Goal: Task Accomplishment & Management: Manage account settings

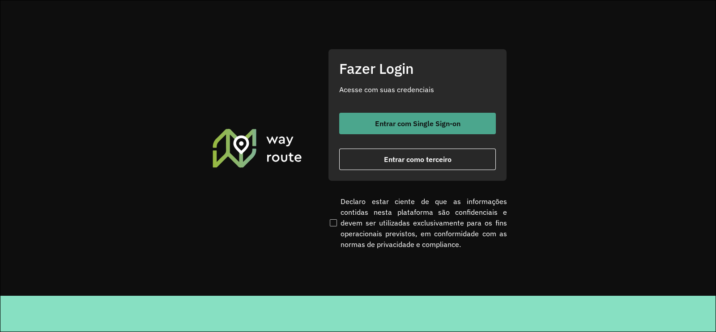
click at [397, 122] on span "Entrar com Single Sign-on" at bounding box center [418, 123] width 86 height 7
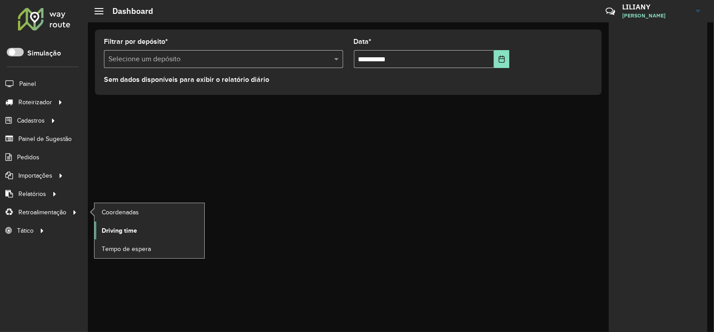
click at [128, 230] on span "Driving time" at bounding box center [119, 230] width 35 height 9
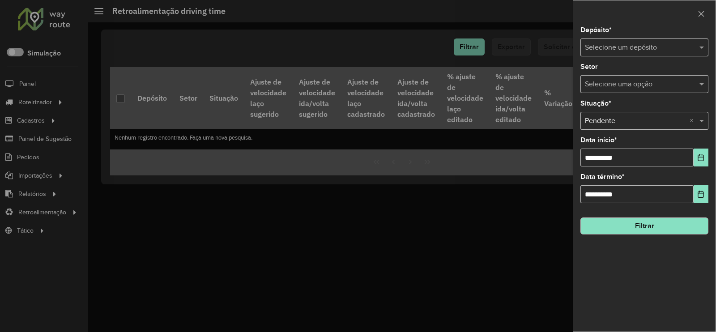
click at [597, 44] on input "text" at bounding box center [635, 48] width 101 height 11
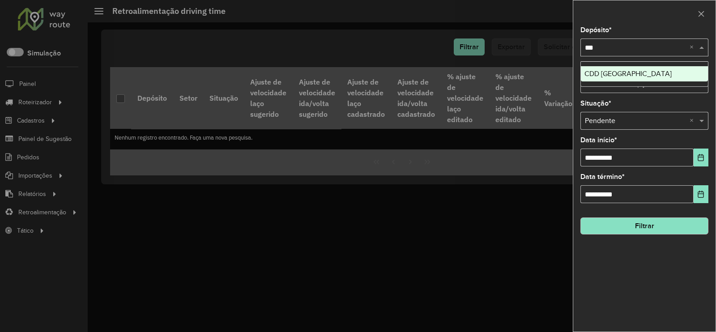
type input "****"
click at [598, 68] on div "CDD Praia Grande" at bounding box center [644, 73] width 127 height 15
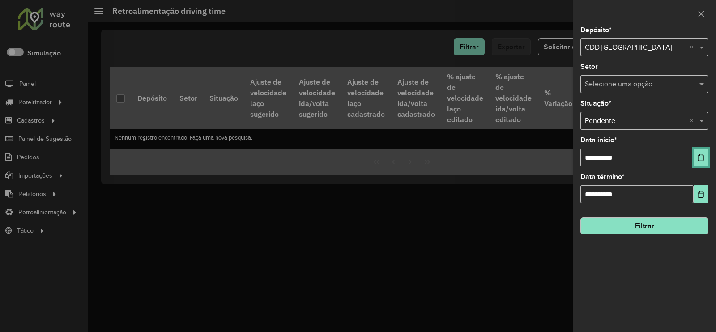
click at [702, 160] on icon "Choose Date" at bounding box center [700, 157] width 7 height 7
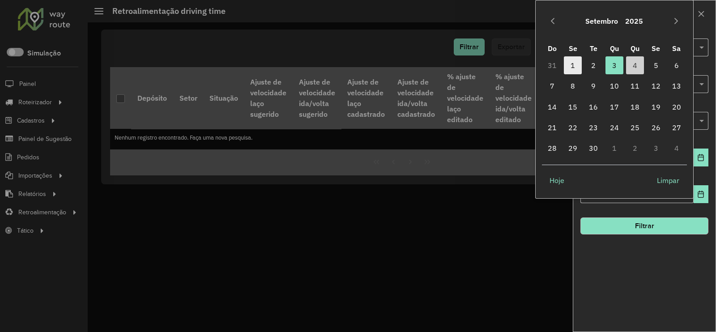
click at [579, 68] on span "1" at bounding box center [573, 65] width 18 height 18
type input "**********"
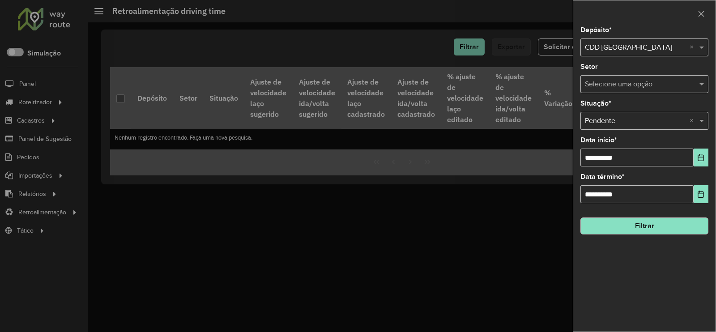
click at [634, 227] on button "Filtrar" at bounding box center [645, 226] width 128 height 17
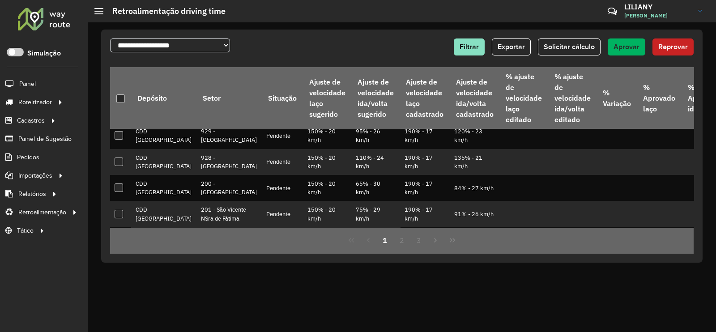
scroll to position [504, 0]
click at [418, 234] on button "3" at bounding box center [419, 240] width 17 height 17
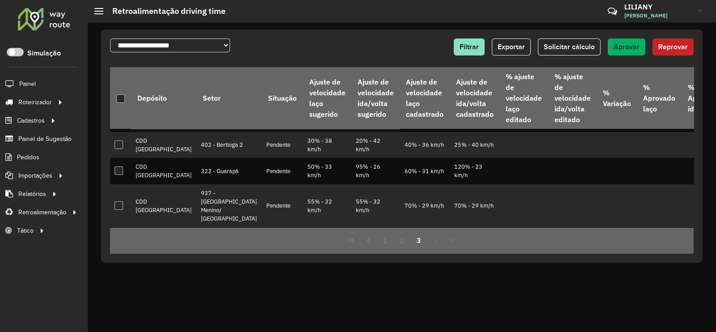
scroll to position [0, 0]
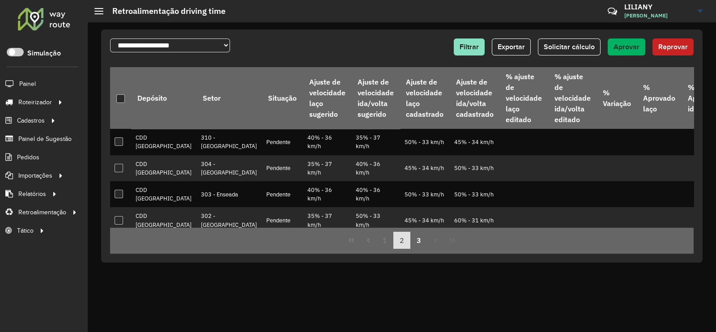
click at [406, 240] on button "2" at bounding box center [402, 240] width 17 height 17
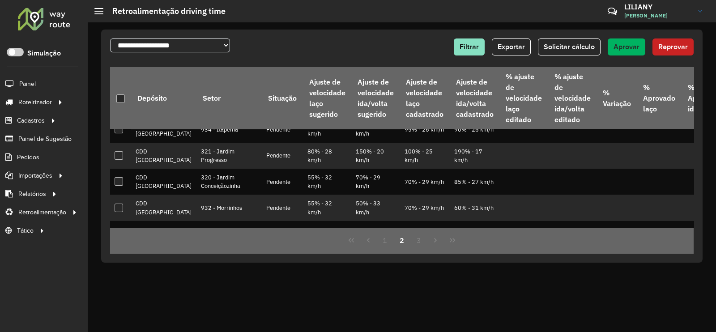
scroll to position [444, 0]
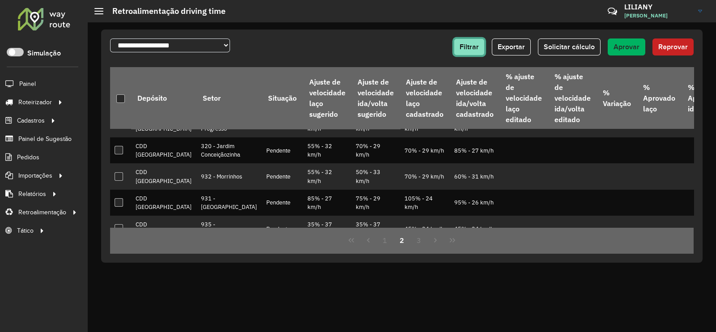
click at [475, 48] on span "Filtrar" at bounding box center [469, 47] width 19 height 8
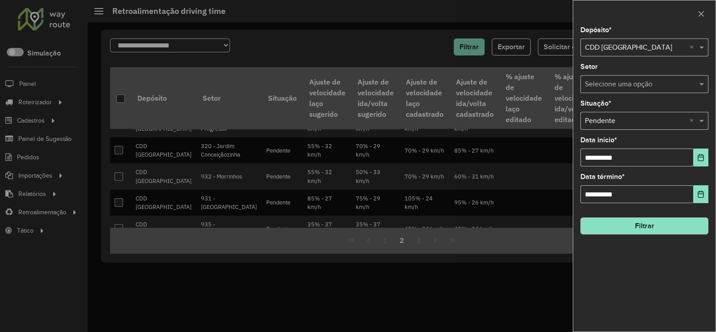
click at [616, 45] on input "text" at bounding box center [635, 48] width 101 height 11
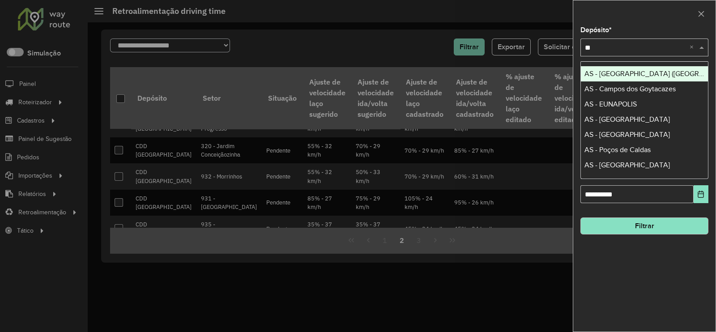
type input "***"
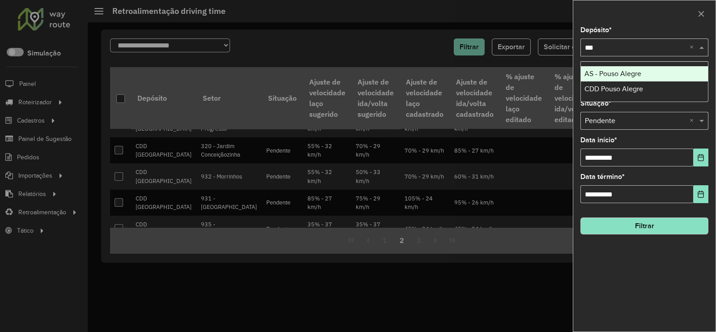
click at [612, 80] on div "AS - Pouso Alegre" at bounding box center [644, 73] width 127 height 15
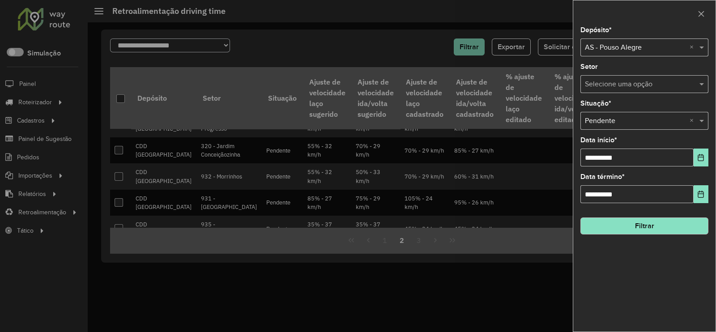
click at [625, 46] on input "text" at bounding box center [635, 48] width 101 height 11
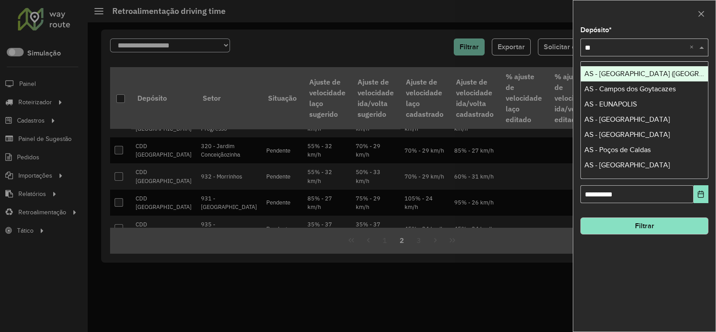
type input "***"
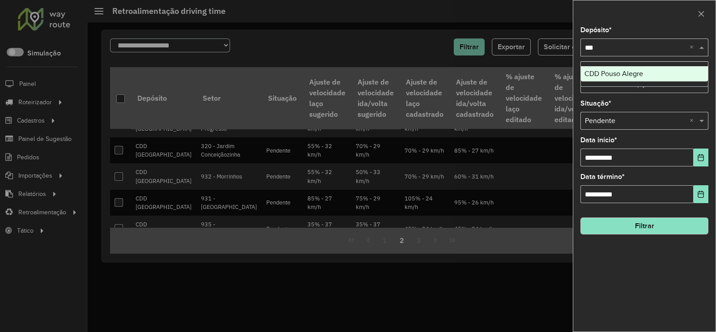
click at [613, 73] on span "CDD Pouso Alegre" at bounding box center [614, 74] width 59 height 8
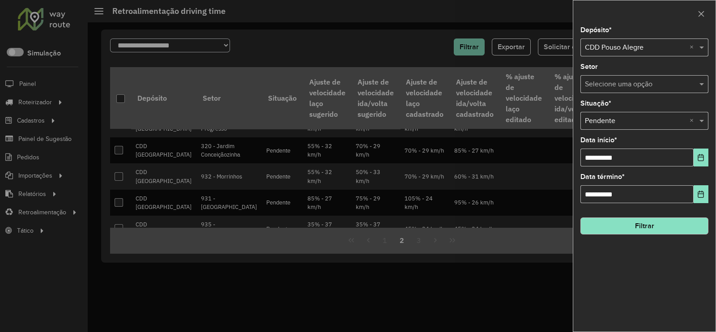
click at [641, 230] on button "Filtrar" at bounding box center [645, 226] width 128 height 17
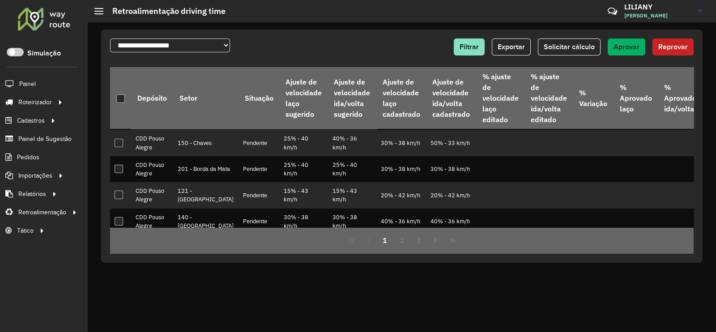
scroll to position [0, 0]
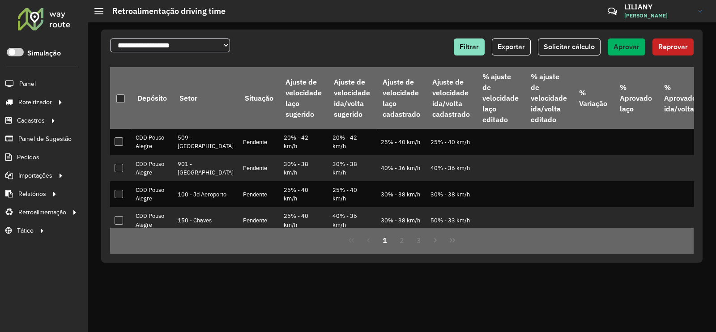
click at [388, 34] on div "**********" at bounding box center [402, 146] width 602 height 233
click at [513, 48] on span "Exportar" at bounding box center [511, 47] width 27 height 8
click at [145, 109] on link "Entregas" at bounding box center [149, 102] width 110 height 18
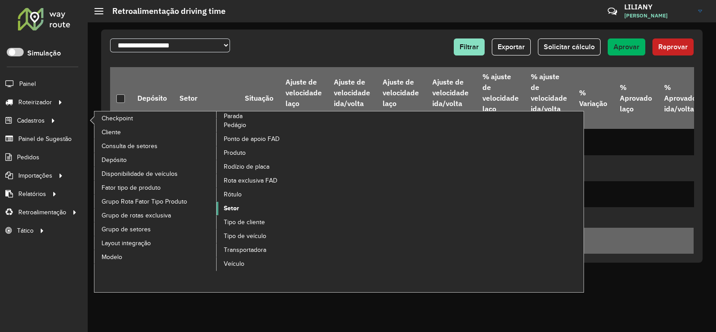
click at [231, 209] on span "Setor" at bounding box center [231, 208] width 15 height 9
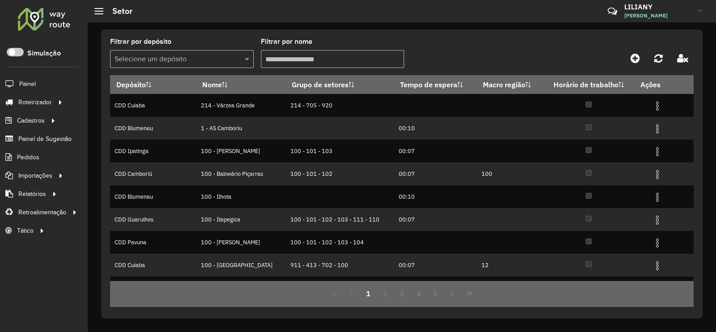
click at [176, 60] on input "text" at bounding box center [173, 59] width 117 height 11
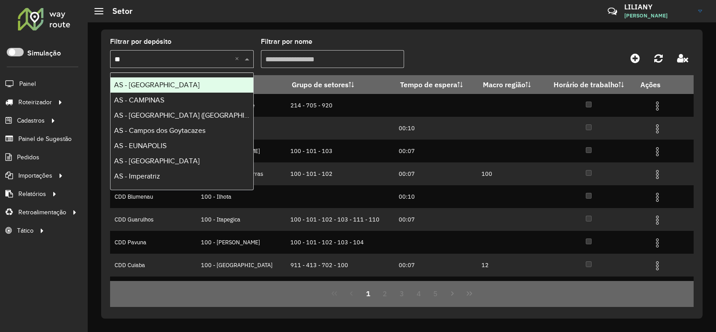
type input "***"
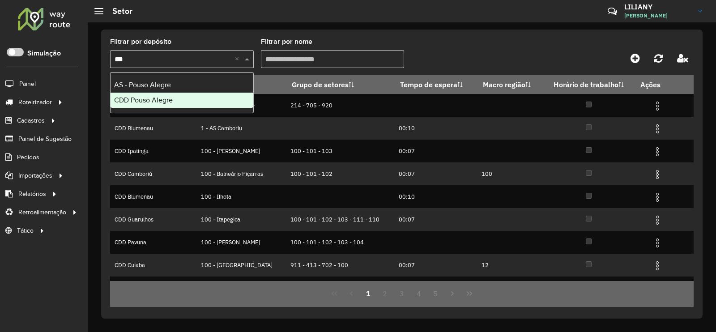
click at [143, 96] on span "CDD Pouso Alegre" at bounding box center [143, 100] width 59 height 8
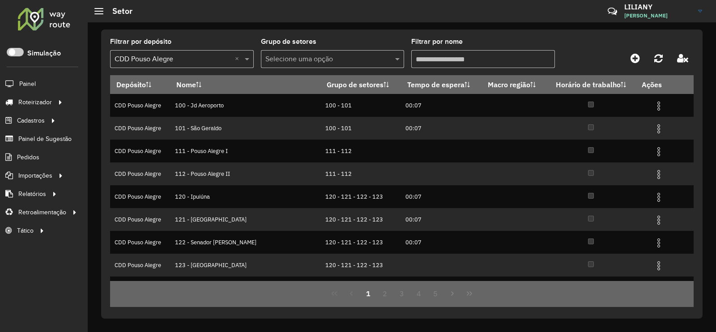
scroll to position [86, 0]
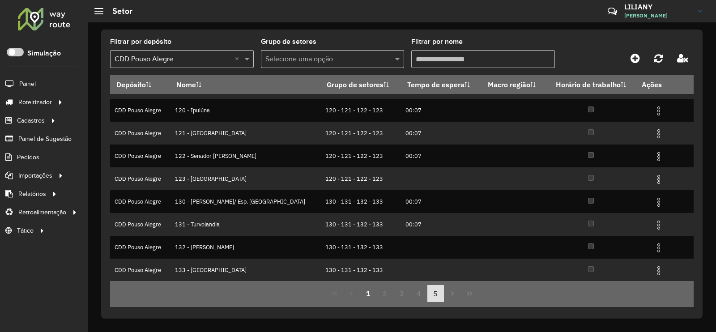
click at [436, 295] on button "5" at bounding box center [436, 293] width 17 height 17
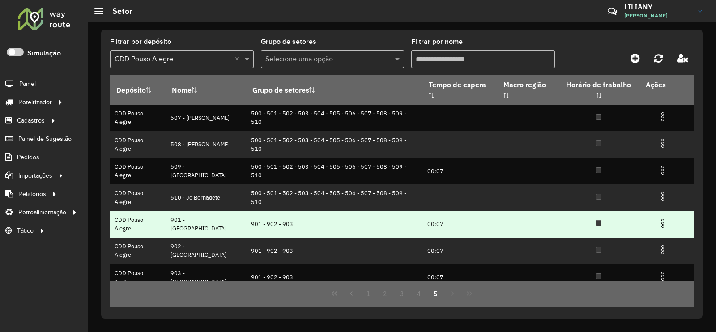
scroll to position [36, 0]
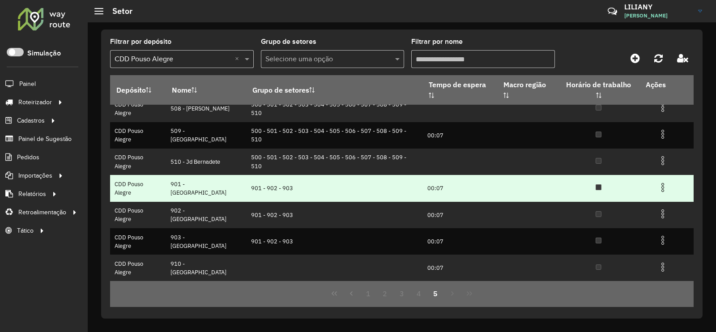
click at [660, 191] on img at bounding box center [663, 187] width 11 height 11
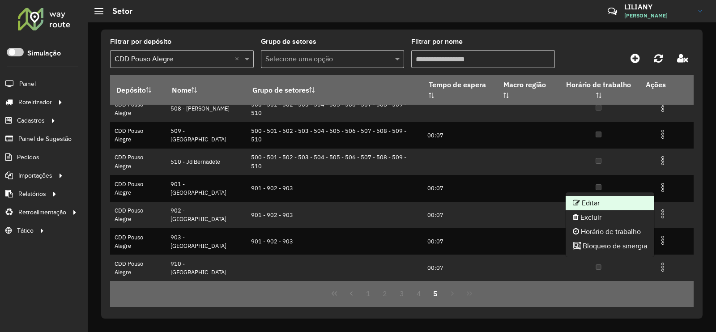
click at [636, 201] on li "Editar" at bounding box center [610, 203] width 89 height 14
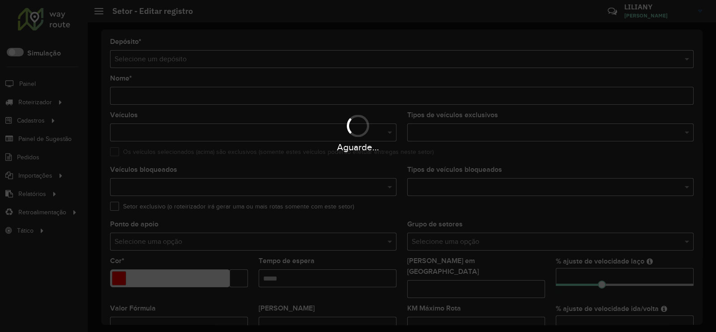
type input "**********"
type input "*******"
type input "*****"
type input "**"
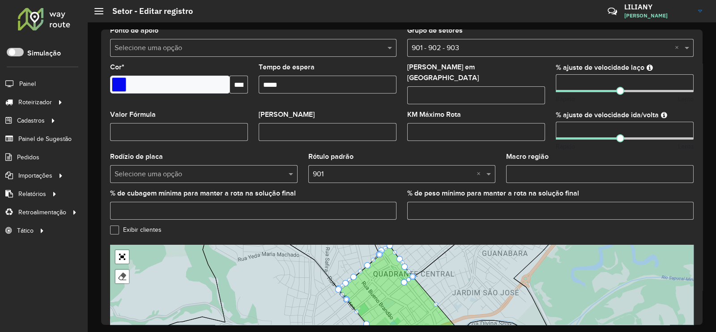
scroll to position [223, 0]
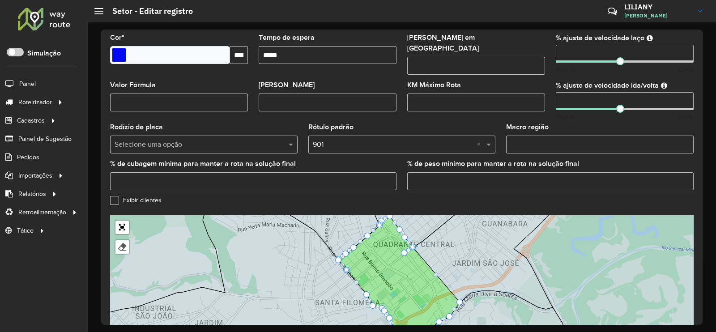
drag, startPoint x: 569, startPoint y: 98, endPoint x: 548, endPoint y: 98, distance: 20.1
click at [551, 98] on formly-field "% ajuste de velocidade ida/volta ** Rápido Lento" at bounding box center [625, 103] width 149 height 42
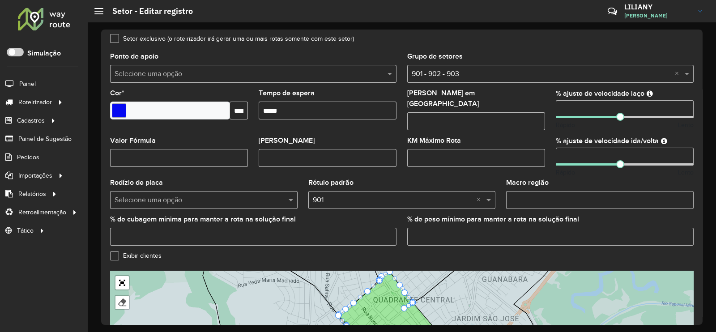
drag, startPoint x: 583, startPoint y: 115, endPoint x: 549, endPoint y: 113, distance: 33.6
click at [551, 113] on formly-field "% ajuste de velocidade laço ** Rápido Lento" at bounding box center [625, 113] width 149 height 47
click at [528, 89] on formly-field "Grupo de setores Selecione uma opção × 901 - 902 - 903 ×" at bounding box center [550, 71] width 297 height 37
drag, startPoint x: 574, startPoint y: 113, endPoint x: 553, endPoint y: 113, distance: 21.5
click at [553, 113] on formly-field "% ajuste de velocidade laço ** Rápido Lento" at bounding box center [625, 113] width 149 height 47
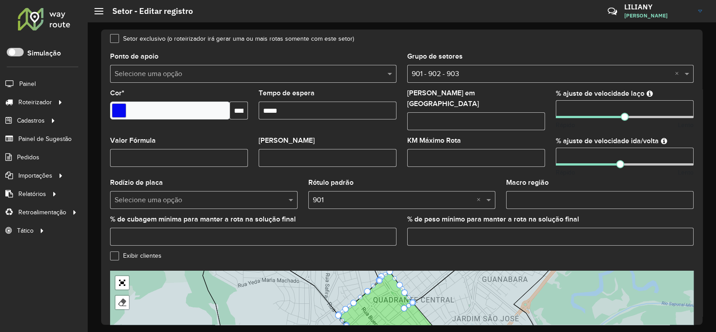
type input "**"
click at [543, 126] on formly-field "Máximo dias em rota" at bounding box center [476, 113] width 149 height 47
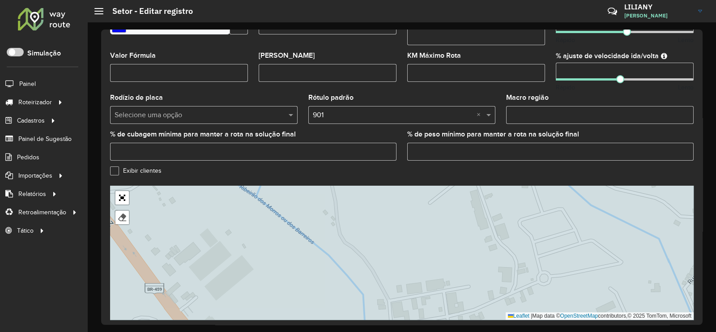
scroll to position [283, 0]
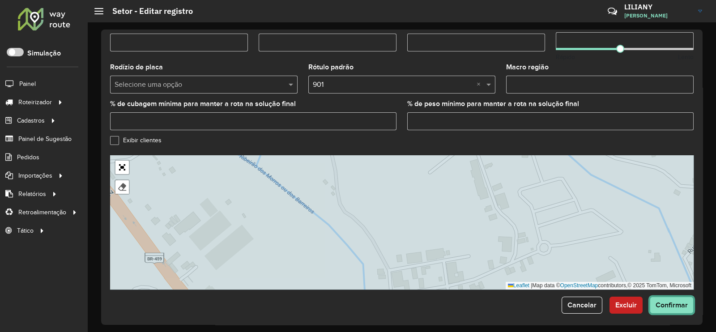
click at [670, 301] on span "Confirmar" at bounding box center [672, 305] width 32 height 8
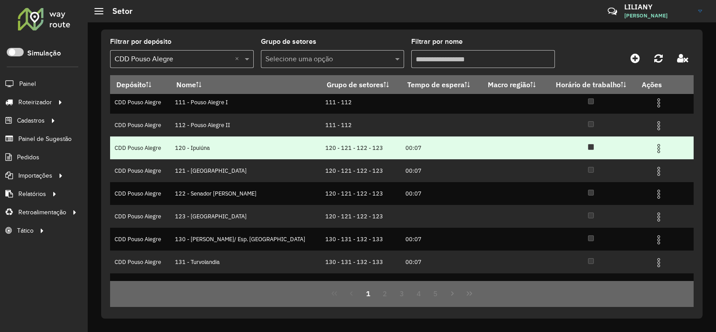
scroll to position [86, 0]
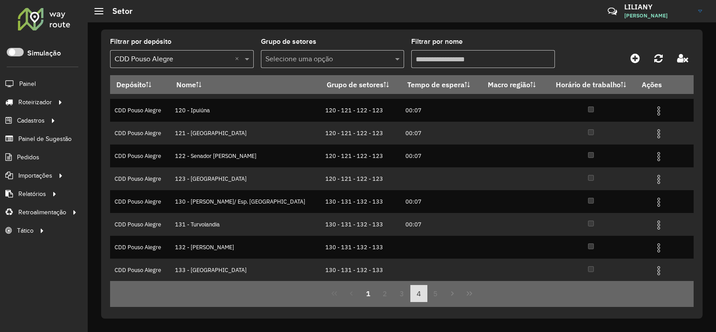
click at [419, 287] on button "4" at bounding box center [419, 293] width 17 height 17
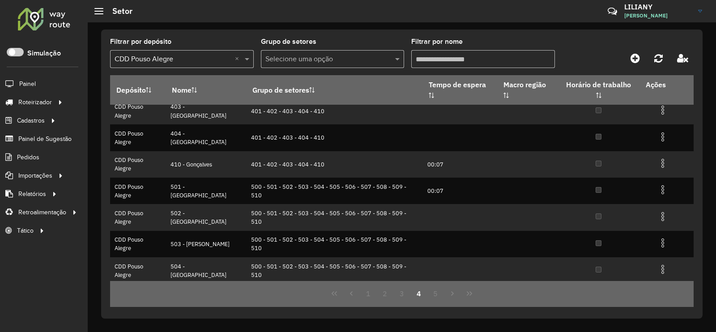
scroll to position [0, 0]
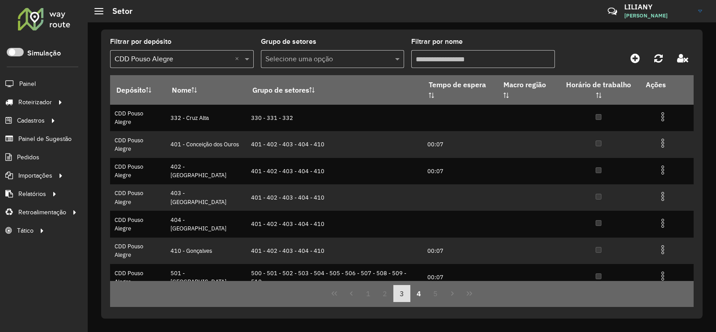
click at [408, 292] on button "3" at bounding box center [402, 293] width 17 height 17
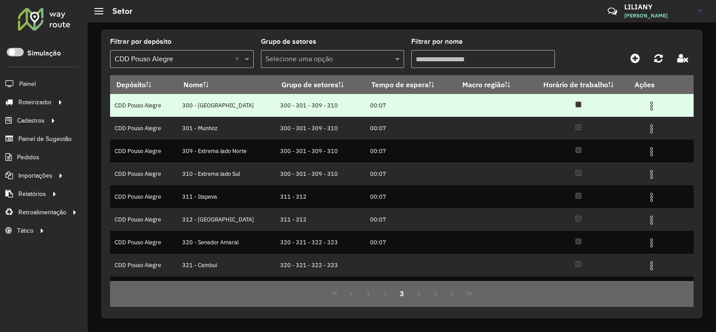
click at [652, 105] on img at bounding box center [651, 106] width 11 height 11
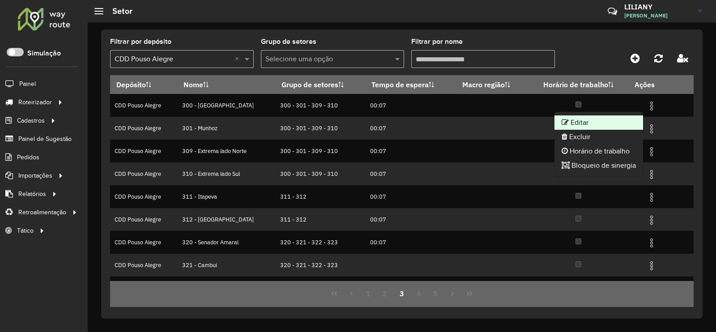
click at [625, 116] on li "Editar" at bounding box center [599, 122] width 89 height 14
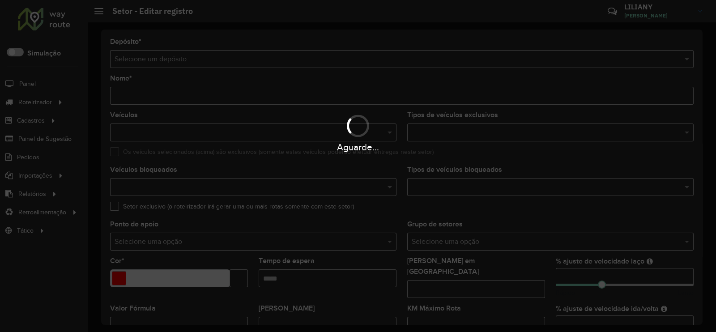
type input "**********"
type input "*******"
type input "*****"
type input "*"
type input "**"
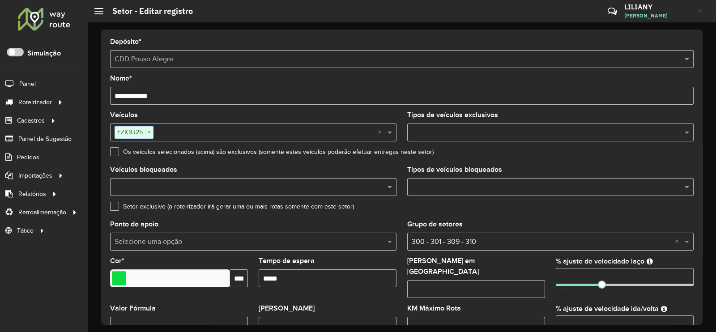
drag, startPoint x: 563, startPoint y: 277, endPoint x: 544, endPoint y: 277, distance: 18.4
click at [544, 277] on formly-group "Veículos FZK9J25 × × Tipos de veículos exclusivos Os veículos selecionados (aci…" at bounding box center [402, 266] width 595 height 309
type input "**"
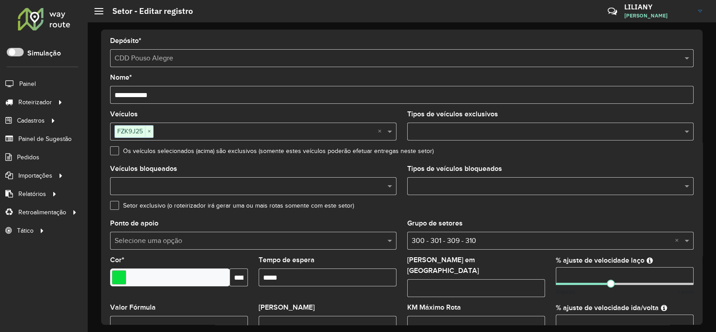
drag, startPoint x: 570, startPoint y: 318, endPoint x: 536, endPoint y: 312, distance: 34.4
click at [536, 312] on formly-group "Veículos FZK9J25 × × Tipos de veículos exclusivos Os veículos selecionados (aci…" at bounding box center [402, 265] width 595 height 309
type input "**"
click at [548, 212] on div "Setor exclusivo (o roteirizador irá gerar uma ou mais rotas somente com este se…" at bounding box center [402, 207] width 584 height 11
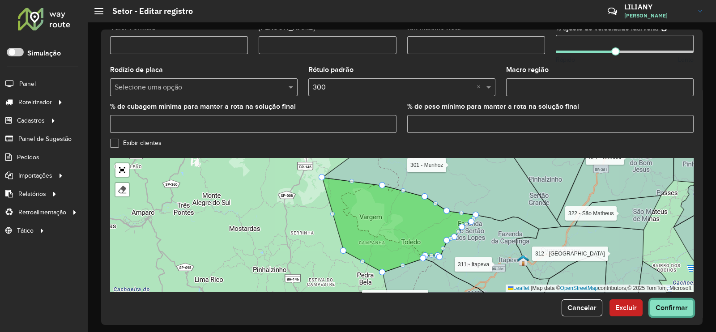
click at [661, 305] on span "Confirmar" at bounding box center [672, 308] width 32 height 8
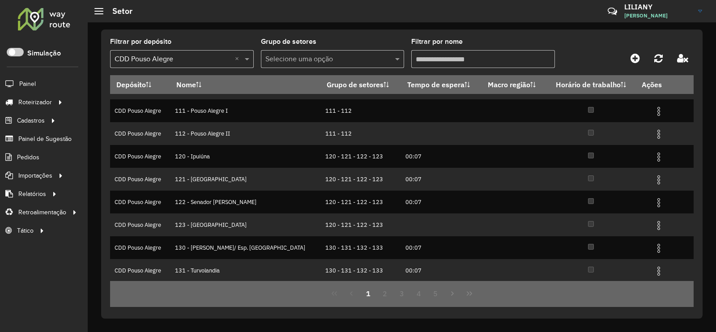
scroll to position [86, 0]
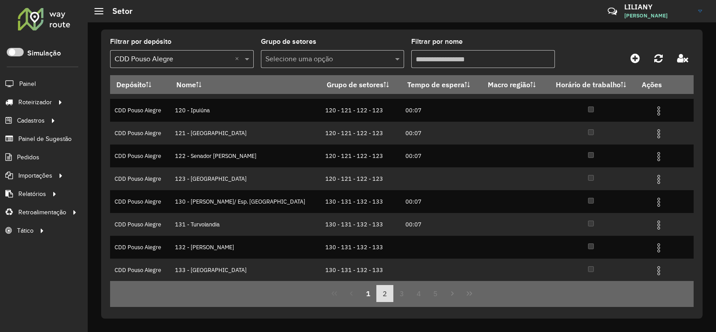
click at [390, 295] on button "2" at bounding box center [384, 293] width 17 height 17
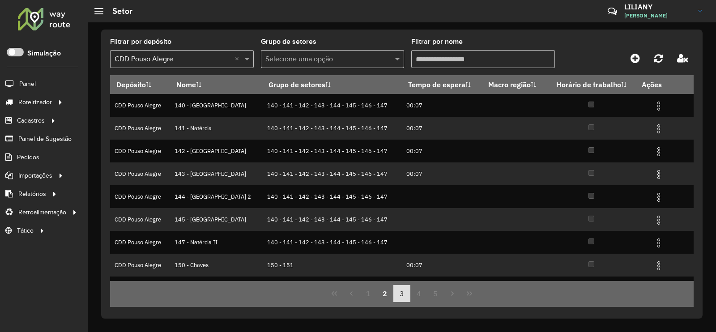
click at [402, 293] on button "3" at bounding box center [402, 293] width 17 height 17
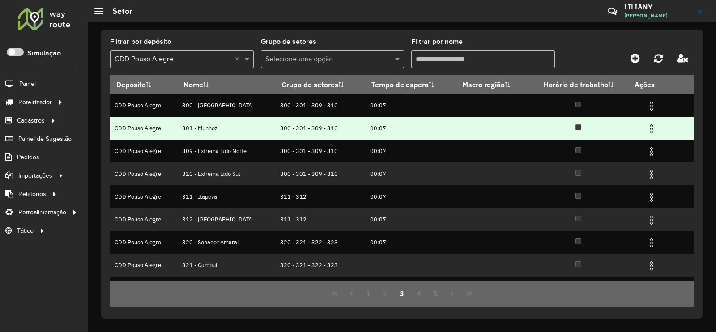
click at [652, 130] on img at bounding box center [651, 129] width 11 height 11
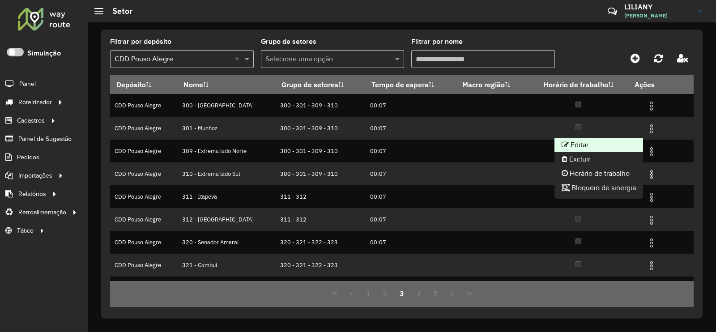
click at [627, 145] on li "Editar" at bounding box center [599, 145] width 89 height 14
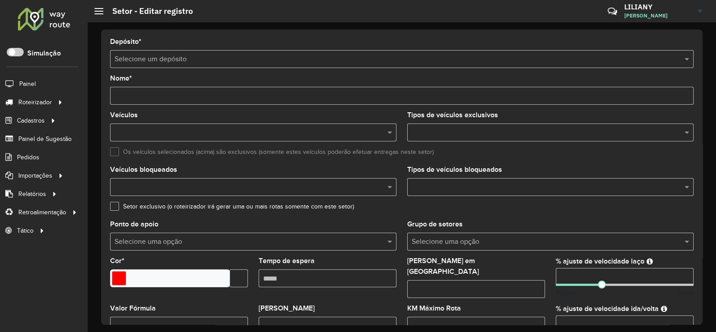
type input "**********"
type input "*******"
type input "*****"
type input "**"
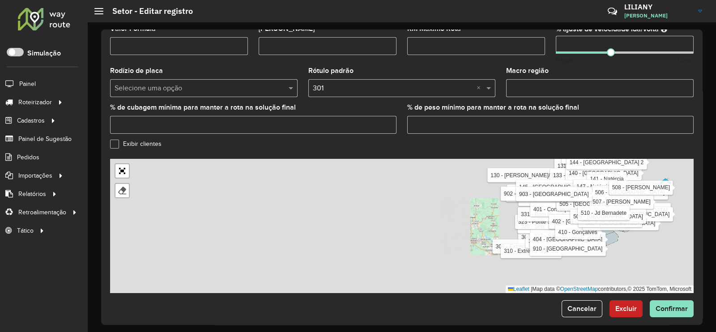
scroll to position [283, 0]
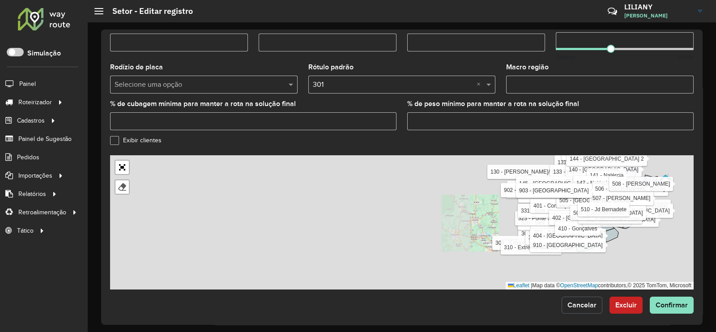
click at [586, 303] on span "Cancelar" at bounding box center [582, 305] width 29 height 8
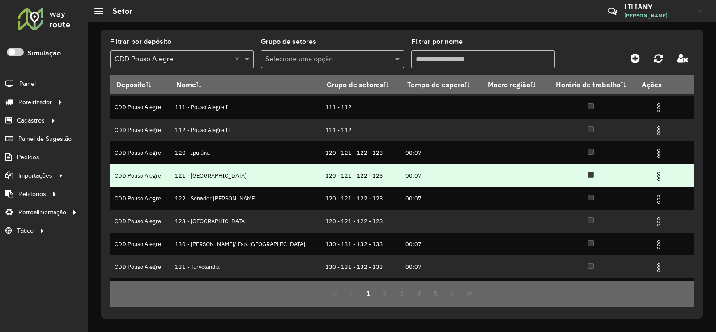
scroll to position [86, 0]
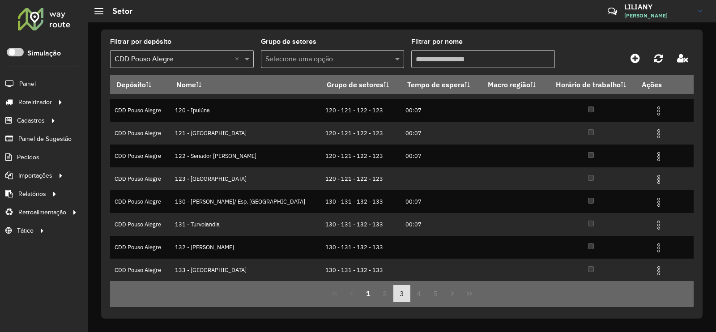
click at [402, 294] on button "3" at bounding box center [402, 293] width 17 height 17
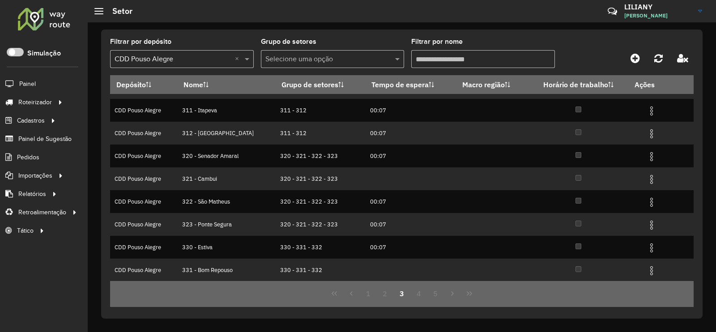
scroll to position [0, 0]
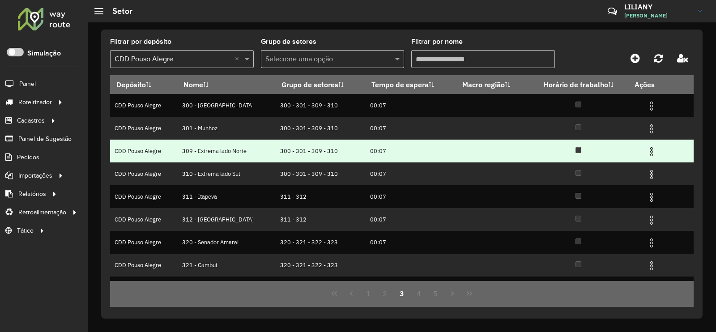
click at [650, 151] on img at bounding box center [651, 151] width 11 height 11
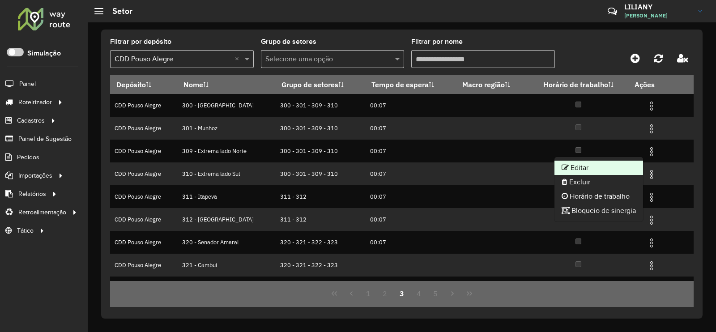
click at [638, 165] on li "Editar" at bounding box center [599, 168] width 89 height 14
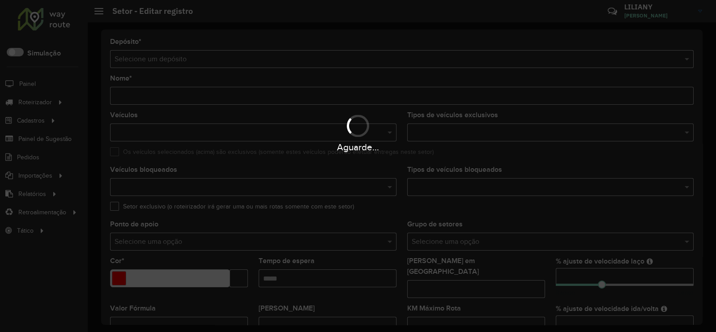
type input "**********"
type input "*******"
type input "*****"
type input "**"
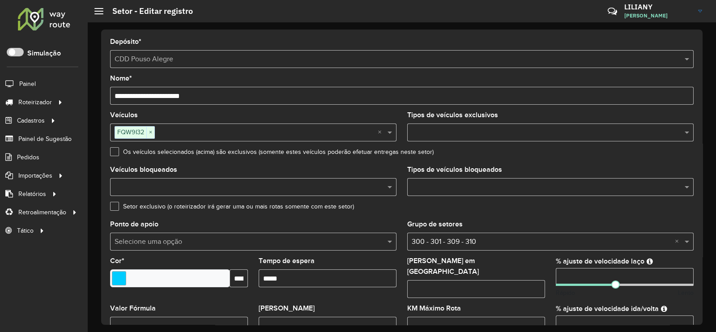
drag, startPoint x: 575, startPoint y: 281, endPoint x: 533, endPoint y: 280, distance: 42.5
click at [533, 280] on formly-group "Veículos FQW9I32 × × Tipos de veículos exclusivos Os veículos selecionados (aci…" at bounding box center [402, 266] width 595 height 309
type input "**"
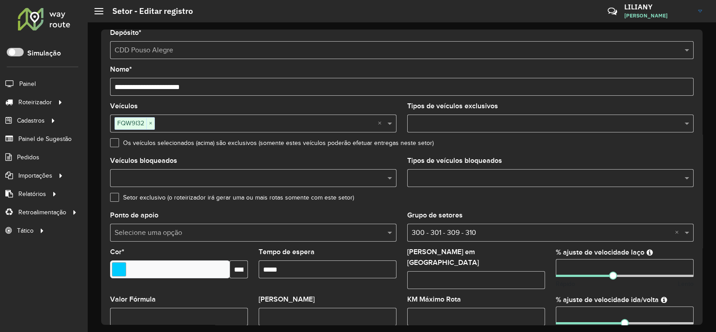
drag, startPoint x: 579, startPoint y: 320, endPoint x: 539, endPoint y: 316, distance: 40.0
click at [539, 317] on formly-group "Veículos FQW9I32 × × Tipos de veículos exclusivos Os veículos selecionados (aci…" at bounding box center [402, 257] width 595 height 309
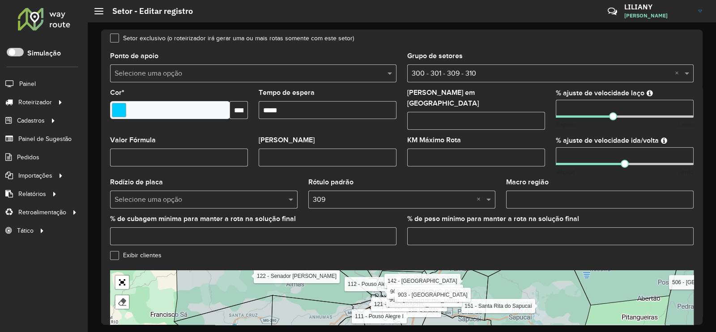
scroll to position [283, 0]
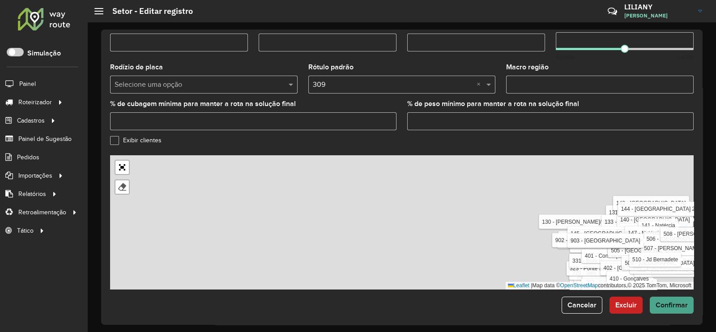
type input "**"
click at [677, 297] on button "Confirmar" at bounding box center [672, 305] width 44 height 17
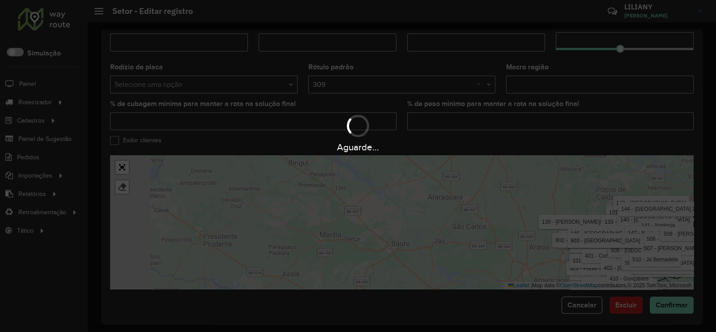
click at [676, 297] on div "Aguarde..." at bounding box center [358, 166] width 716 height 332
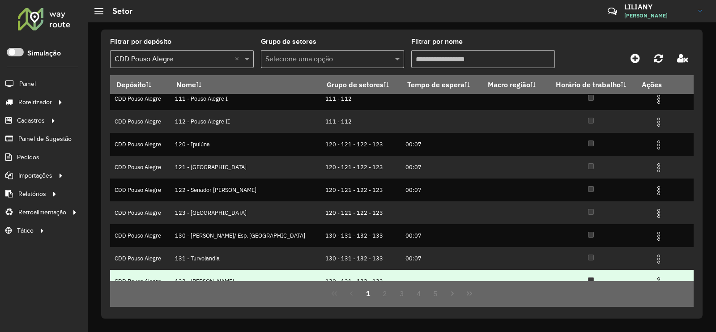
scroll to position [86, 0]
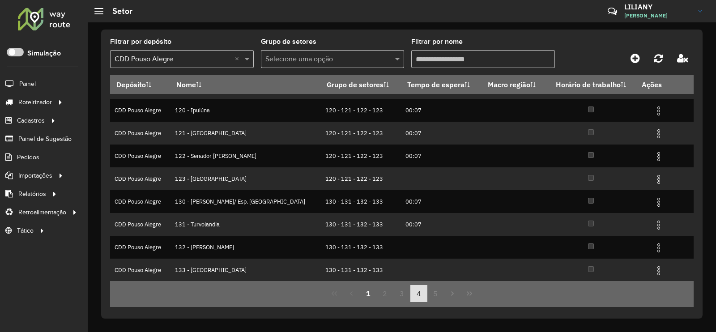
click at [421, 295] on button "4" at bounding box center [419, 293] width 17 height 17
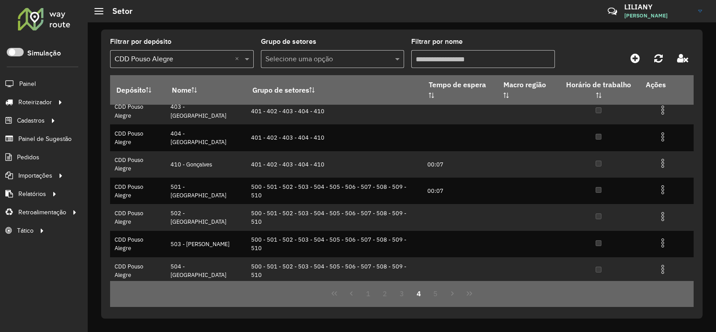
scroll to position [0, 0]
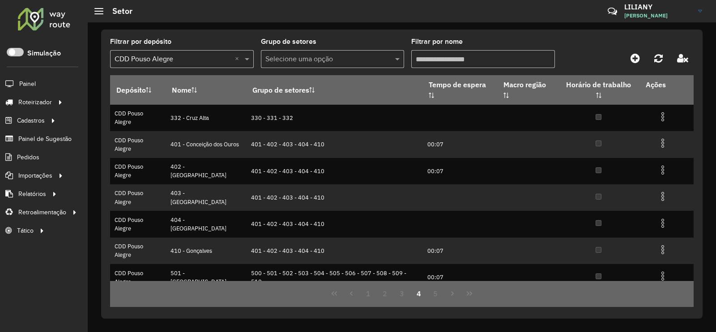
click at [411, 295] on button "4" at bounding box center [419, 293] width 17 height 17
click at [406, 295] on button "3" at bounding box center [402, 293] width 17 height 17
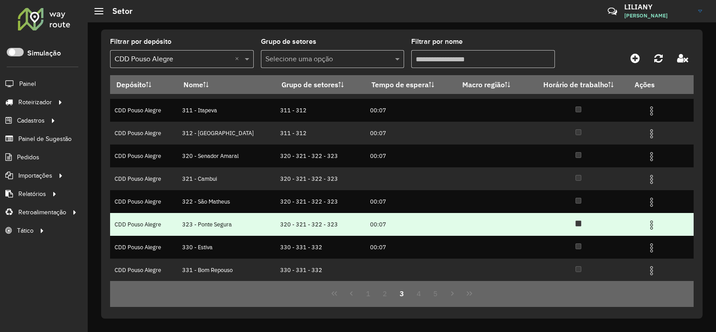
scroll to position [30, 0]
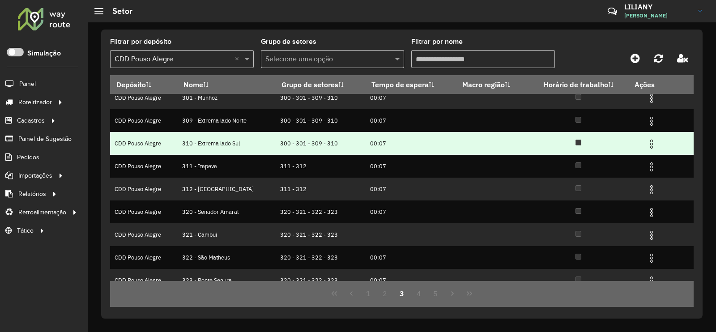
click at [647, 149] on img at bounding box center [651, 144] width 11 height 11
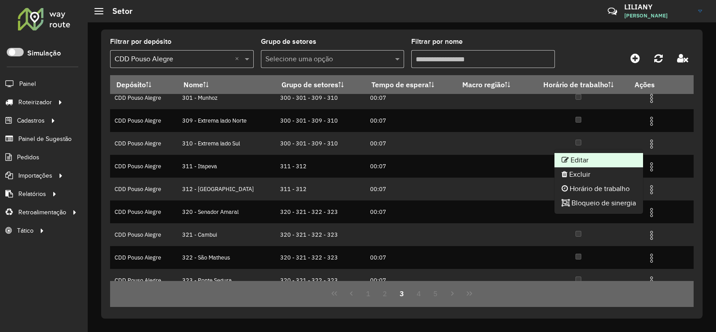
click at [633, 161] on li "Editar" at bounding box center [599, 160] width 89 height 14
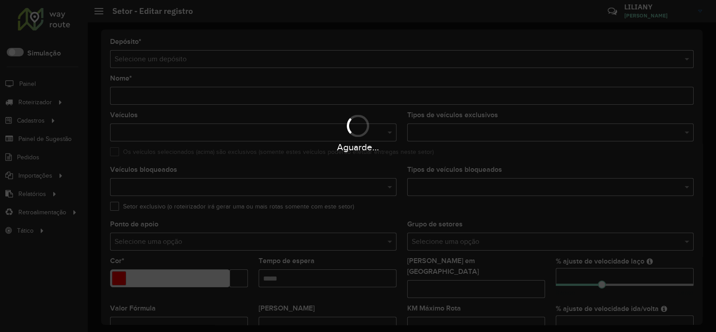
type input "**********"
type input "*******"
type input "*****"
type input "**"
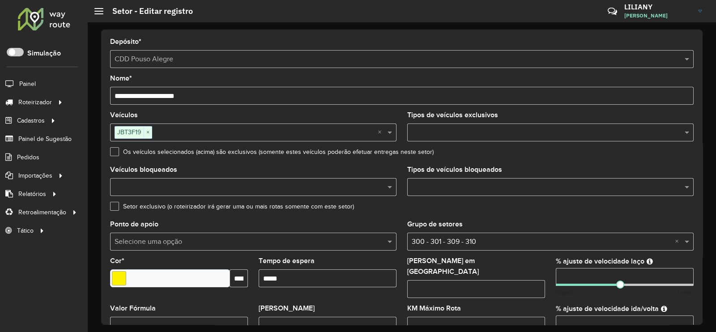
click at [534, 273] on formly-group "Veículos JBT3F19 × × Tipos de veículos exclusivos Os veículos selecionados (aci…" at bounding box center [402, 266] width 595 height 309
type input "**"
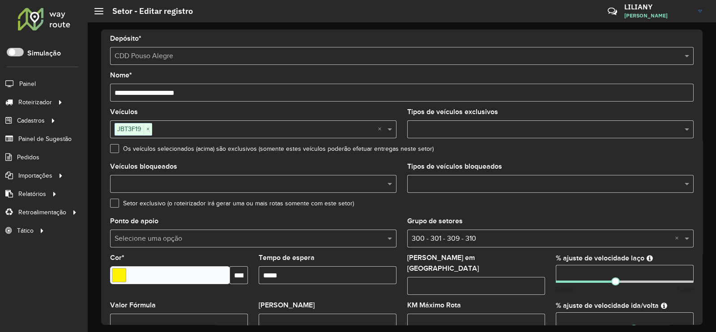
drag, startPoint x: 582, startPoint y: 317, endPoint x: 545, endPoint y: 317, distance: 37.2
click at [545, 317] on formly-group "Veículos JBT3F19 × × Tipos de veículos exclusivos Os veículos selecionados (aci…" at bounding box center [402, 263] width 595 height 309
type input "**"
click at [604, 229] on div "Grupo de setores Selecione uma opção × 300 - 301 - 309 - 310 ×" at bounding box center [550, 233] width 287 height 30
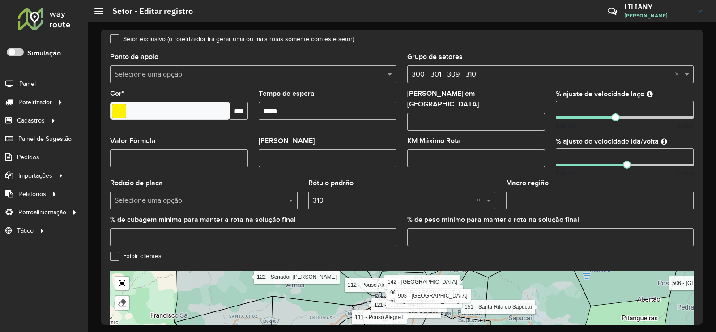
scroll to position [283, 0]
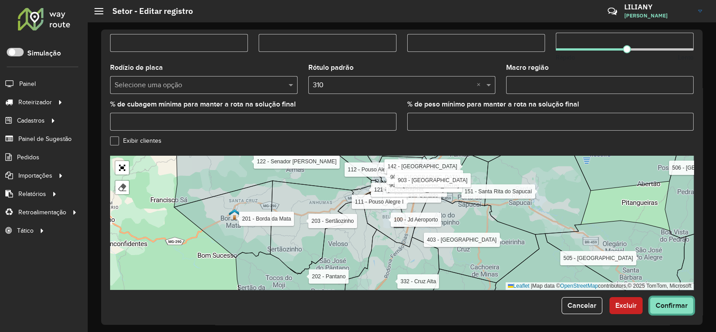
click at [663, 297] on button "Confirmar" at bounding box center [672, 305] width 44 height 17
click at [663, 302] on span "Confirmar" at bounding box center [672, 306] width 32 height 8
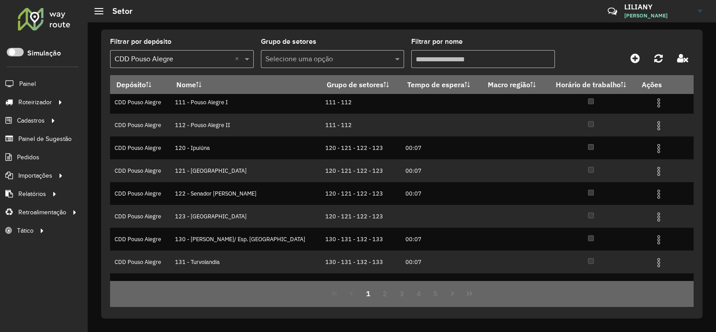
scroll to position [86, 0]
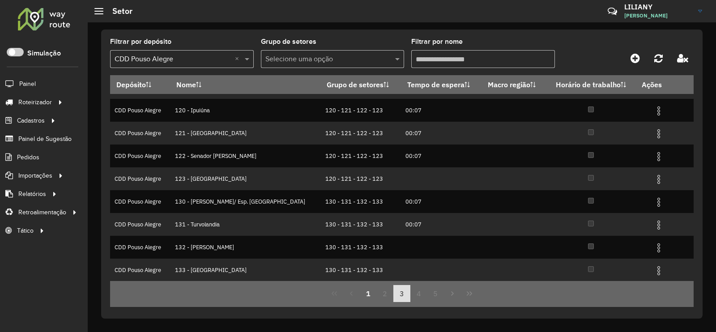
click at [407, 294] on button "3" at bounding box center [402, 293] width 17 height 17
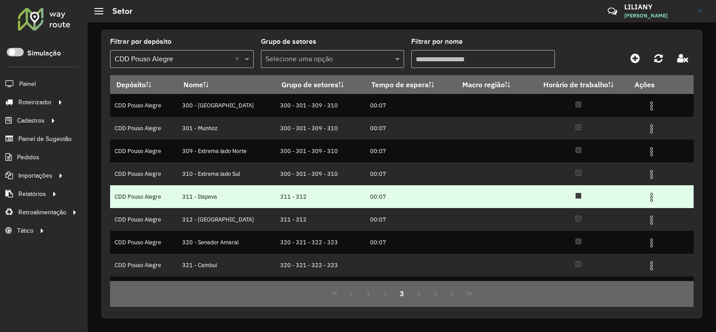
click at [649, 198] on img at bounding box center [651, 197] width 11 height 11
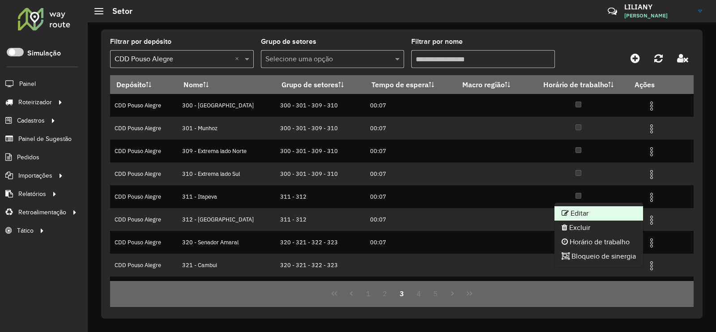
click at [616, 209] on li "Editar" at bounding box center [599, 213] width 89 height 14
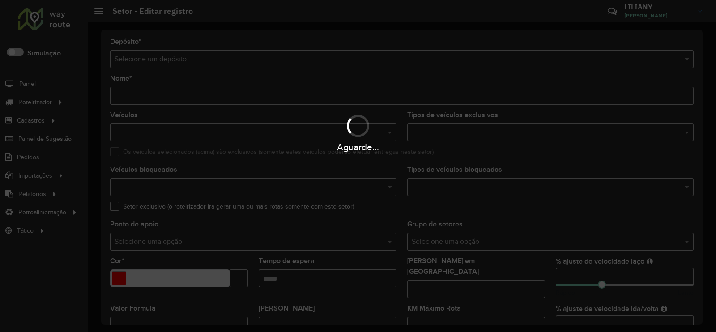
type input "**********"
type input "*******"
type input "*****"
type input "**"
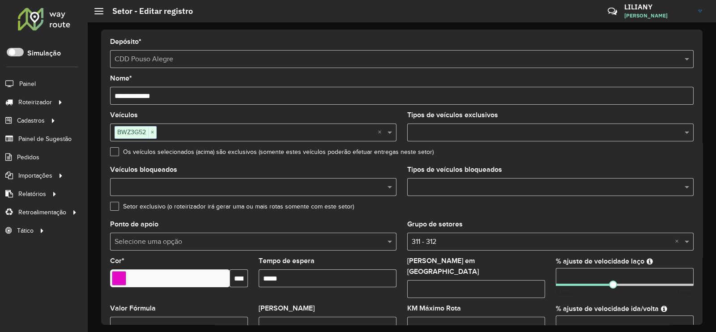
drag, startPoint x: 575, startPoint y: 277, endPoint x: 530, endPoint y: 274, distance: 44.9
click at [530, 274] on formly-group "Veículos BWZ3G52 × × Tipos de veículos exclusivos Os veículos selecionados (aci…" at bounding box center [402, 266] width 595 height 309
drag, startPoint x: 577, startPoint y: 310, endPoint x: 540, endPoint y: 311, distance: 37.2
click at [540, 311] on formly-group "Veículos BWZ3G52 × × Tipos de veículos exclusivos Os veículos selecionados (aci…" at bounding box center [402, 266] width 595 height 309
click at [583, 317] on input "**" at bounding box center [625, 325] width 138 height 18
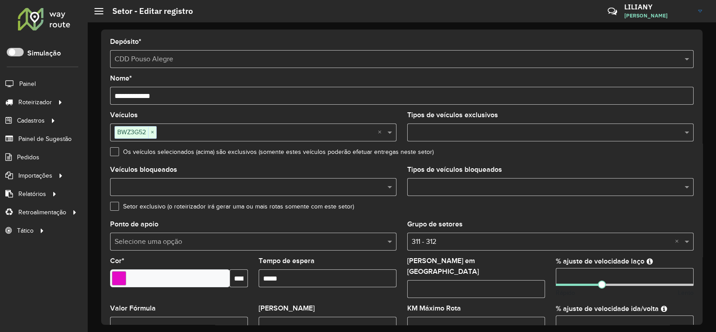
drag, startPoint x: 546, startPoint y: 274, endPoint x: 536, endPoint y: 273, distance: 9.9
click at [536, 273] on formly-group "Veículos BWZ3G52 × × Tipos de veículos exclusivos Os veículos selecionados (aci…" at bounding box center [402, 266] width 595 height 309
type input "**"
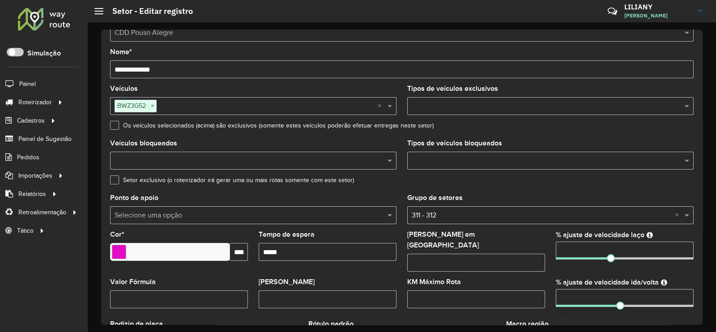
scroll to position [56, 0]
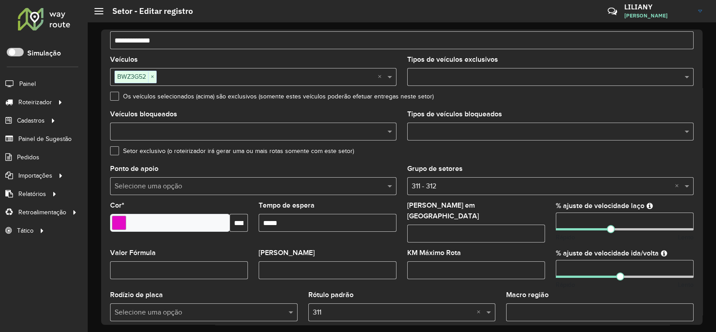
drag, startPoint x: 573, startPoint y: 318, endPoint x: 538, endPoint y: 321, distance: 35.5
click at [538, 321] on formly-group "Veículos BWZ3G52 × × Tipos de veículos exclusivos Os veículos selecionados (aci…" at bounding box center [402, 210] width 595 height 309
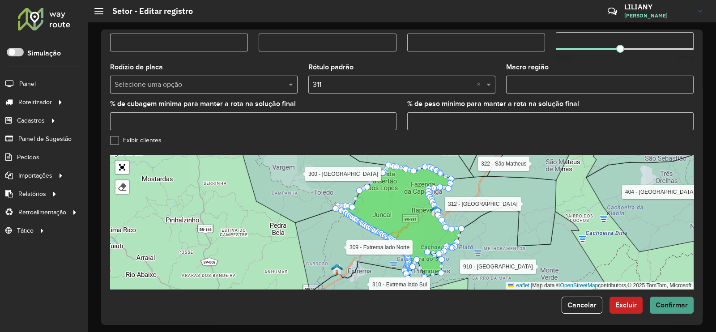
type input "**"
click at [670, 302] on span "Confirmar" at bounding box center [672, 305] width 32 height 8
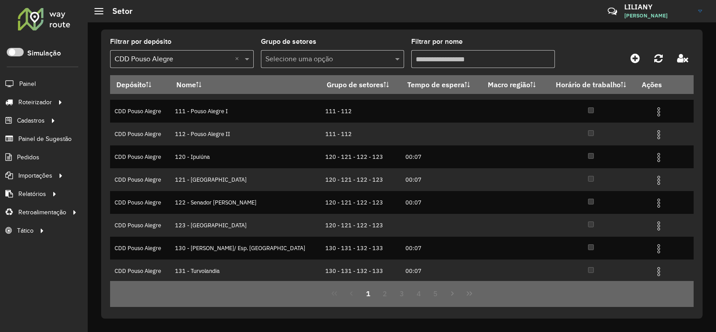
scroll to position [86, 0]
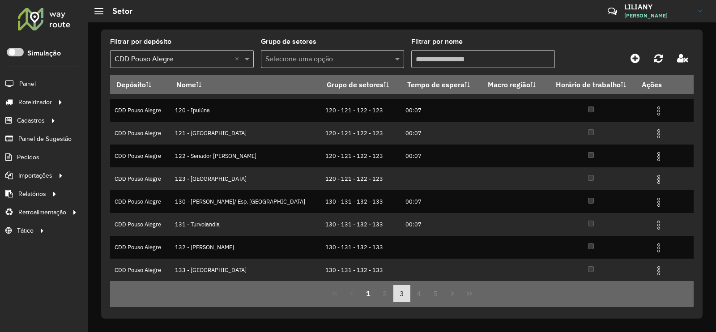
click at [394, 291] on button "3" at bounding box center [402, 293] width 17 height 17
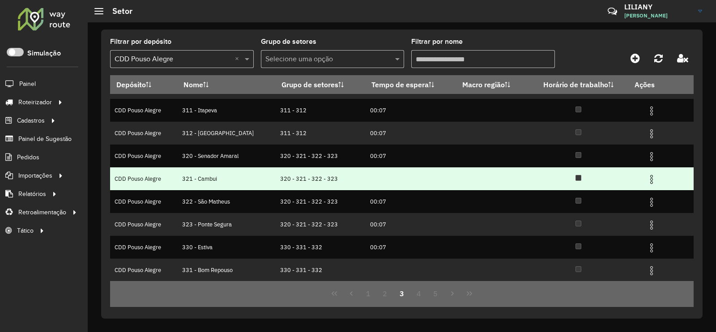
click at [647, 184] on img at bounding box center [651, 179] width 11 height 11
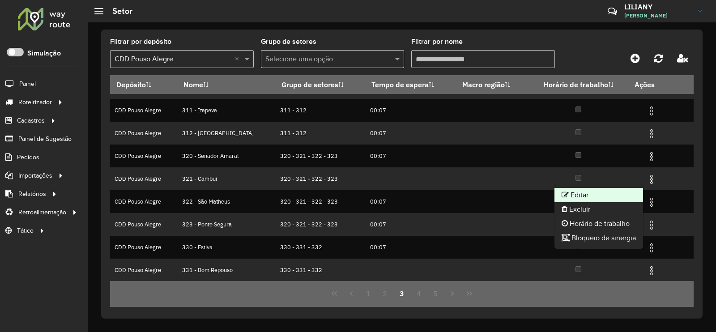
click at [631, 190] on li "Editar" at bounding box center [599, 195] width 89 height 14
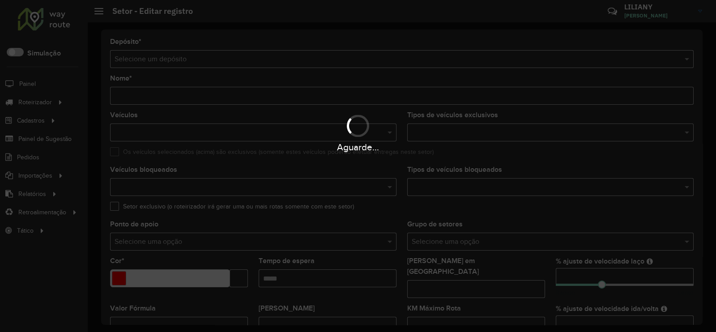
type input "**********"
type input "*******"
type input "**"
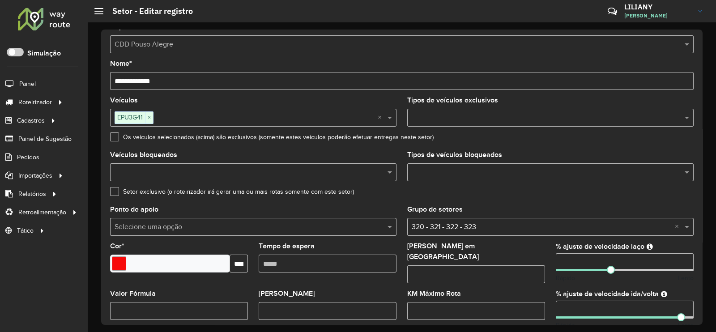
drag, startPoint x: 581, startPoint y: 318, endPoint x: 539, endPoint y: 317, distance: 42.1
click at [539, 317] on formly-group "Veículos EPU3G41 × × Tipos de veículos exclusivos Os veículos selecionados (aci…" at bounding box center [402, 251] width 595 height 309
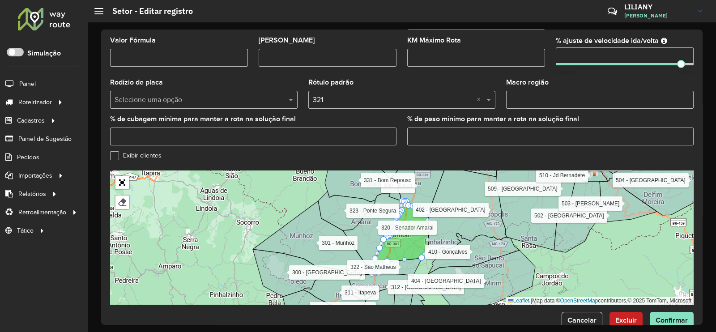
scroll to position [283, 0]
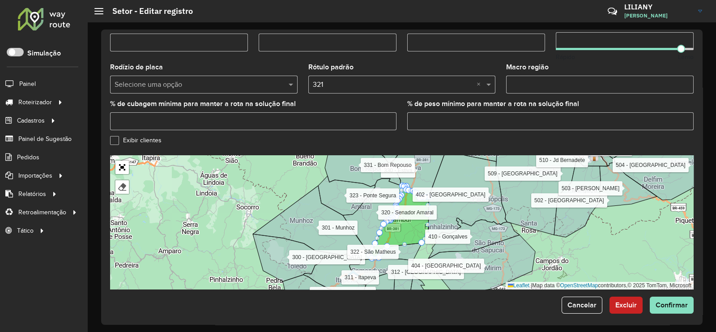
type input "***"
click at [664, 311] on div "**********" at bounding box center [402, 177] width 602 height 295
click at [664, 308] on button "Confirmar" at bounding box center [672, 305] width 44 height 17
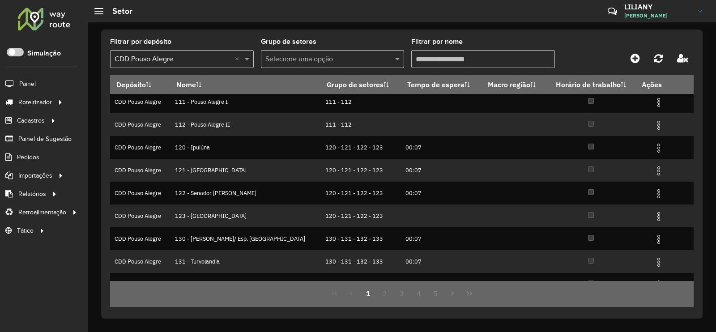
scroll to position [86, 0]
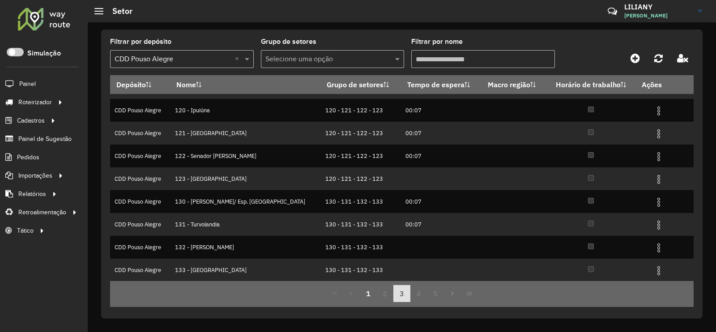
click at [403, 292] on button "3" at bounding box center [402, 293] width 17 height 17
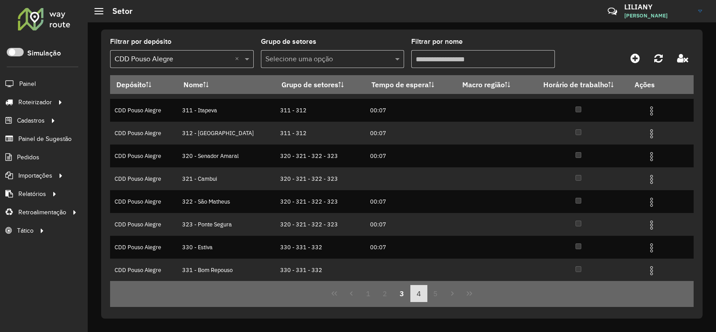
click at [414, 293] on button "4" at bounding box center [419, 293] width 17 height 17
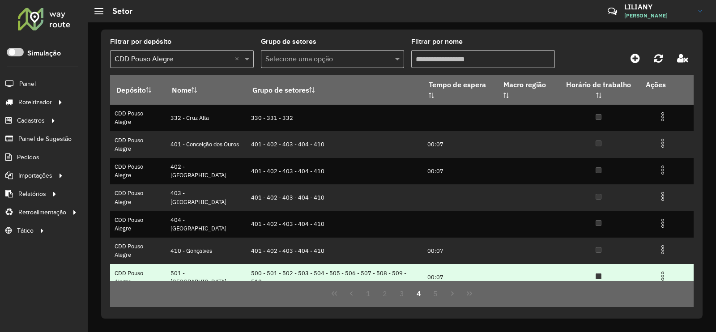
scroll to position [142, 0]
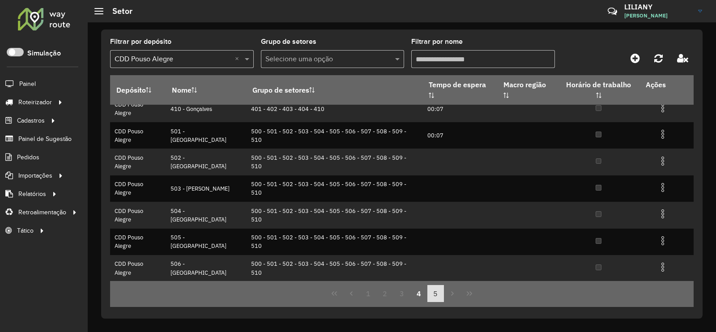
click at [433, 294] on button "5" at bounding box center [436, 293] width 17 height 17
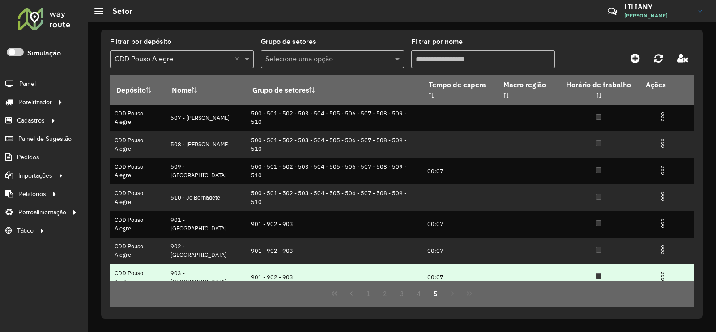
scroll to position [36, 0]
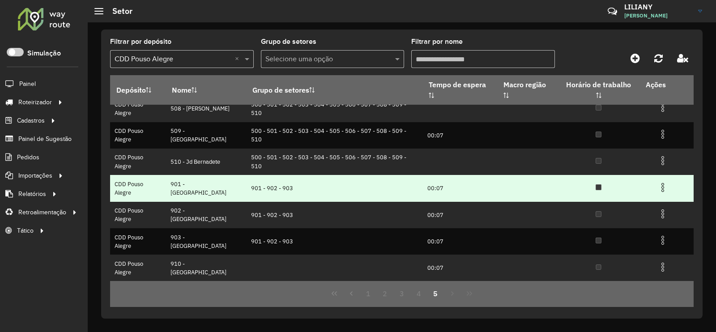
click at [660, 190] on img at bounding box center [663, 187] width 11 height 11
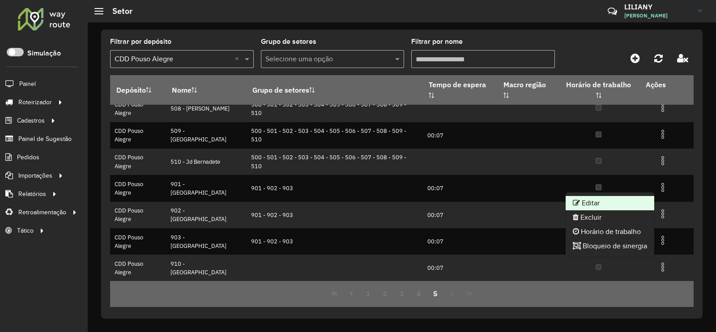
click at [632, 207] on li "Editar" at bounding box center [610, 203] width 89 height 14
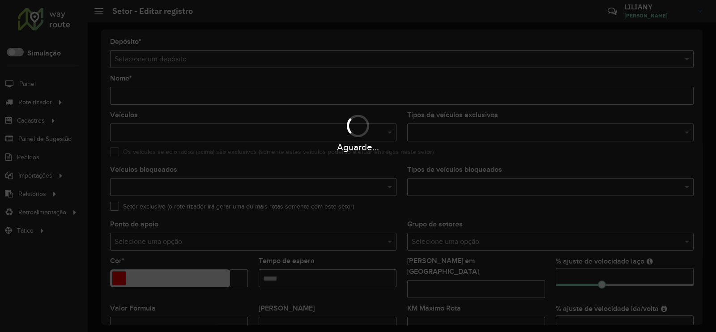
type input "**********"
type input "*******"
type input "*****"
type input "**"
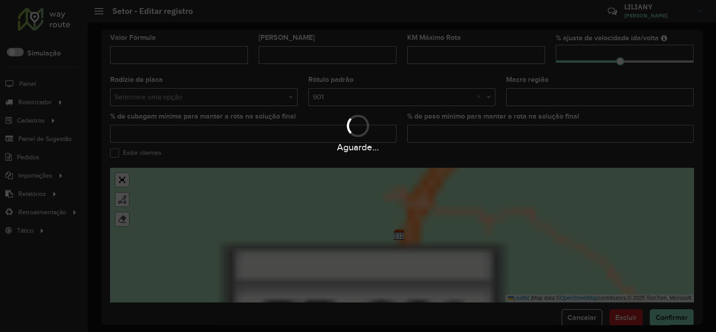
scroll to position [280, 0]
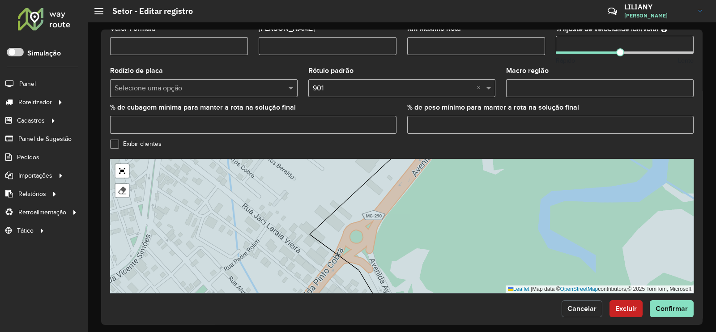
click at [573, 305] on span "Cancelar" at bounding box center [582, 309] width 29 height 8
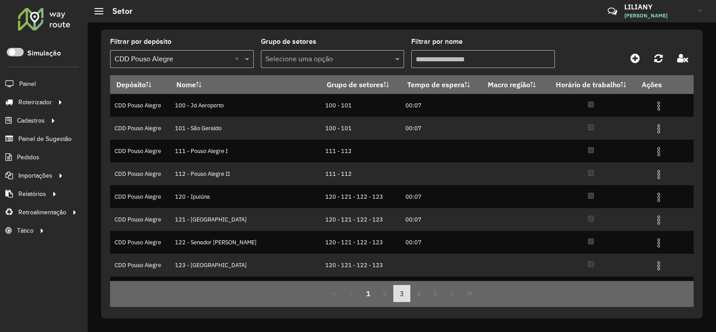
click at [402, 295] on button "3" at bounding box center [402, 293] width 17 height 17
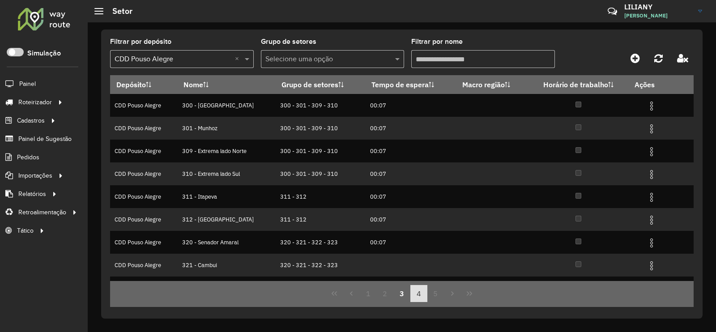
click at [412, 294] on button "4" at bounding box center [419, 293] width 17 height 17
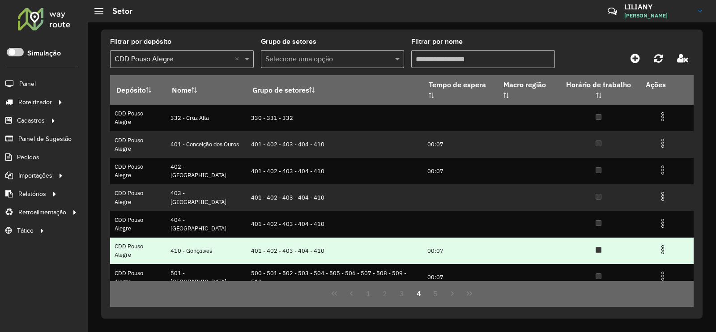
scroll to position [142, 0]
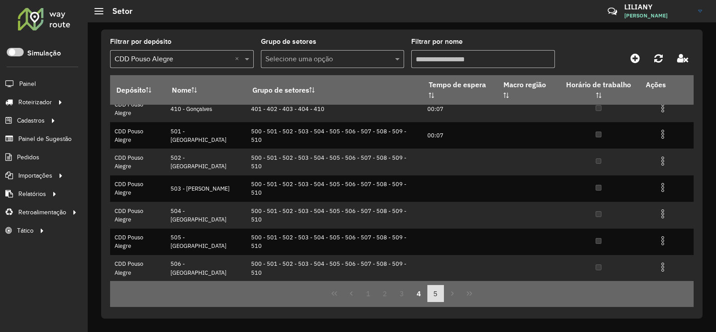
click at [433, 290] on button "5" at bounding box center [436, 293] width 17 height 17
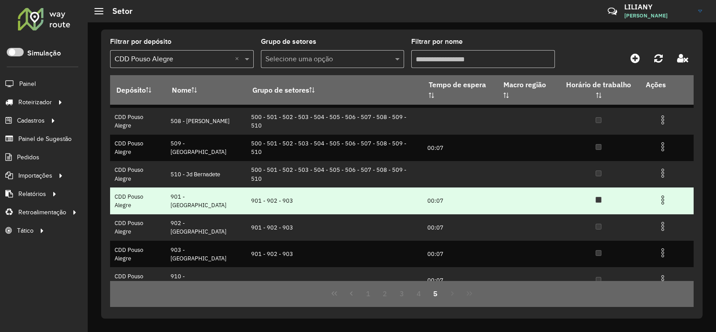
scroll to position [36, 0]
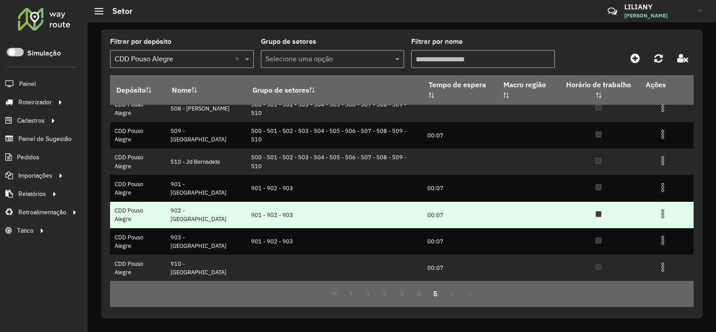
click at [663, 216] on img at bounding box center [663, 214] width 11 height 11
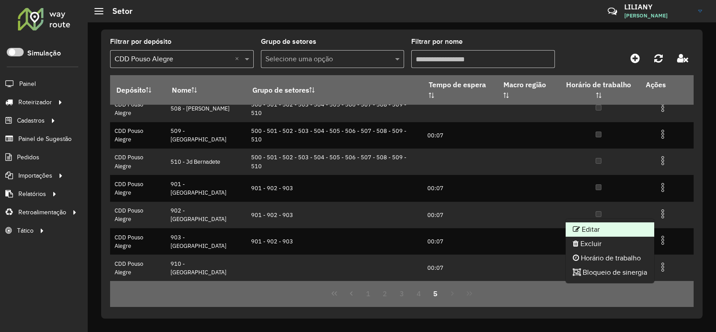
click at [633, 225] on li "Editar" at bounding box center [610, 229] width 89 height 14
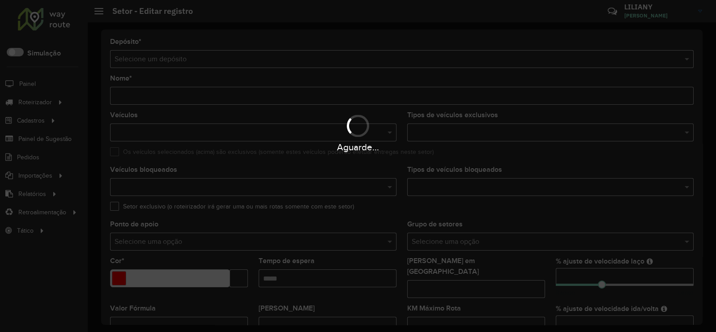
type input "**********"
type input "*******"
type input "*****"
type input "**"
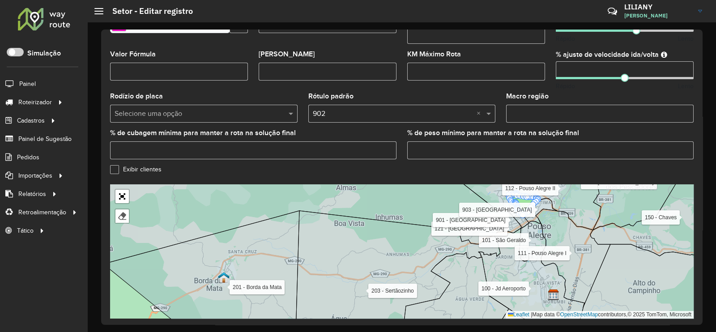
scroll to position [283, 0]
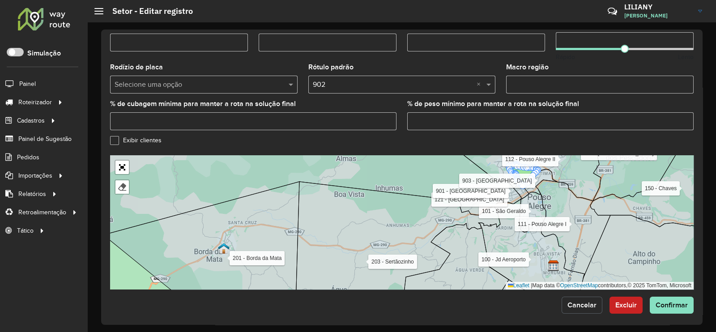
click at [575, 301] on span "Cancelar" at bounding box center [582, 305] width 29 height 8
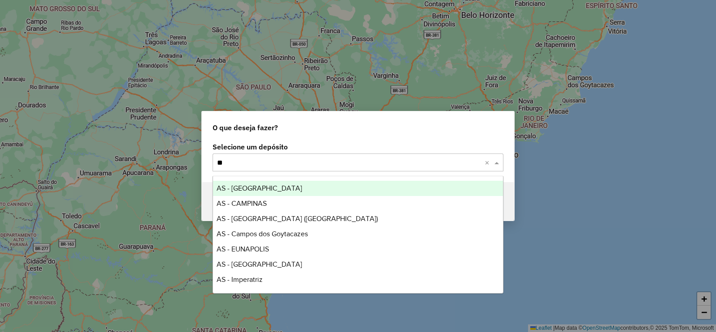
type input "***"
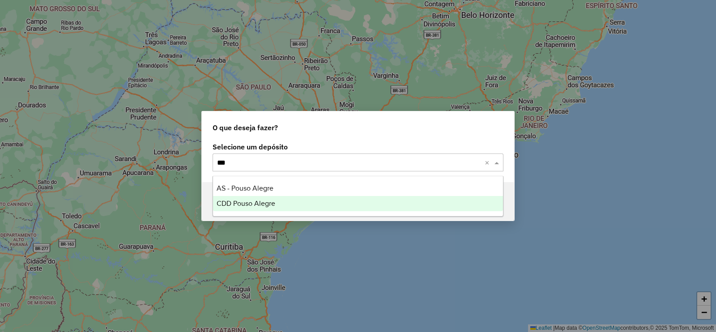
click at [235, 205] on span "CDD Pouso Alegre" at bounding box center [246, 204] width 59 height 8
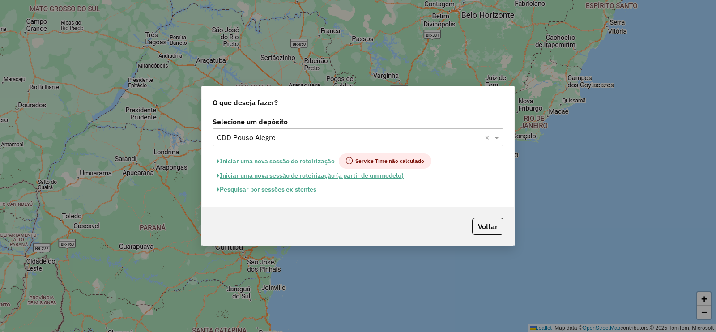
click at [278, 189] on button "Pesquisar por sessões existentes" at bounding box center [267, 190] width 108 height 14
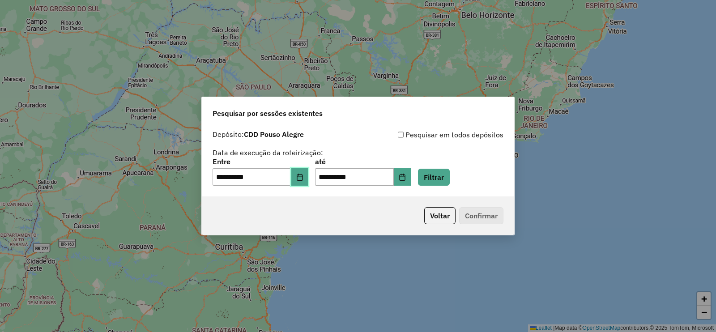
click at [304, 174] on icon "Choose Date" at bounding box center [299, 177] width 7 height 7
click at [439, 178] on button "Filtrar" at bounding box center [434, 177] width 32 height 17
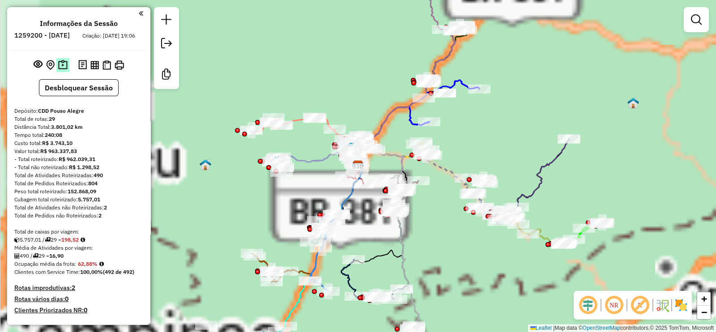
click at [63, 70] on img at bounding box center [62, 65] width 9 height 10
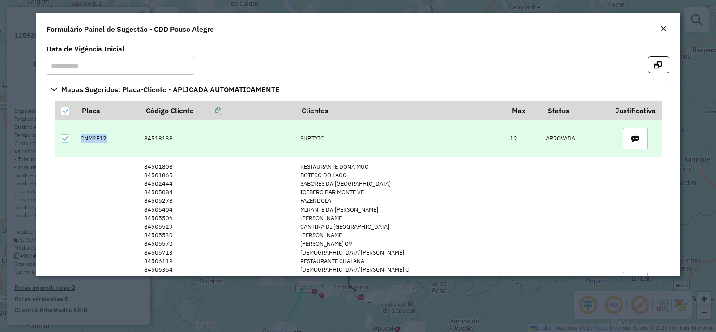
drag, startPoint x: 112, startPoint y: 142, endPoint x: 69, endPoint y: 145, distance: 43.1
click at [69, 145] on tr "CNM2F12 84518138 SUP.TATO 12 APROVADA" at bounding box center [358, 139] width 607 height 38
copy td "CNM2F12"
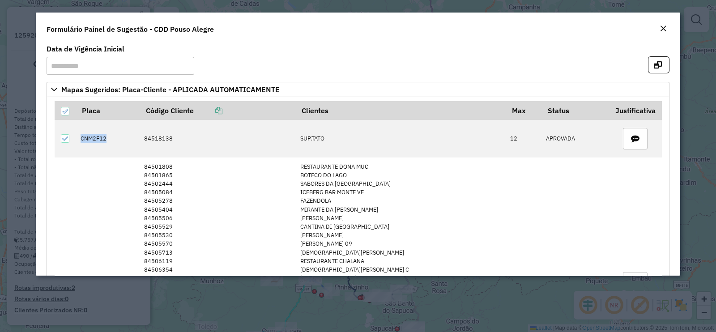
click at [663, 31] on em "Close" at bounding box center [663, 28] width 7 height 7
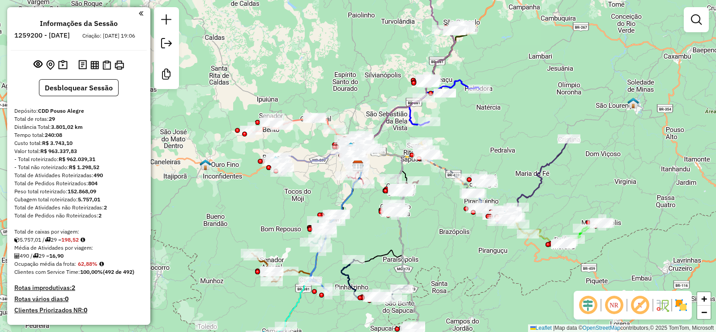
scroll to position [488, 0]
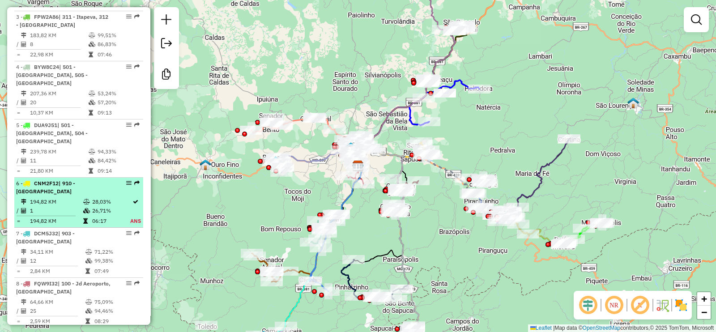
click at [89, 206] on td at bounding box center [87, 210] width 9 height 9
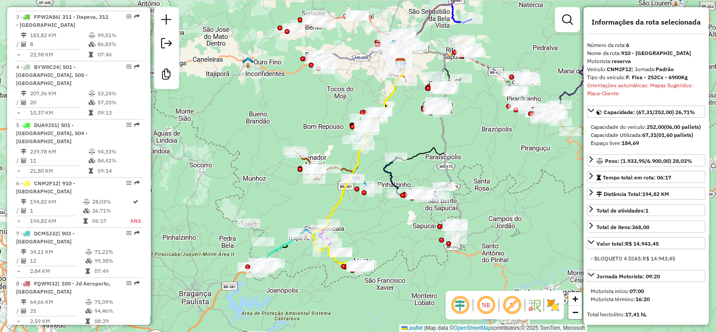
click at [532, 301] on img at bounding box center [534, 305] width 14 height 14
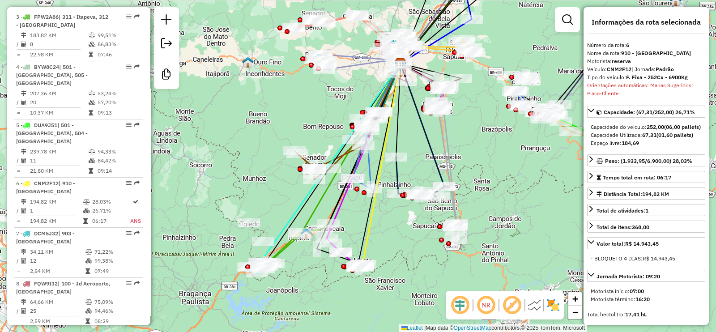
click at [510, 299] on em at bounding box center [511, 305] width 21 height 21
click at [461, 304] on em at bounding box center [459, 305] width 21 height 21
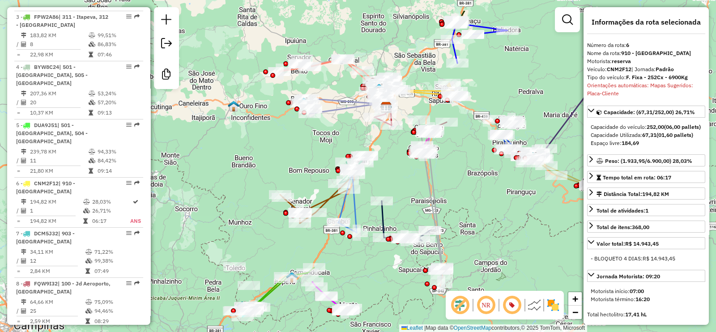
drag, startPoint x: 405, startPoint y: 123, endPoint x: 385, endPoint y: 229, distance: 108.4
click at [385, 229] on div "Janela de atendimento Grade de atendimento Capacidade Transportadoras Veículos …" at bounding box center [358, 166] width 716 height 332
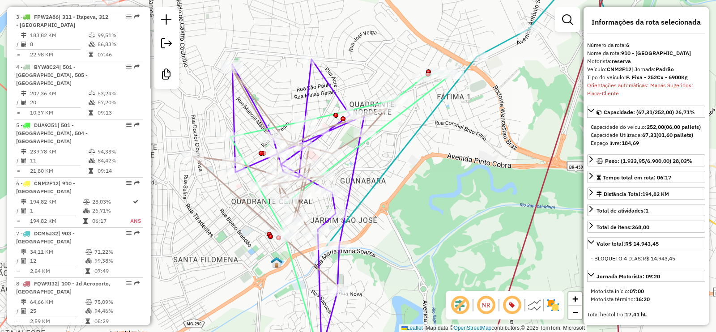
drag, startPoint x: 393, startPoint y: 214, endPoint x: 384, endPoint y: 190, distance: 24.8
click at [384, 190] on div "Janela de atendimento Grade de atendimento Capacidade Transportadoras Veículos …" at bounding box center [358, 166] width 716 height 332
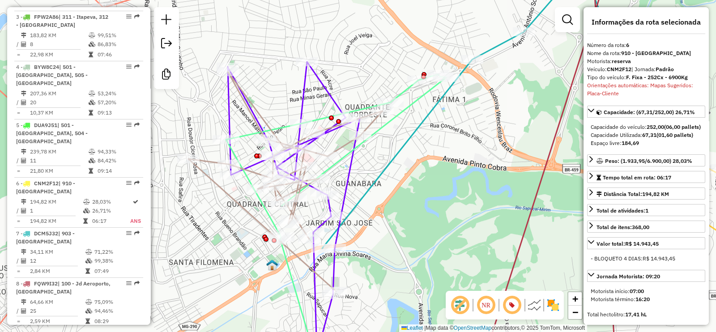
drag, startPoint x: 419, startPoint y: 184, endPoint x: 400, endPoint y: 210, distance: 32.9
click at [400, 210] on div "Janela de atendimento Grade de atendimento Capacidade Transportadoras Veículos …" at bounding box center [358, 166] width 716 height 332
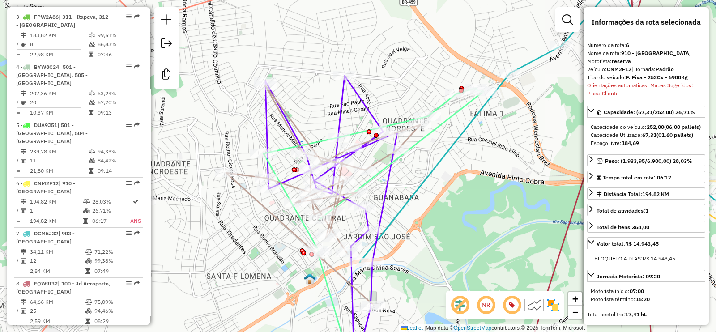
drag, startPoint x: 415, startPoint y: 158, endPoint x: 434, endPoint y: 150, distance: 20.6
click at [428, 155] on div "Janela de atendimento Grade de atendimento Capacidade Transportadoras Veículos …" at bounding box center [358, 166] width 716 height 332
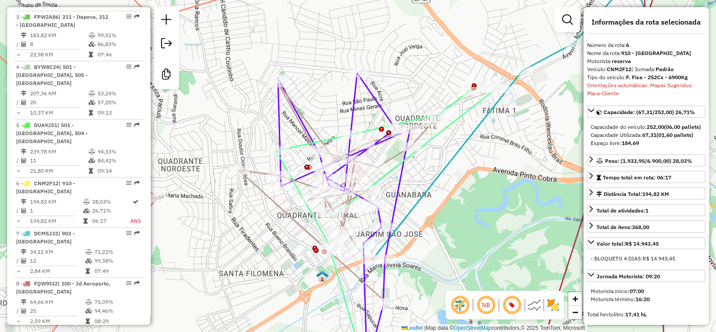
click at [553, 303] on img at bounding box center [553, 305] width 14 height 14
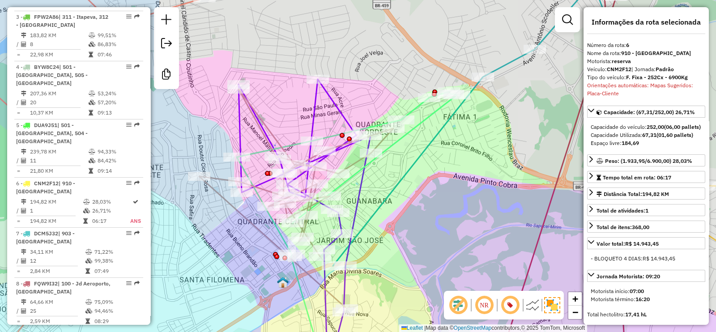
drag, startPoint x: 473, startPoint y: 175, endPoint x: 433, endPoint y: 182, distance: 39.9
click at [433, 182] on div "Janela de atendimento Grade de atendimento Capacidade Transportadoras Veículos …" at bounding box center [358, 166] width 716 height 332
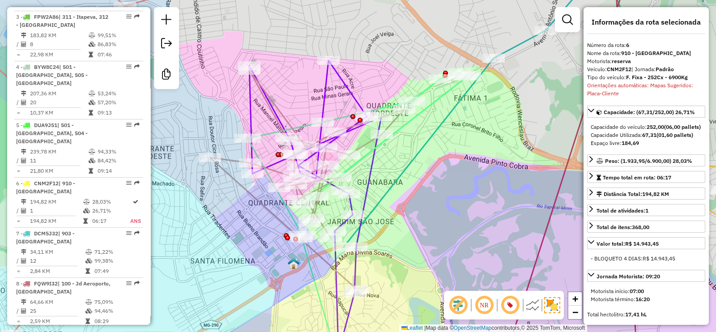
drag, startPoint x: 395, startPoint y: 205, endPoint x: 401, endPoint y: 196, distance: 11.1
click at [401, 196] on div "Janela de atendimento Grade de atendimento Capacidade Transportadoras Veículos …" at bounding box center [358, 166] width 716 height 332
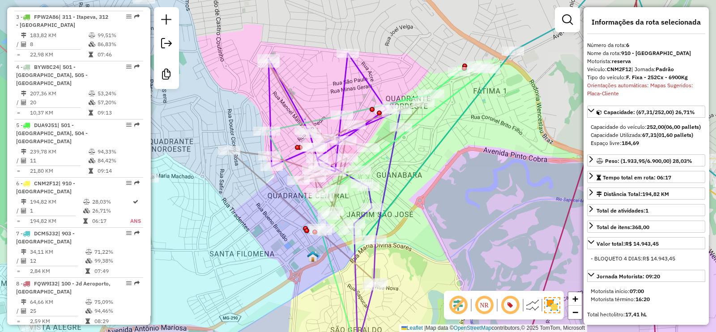
drag, startPoint x: 365, startPoint y: 182, endPoint x: 378, endPoint y: 176, distance: 14.5
click at [378, 176] on div "Janela de atendimento Grade de atendimento Capacidade Transportadoras Veículos …" at bounding box center [358, 166] width 716 height 332
click at [344, 90] on icon at bounding box center [335, 209] width 132 height 312
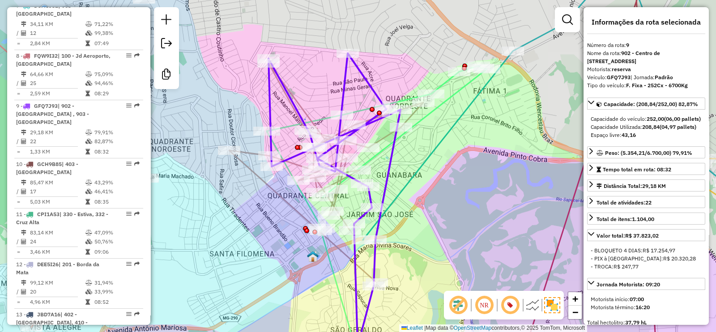
scroll to position [791, 0]
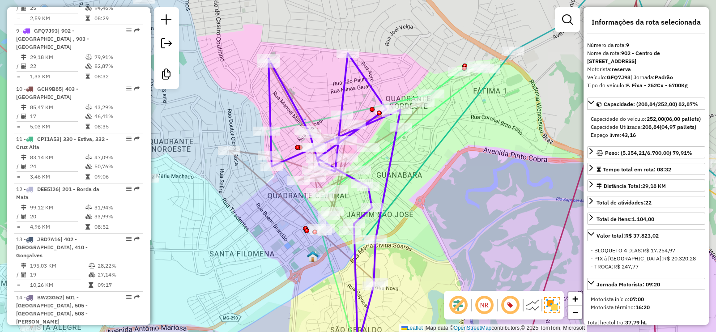
click at [384, 144] on icon at bounding box center [377, 215] width 220 height 299
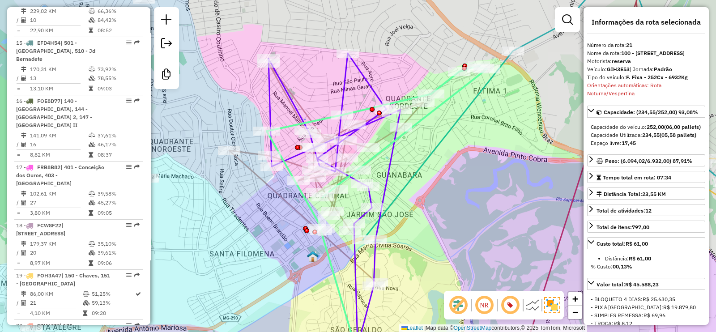
scroll to position [1432, 0]
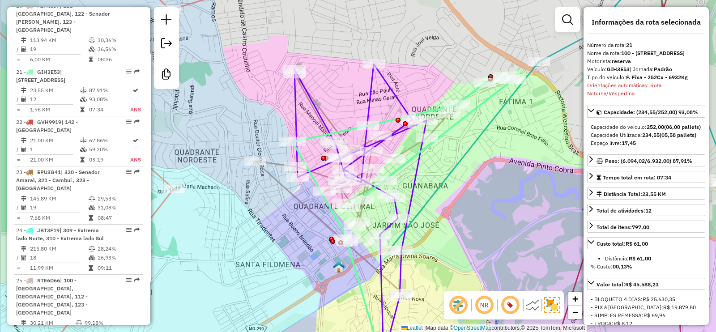
drag, startPoint x: 412, startPoint y: 163, endPoint x: 441, endPoint y: 175, distance: 31.9
click at [441, 174] on div "Janela de atendimento Grade de atendimento Capacidade Transportadoras Veículos …" at bounding box center [358, 166] width 716 height 332
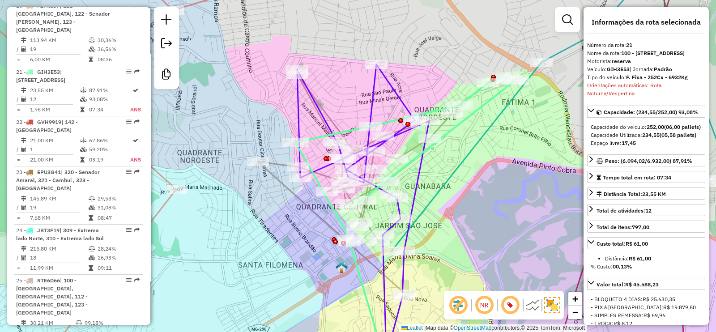
click at [419, 178] on icon at bounding box center [363, 214] width 132 height 301
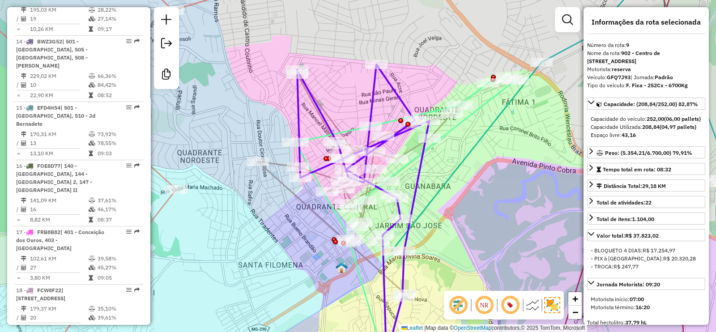
scroll to position [791, 0]
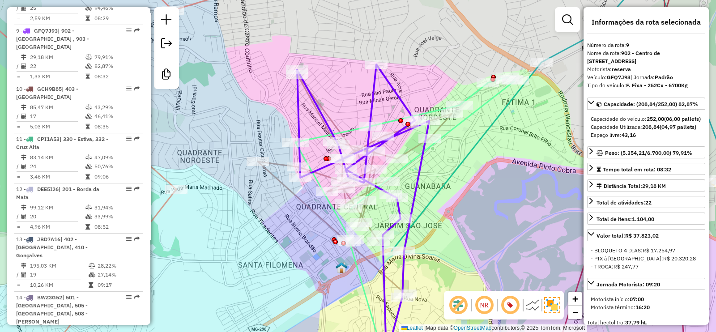
click at [417, 174] on icon at bounding box center [363, 214] width 132 height 301
click at [411, 145] on icon at bounding box center [355, 184] width 194 height 220
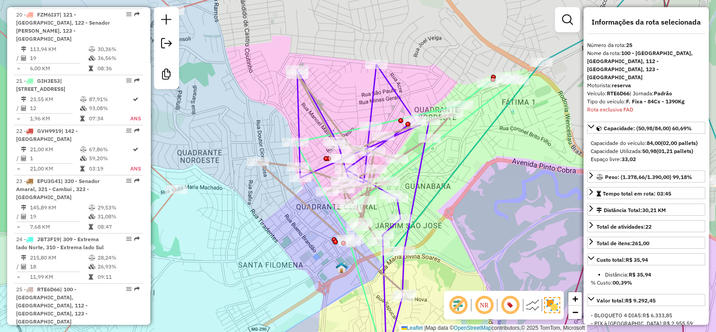
scroll to position [1664, 0]
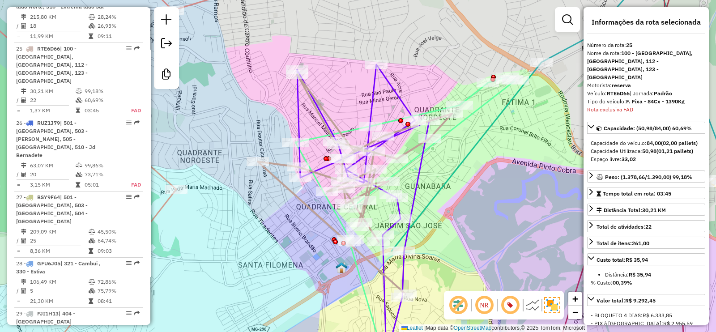
click at [410, 148] on icon at bounding box center [355, 184] width 194 height 220
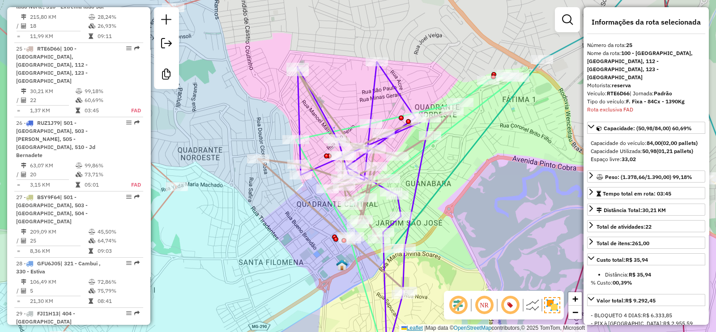
drag, startPoint x: 457, startPoint y: 233, endPoint x: 412, endPoint y: 325, distance: 102.3
click at [461, 208] on div "Janela de atendimento Grade de atendimento Capacidade Transportadoras Veículos …" at bounding box center [358, 166] width 716 height 332
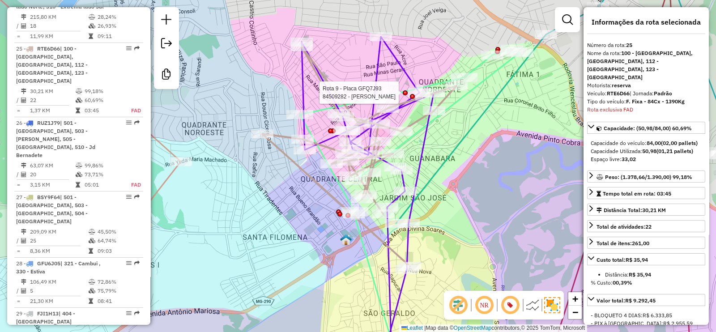
click at [404, 95] on div at bounding box center [405, 92] width 5 height 5
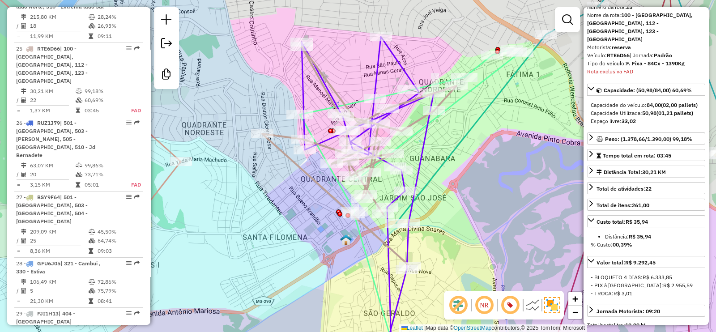
scroll to position [223, 0]
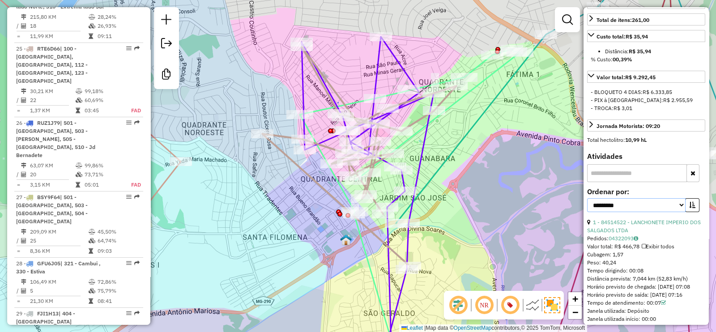
click at [630, 200] on select "**********" at bounding box center [636, 205] width 98 height 14
select select "**********"
click at [587, 198] on select "**********" at bounding box center [636, 205] width 98 height 14
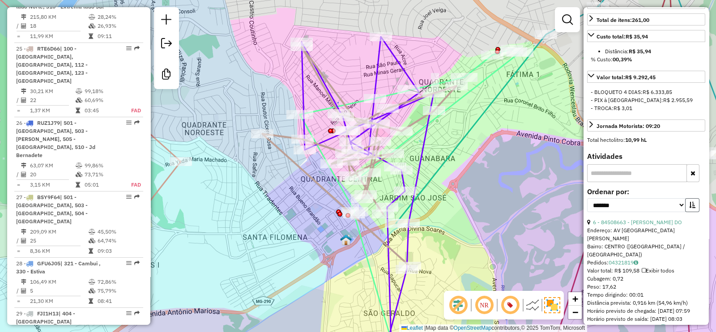
click at [692, 202] on icon "button" at bounding box center [692, 205] width 6 height 6
click at [692, 198] on button "button" at bounding box center [692, 205] width 14 height 14
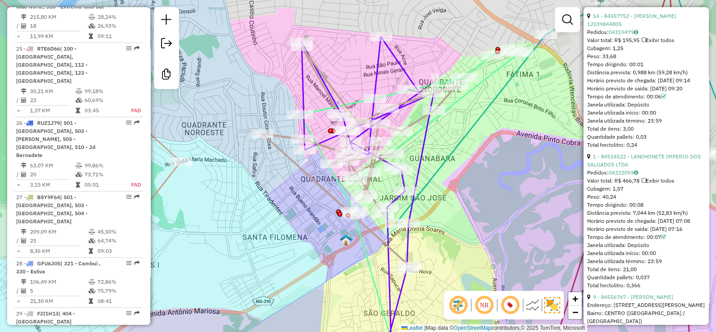
scroll to position [951, 0]
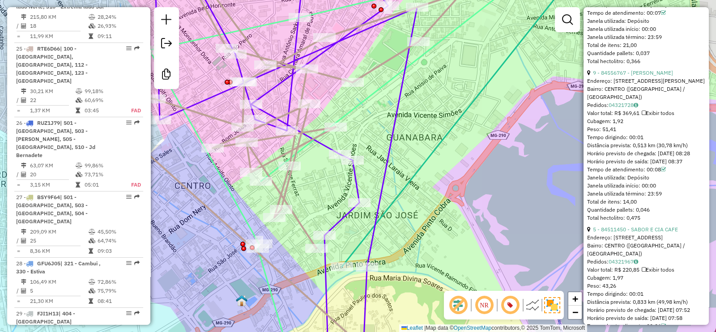
click at [366, 79] on icon at bounding box center [268, 160] width 388 height 386
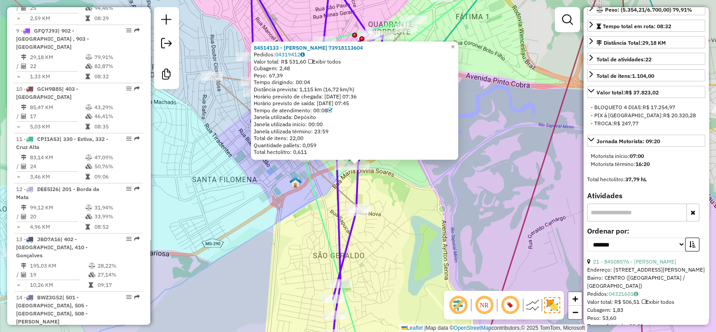
scroll to position [0, 0]
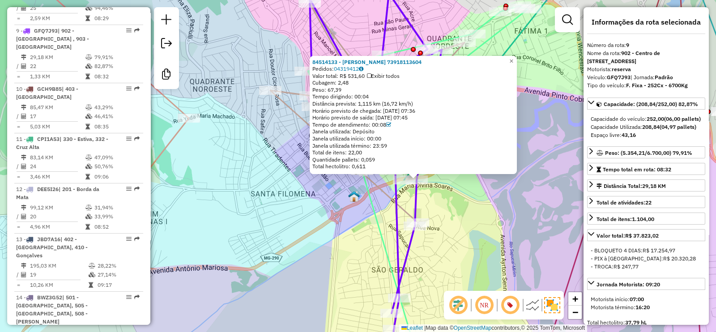
click at [374, 200] on icon at bounding box center [418, 185] width 220 height 359
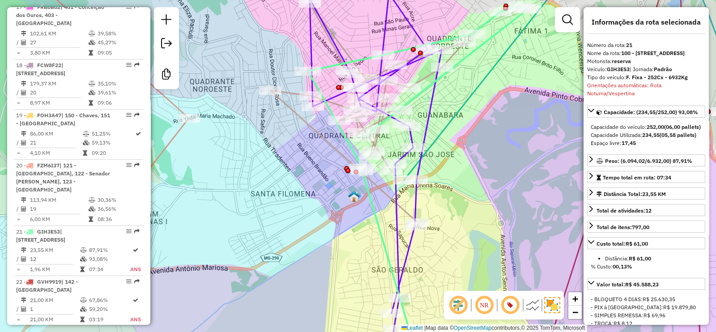
scroll to position [1432, 0]
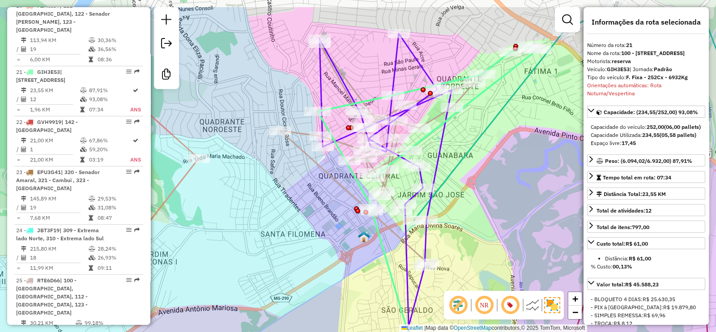
drag, startPoint x: 334, startPoint y: 204, endPoint x: 370, endPoint y: 233, distance: 46.4
click at [345, 244] on div "Janela de atendimento Grade de atendimento Capacidade Transportadoras Veículos …" at bounding box center [358, 166] width 716 height 332
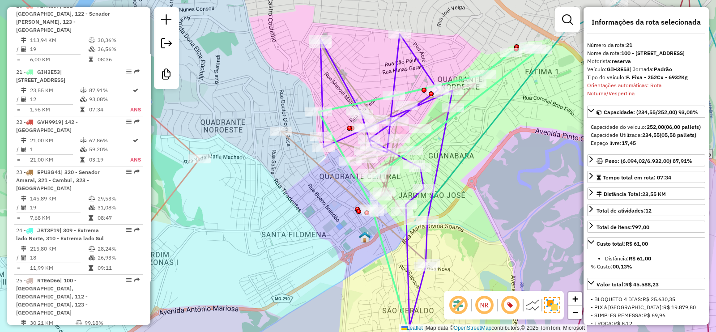
click at [395, 75] on icon at bounding box center [387, 199] width 132 height 331
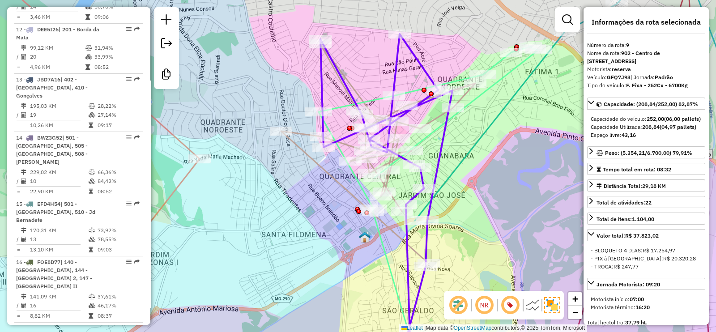
scroll to position [791, 0]
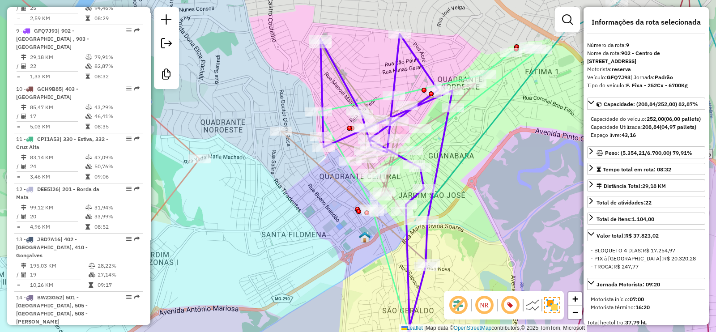
click at [417, 94] on icon at bounding box center [429, 206] width 220 height 319
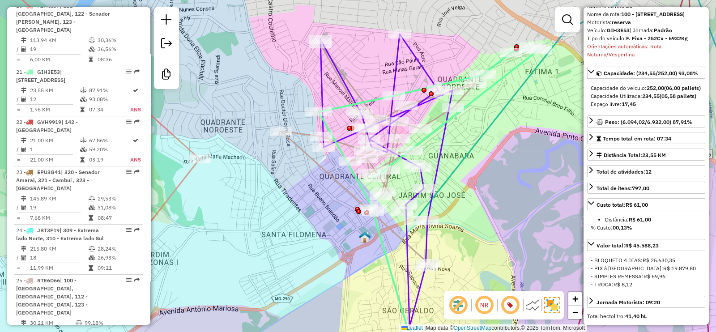
scroll to position [56, 0]
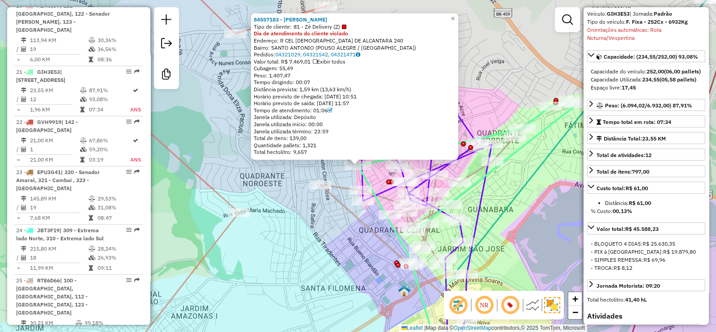
click at [483, 189] on icon at bounding box center [426, 227] width 132 height 278
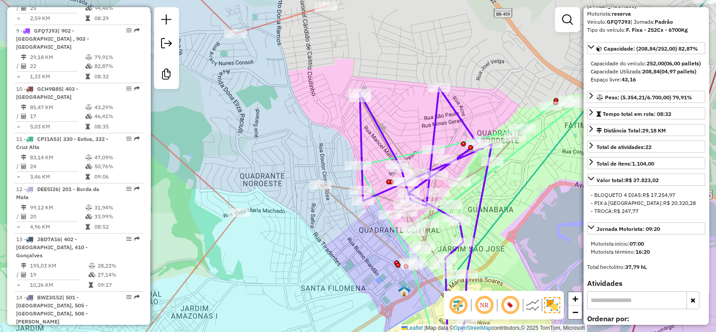
scroll to position [0, 0]
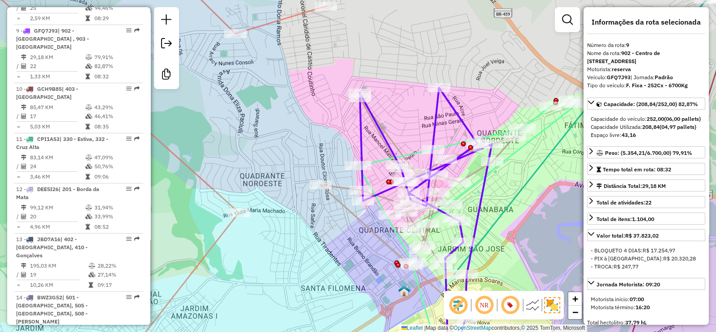
click at [490, 133] on icon at bounding box center [468, 232] width 220 height 265
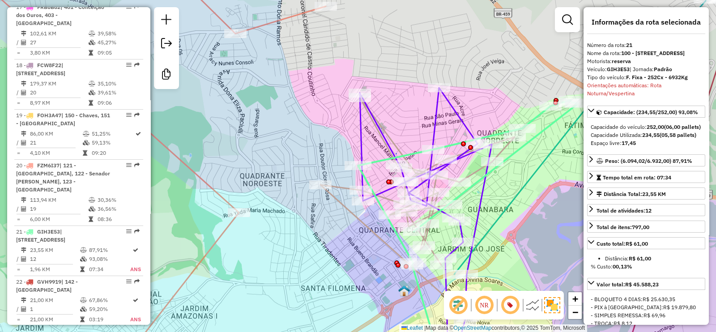
scroll to position [1432, 0]
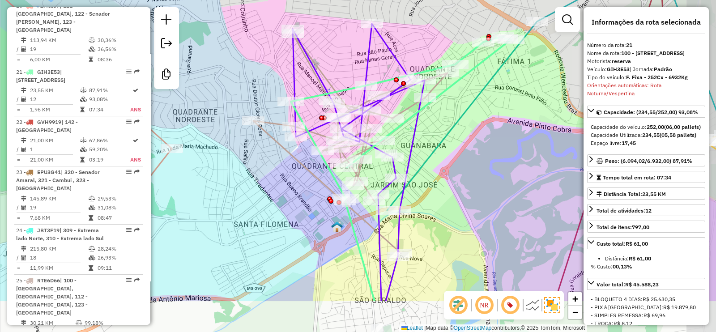
drag, startPoint x: 499, startPoint y: 185, endPoint x: 532, endPoint y: 171, distance: 35.9
click at [441, 121] on div "Janela de atendimento Grade de atendimento Capacidade Transportadoras Veículos …" at bounding box center [358, 166] width 716 height 332
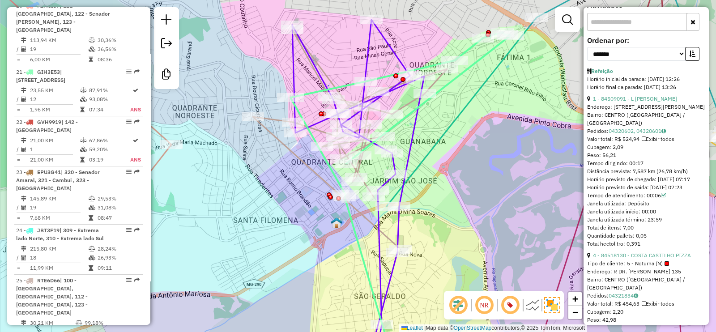
scroll to position [391, 0]
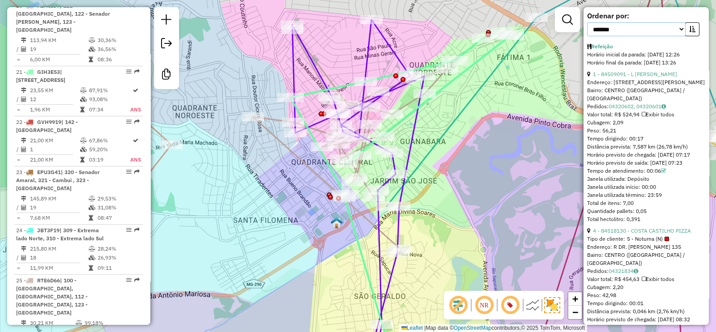
click at [619, 36] on select "**********" at bounding box center [636, 29] width 98 height 14
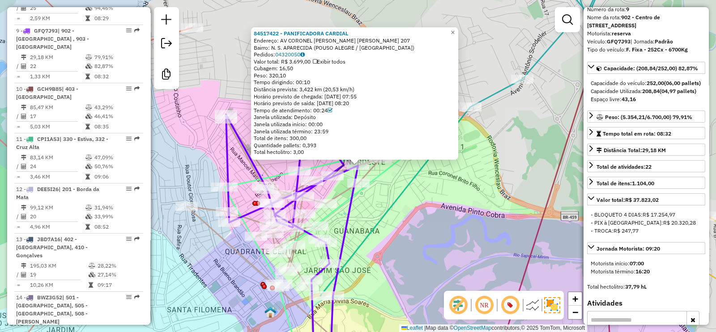
scroll to position [0, 0]
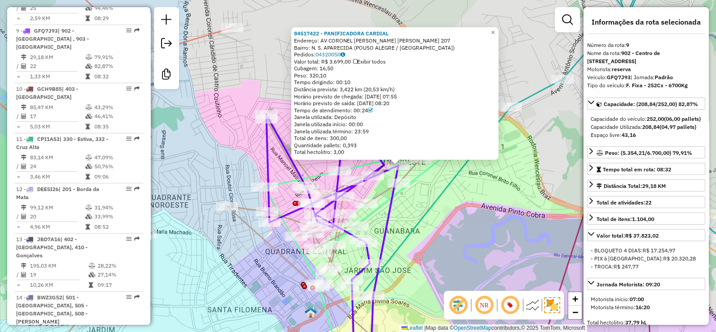
drag, startPoint x: 398, startPoint y: 222, endPoint x: 421, endPoint y: 222, distance: 22.4
click at [421, 222] on div "84517422 - PANIFICADORA CARDIAL Endereço: AV CORONEL JOAQUIM R. DUARTE 207 Bair…" at bounding box center [358, 166] width 716 height 332
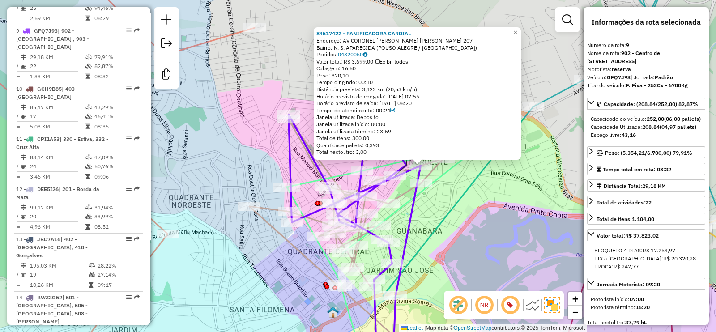
click at [402, 194] on icon at bounding box center [346, 229] width 194 height 220
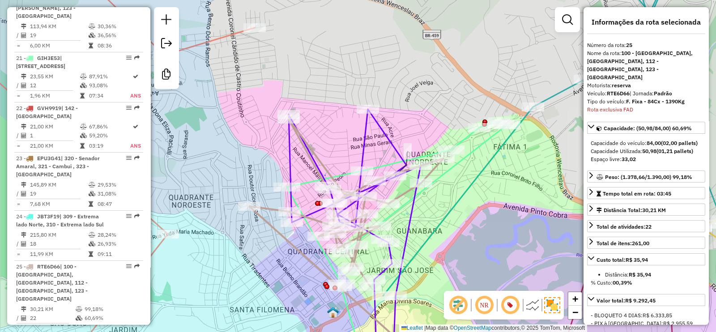
scroll to position [1663, 0]
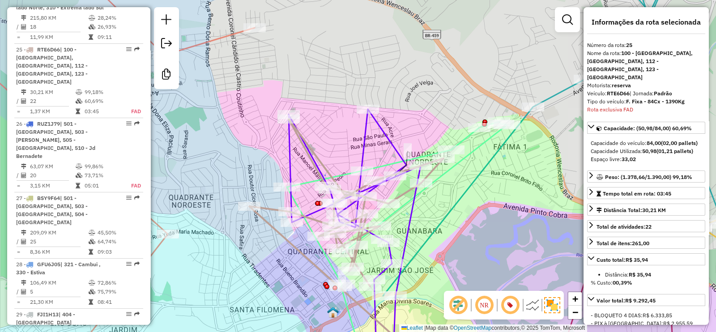
click at [390, 142] on icon at bounding box center [355, 237] width 132 height 256
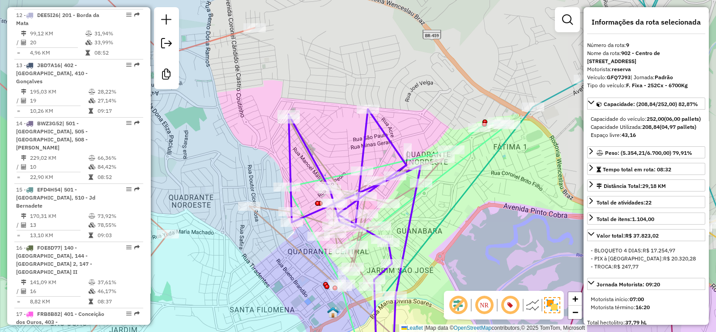
scroll to position [791, 0]
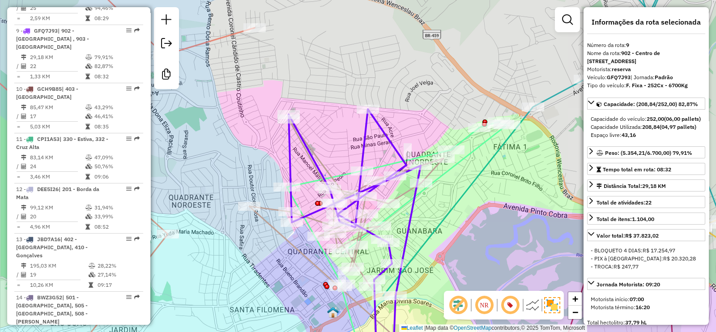
click at [387, 162] on icon at bounding box center [397, 244] width 220 height 244
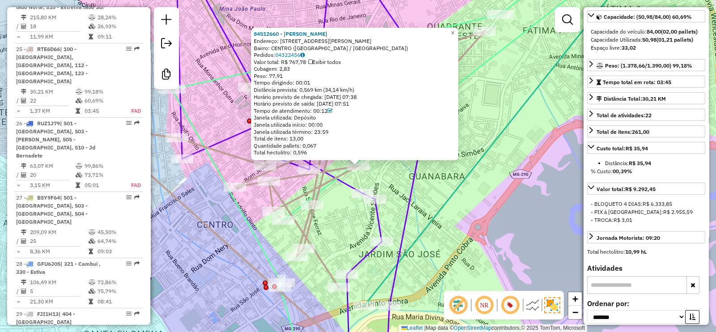
scroll to position [1664, 0]
click at [376, 210] on icon at bounding box center [307, 166] width 263 height 398
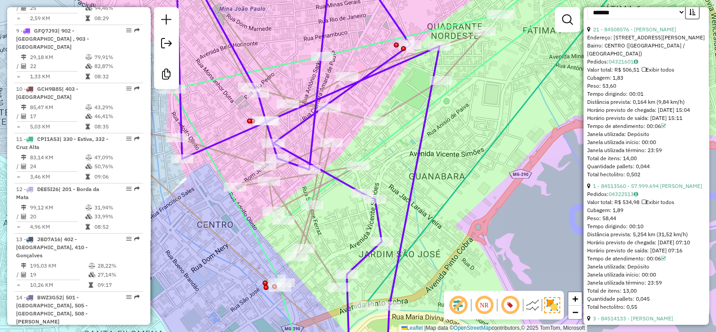
scroll to position [543, 0]
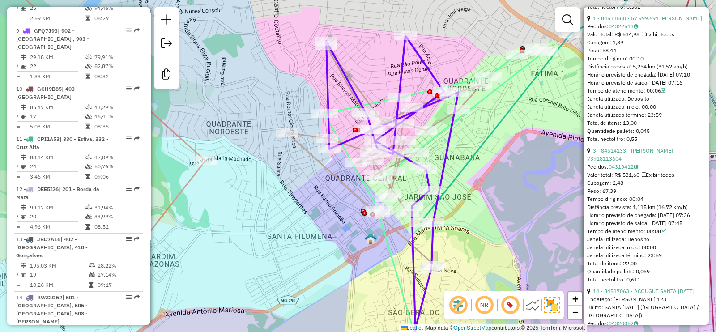
click at [443, 158] on icon at bounding box center [392, 200] width 132 height 329
click at [436, 117] on icon at bounding box center [384, 156] width 194 height 220
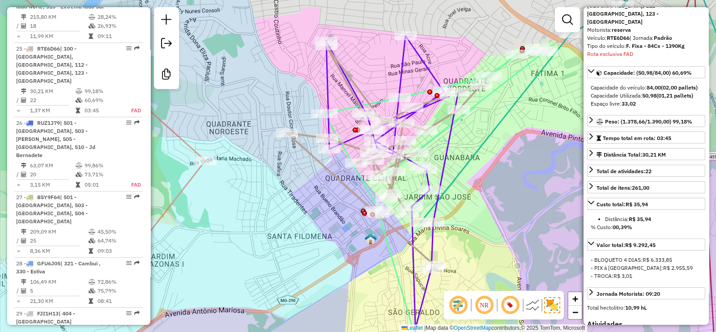
scroll to position [0, 0]
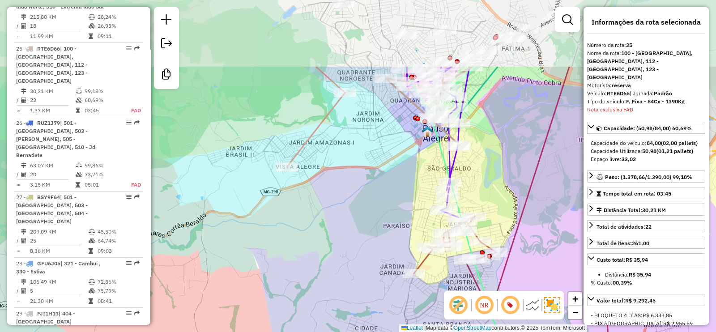
drag, startPoint x: 479, startPoint y: 141, endPoint x: 488, endPoint y: 213, distance: 72.6
click at [488, 213] on div "Janela de atendimento Grade de atendimento Capacidade Transportadoras Veículos …" at bounding box center [358, 166] width 716 height 332
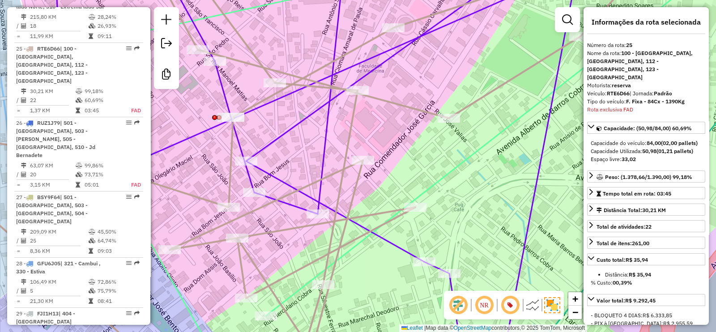
click at [396, 104] on icon at bounding box center [285, 166] width 714 height 398
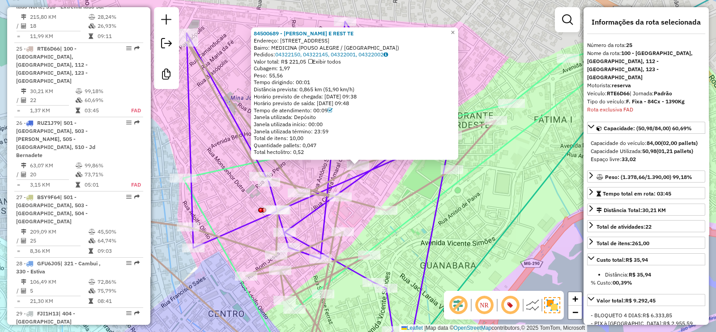
click at [411, 190] on icon at bounding box center [302, 203] width 388 height 323
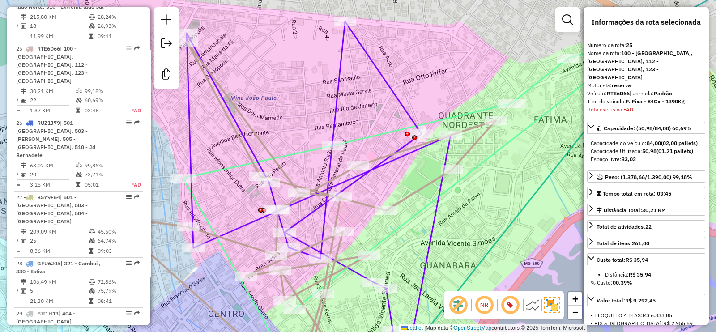
click at [449, 147] on icon at bounding box center [319, 193] width 264 height 344
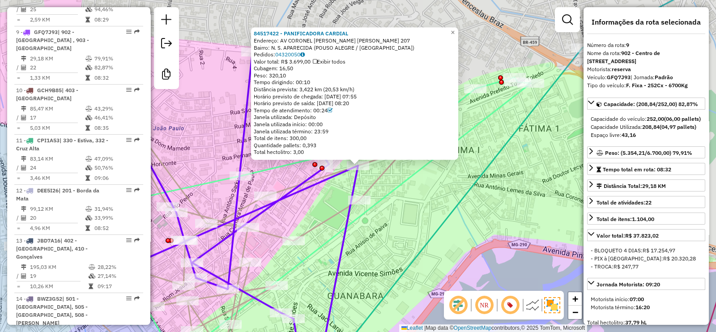
scroll to position [791, 0]
click at [425, 198] on div "84517422 - PANIFICADORA CARDIAL Endereço: AV CORONEL JOAQUIM R. DUARTE 207 Bair…" at bounding box center [358, 166] width 716 height 332
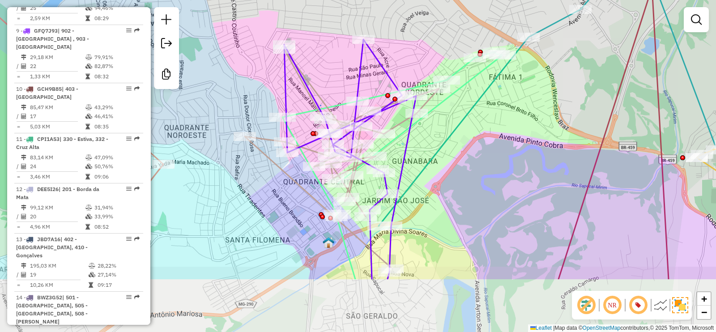
drag, startPoint x: 435, startPoint y: 214, endPoint x: 459, endPoint y: 124, distance: 93.1
click at [459, 124] on icon at bounding box center [559, 53] width 361 height 345
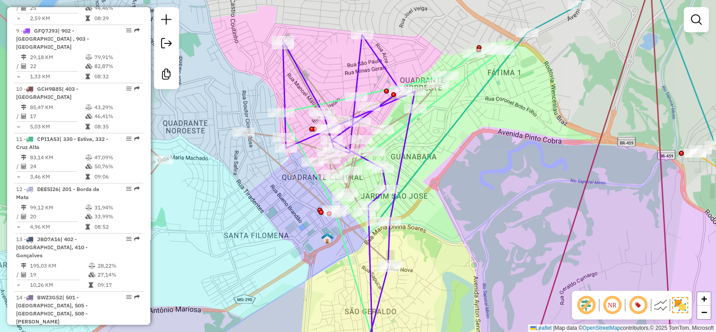
scroll to position [488, 0]
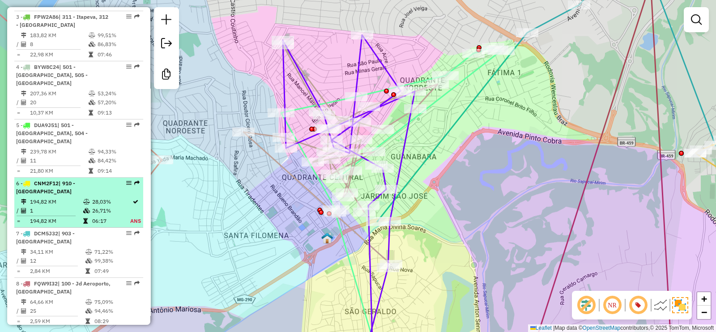
click at [97, 180] on div "6 - CNM2F12 | 910 - Monte Verde" at bounding box center [63, 188] width 95 height 16
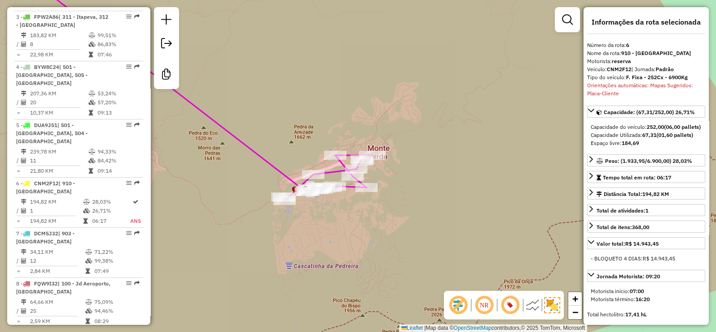
click at [274, 171] on icon at bounding box center [194, 84] width 357 height 234
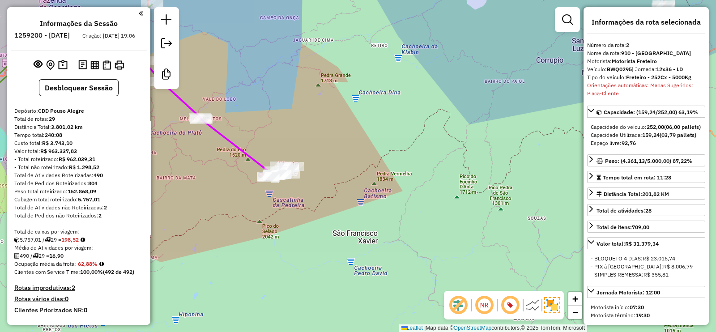
scroll to position [588, 0]
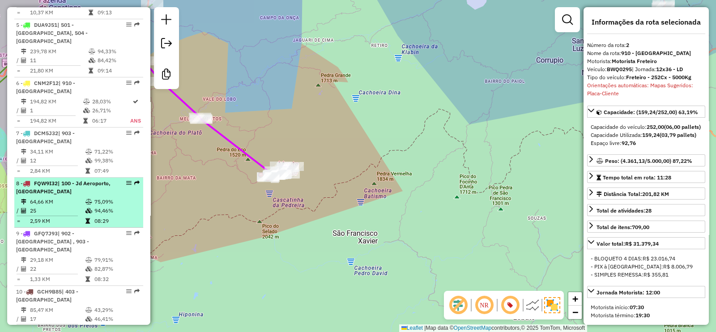
click at [111, 180] on div "8 - FQW9I32 | 100 - Jd Aeroporto, 101 - São Geraldo" at bounding box center [78, 188] width 125 height 16
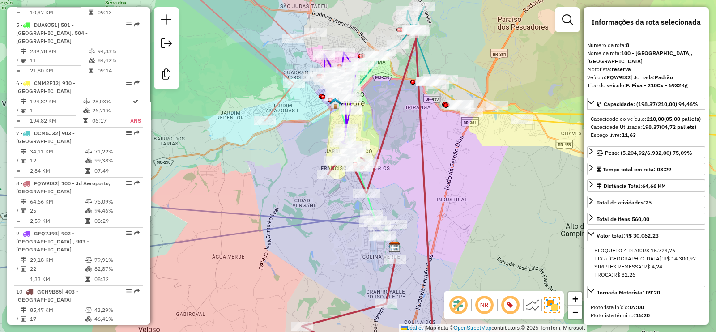
click at [392, 121] on icon at bounding box center [368, 198] width 133 height 336
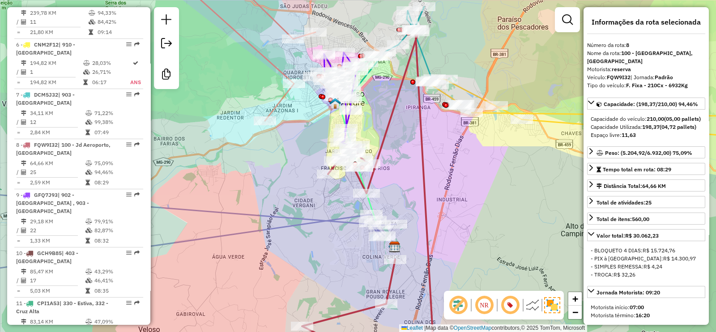
click at [392, 120] on icon at bounding box center [368, 198] width 133 height 336
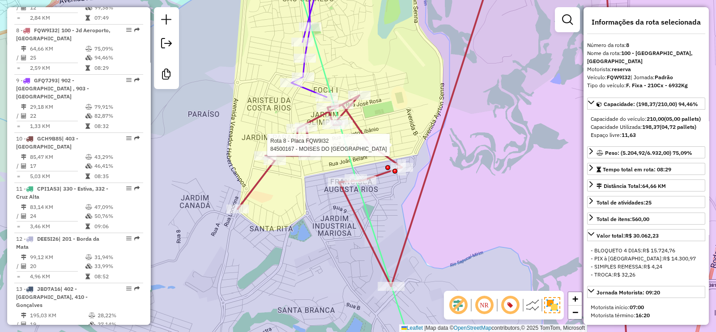
scroll to position [740, 0]
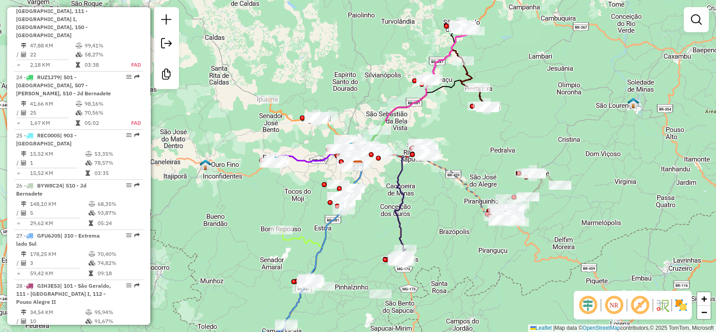
scroll to position [1507, 0]
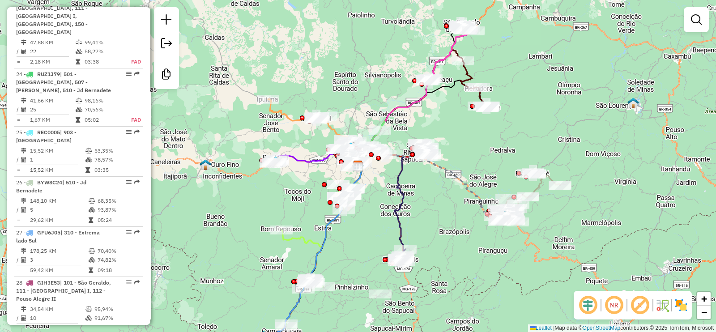
select select "**********"
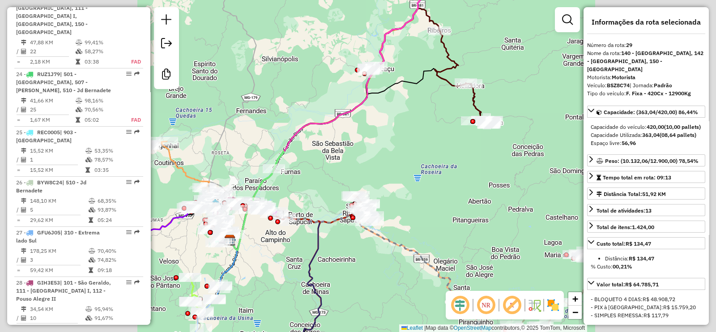
scroll to position [1563, 0]
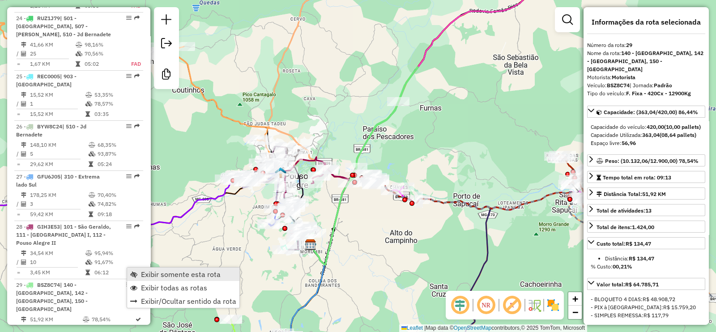
click at [151, 276] on span "Exibir somente esta rota" at bounding box center [181, 274] width 80 height 7
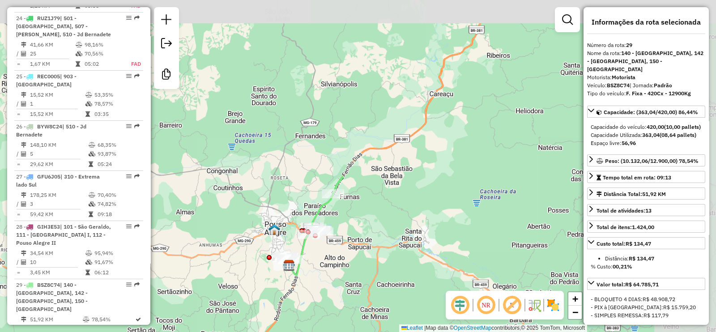
drag, startPoint x: 428, startPoint y: 135, endPoint x: 346, endPoint y: 218, distance: 116.2
click at [348, 217] on div "Janela de atendimento Grade de atendimento Capacidade Transportadoras Veículos …" at bounding box center [358, 166] width 716 height 332
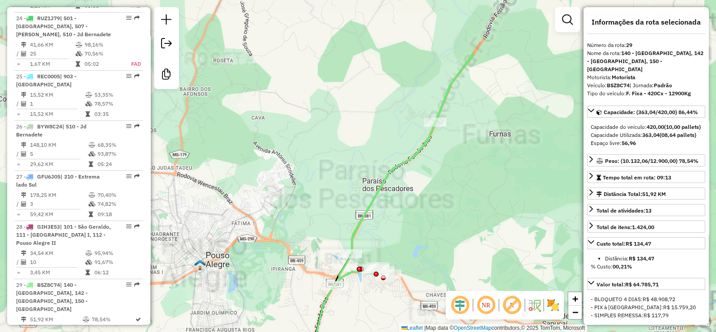
click at [365, 210] on icon at bounding box center [391, 210] width 164 height 312
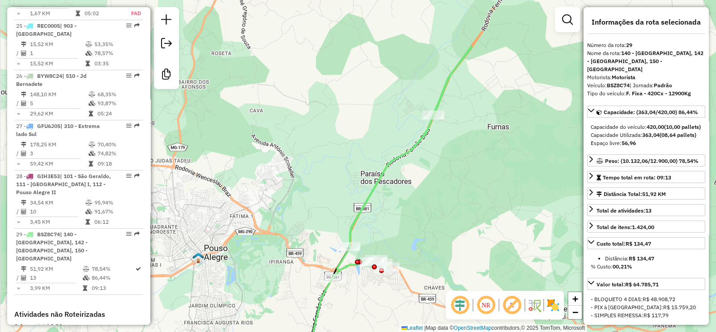
scroll to position [1712, 0]
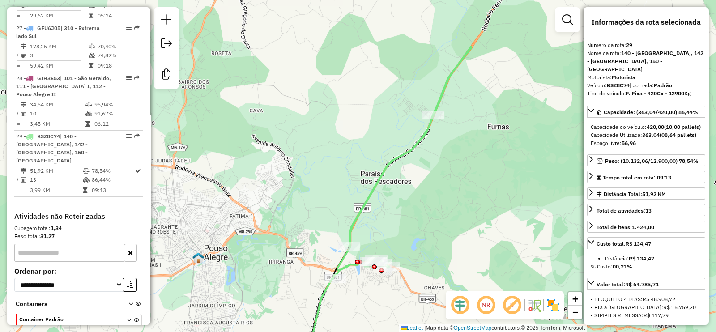
drag, startPoint x: 335, startPoint y: 209, endPoint x: 291, endPoint y: 94, distance: 123.7
click at [291, 94] on div "Janela de atendimento Grade de atendimento Capacidade Transportadoras Veículos …" at bounding box center [358, 166] width 716 height 332
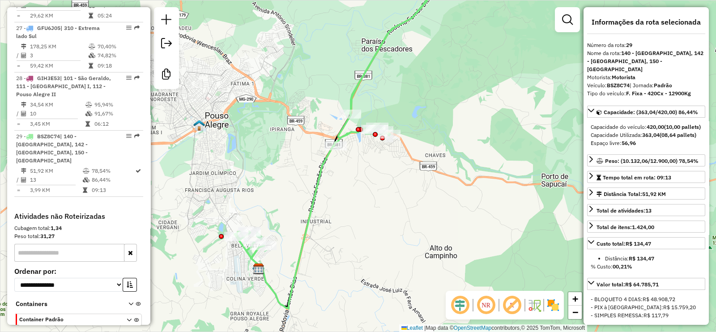
drag, startPoint x: 259, startPoint y: 245, endPoint x: 303, endPoint y: 229, distance: 46.7
click at [303, 229] on icon at bounding box center [341, 129] width 213 height 359
click at [505, 304] on em at bounding box center [511, 305] width 21 height 21
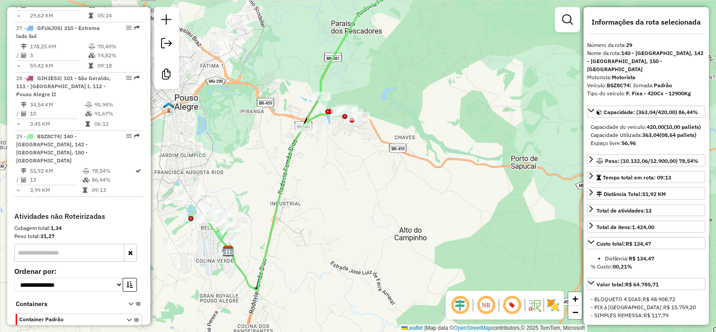
drag, startPoint x: 439, startPoint y: 217, endPoint x: 403, endPoint y: 194, distance: 43.1
click at [403, 194] on div "Janela de atendimento Grade de atendimento Capacidade Transportadoras Veículos …" at bounding box center [358, 166] width 716 height 332
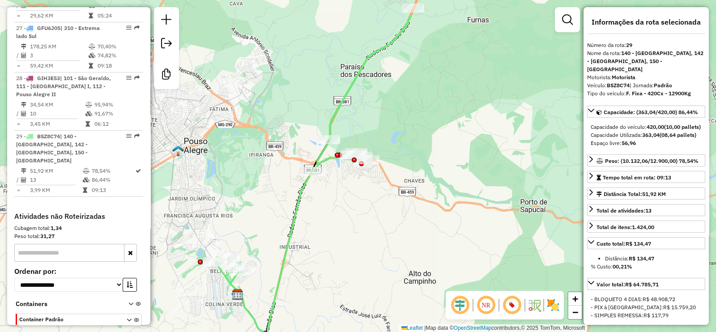
drag, startPoint x: 384, startPoint y: 213, endPoint x: 386, endPoint y: 220, distance: 7.5
click at [385, 216] on div "Janela de atendimento Grade de atendimento Capacidade Transportadoras Veículos …" at bounding box center [358, 166] width 716 height 332
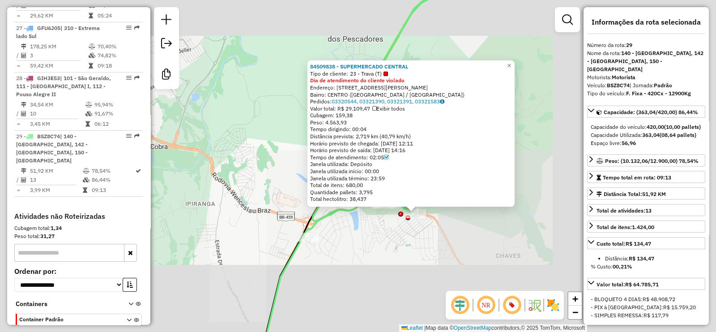
click at [379, 244] on div "84509838 - SUPERMERCADO CENTRAL Tipo de cliente: 23 - Trava (T) Dia de atendime…" at bounding box center [358, 166] width 716 height 332
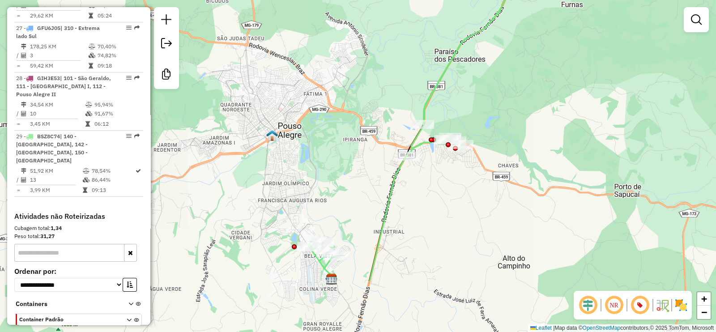
drag, startPoint x: 398, startPoint y: 174, endPoint x: 439, endPoint y: 110, distance: 76.3
click at [453, 84] on div "Janela de atendimento Grade de atendimento Capacidade Transportadoras Veículos …" at bounding box center [358, 166] width 716 height 332
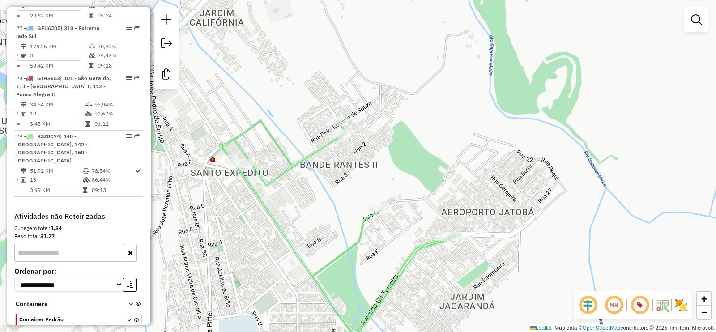
click at [384, 214] on div at bounding box center [380, 209] width 22 height 9
select select "**********"
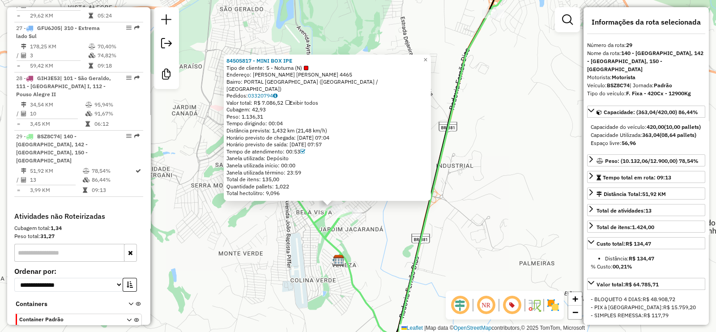
click at [322, 222] on icon at bounding box center [447, 153] width 312 height 372
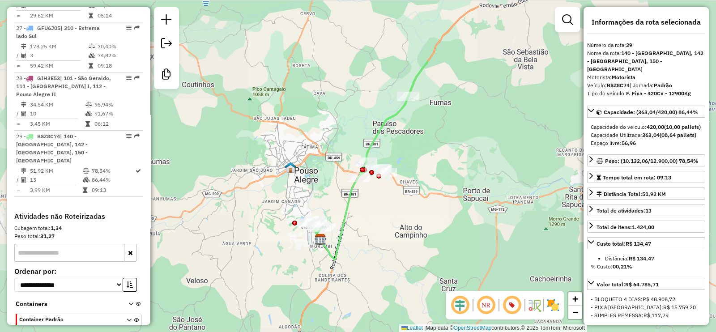
drag, startPoint x: 399, startPoint y: 195, endPoint x: 359, endPoint y: 211, distance: 43.4
click at [369, 229] on div "Janela de atendimento Grade de atendimento Capacidade Transportadoras Veículos …" at bounding box center [358, 166] width 716 height 332
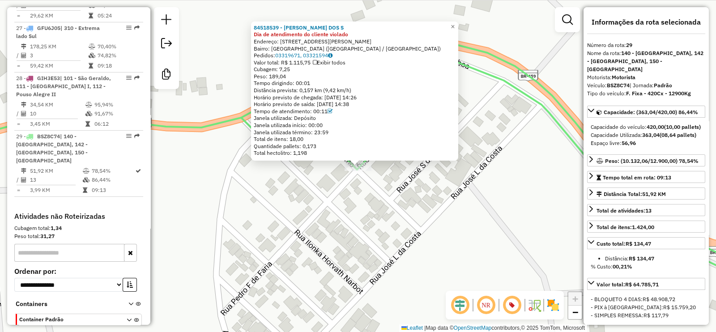
click at [300, 211] on div "84518539 - GERSON GONZAGA DOS S Dia de atendimento do cliente violado Endereço:…" at bounding box center [358, 166] width 716 height 332
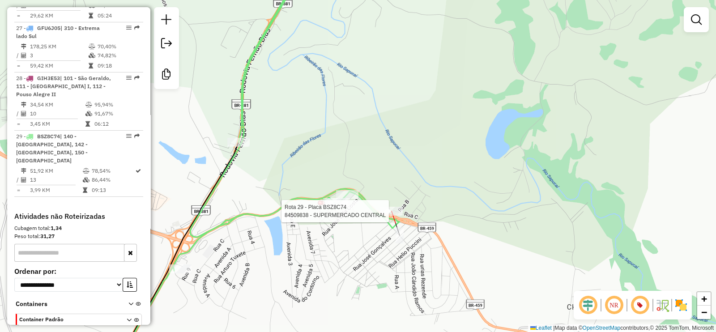
select select "**********"
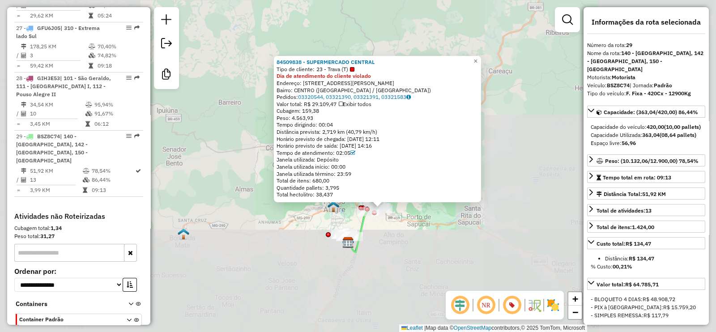
click at [377, 224] on div "84509838 - SUPERMERCADO CENTRAL Tipo de cliente: 23 - Trava (T) Dia de atendime…" at bounding box center [358, 166] width 716 height 332
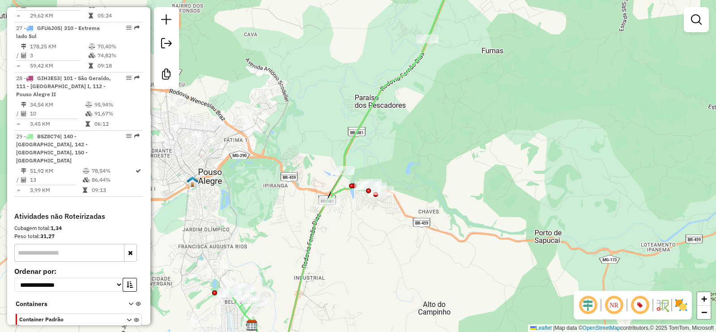
drag, startPoint x: 397, startPoint y: 120, endPoint x: 372, endPoint y: 163, distance: 50.5
click at [372, 163] on div "Janela de atendimento Grade de atendimento Capacidade Transportadoras Veículos …" at bounding box center [358, 166] width 716 height 332
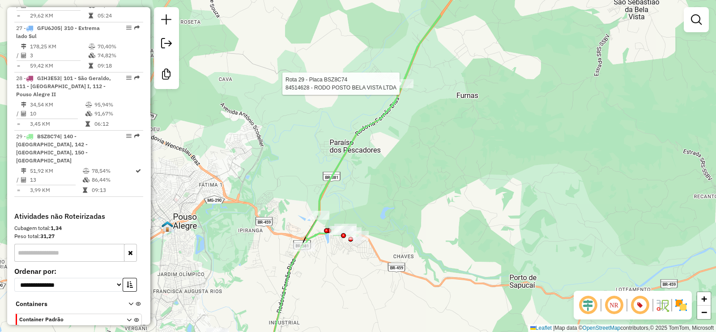
select select "**********"
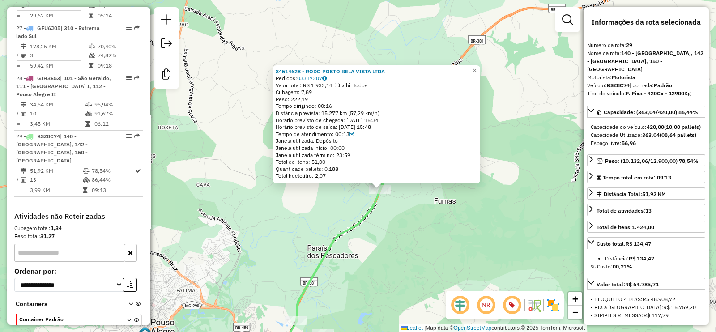
click at [398, 211] on div "84514628 - RODO POSTO BELA VISTA LTDA Pedidos: 03317207 Valor total: R$ 1.933,1…" at bounding box center [358, 166] width 716 height 332
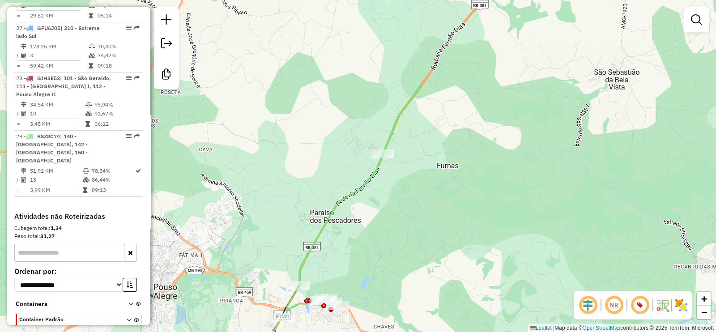
drag, startPoint x: 397, startPoint y: 227, endPoint x: 404, endPoint y: 95, distance: 132.3
click at [405, 96] on div "Janela de atendimento Grade de atendimento Capacidade Transportadoras Veículos …" at bounding box center [358, 166] width 716 height 332
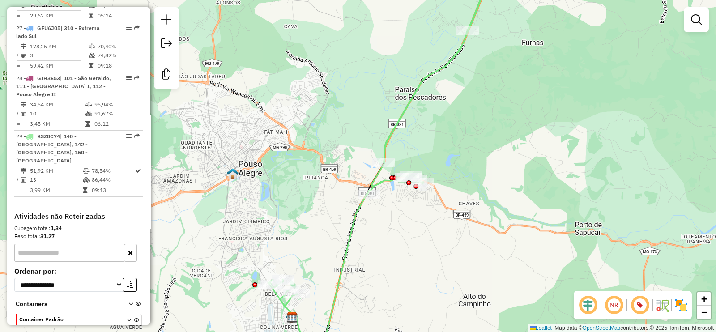
click at [351, 223] on icon at bounding box center [385, 162] width 235 height 390
select select "**********"
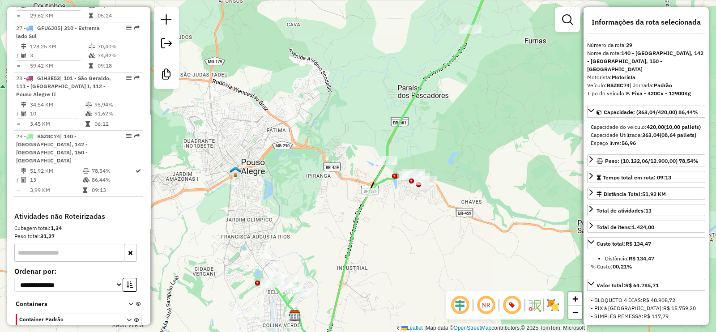
drag, startPoint x: 368, startPoint y: 240, endPoint x: 411, endPoint y: 135, distance: 113.6
click at [411, 135] on div "Janela de atendimento Grade de atendimento Capacidade Transportadoras Veículos …" at bounding box center [358, 166] width 716 height 332
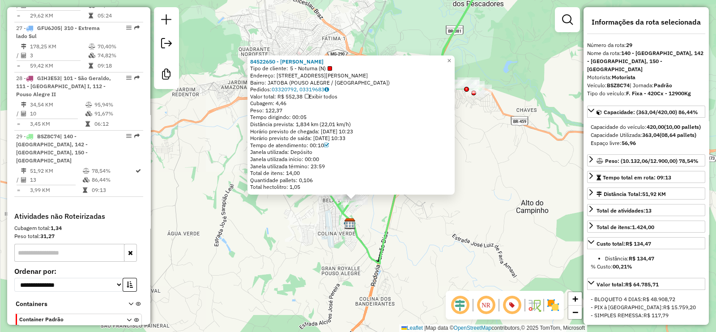
click at [308, 229] on div "84522650 - ISMAEL BEZERRA FERRE Tipo de cliente: 5 - Noturna (N) Endereço: AV G…" at bounding box center [358, 166] width 716 height 332
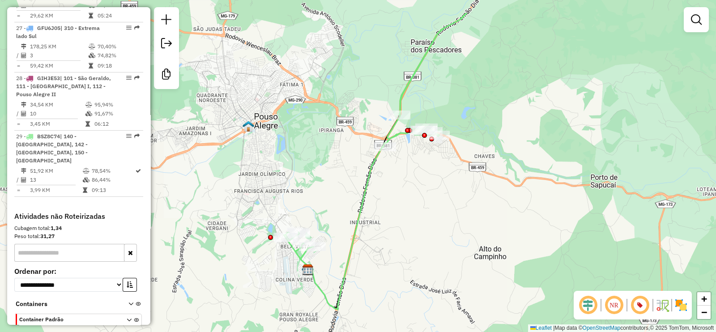
drag, startPoint x: 509, startPoint y: 154, endPoint x: 467, endPoint y: 200, distance: 62.4
click at [467, 200] on div "Janela de atendimento Grade de atendimento Capacidade Transportadoras Veículos …" at bounding box center [358, 166] width 716 height 332
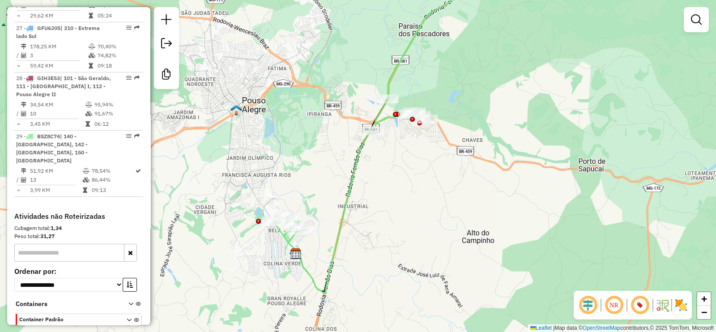
drag, startPoint x: 426, startPoint y: 145, endPoint x: 405, endPoint y: 198, distance: 56.3
click at [405, 198] on div "Rota 29 - Placa BSZ8C74 84509838 - SUPERMERCADO CENTRAL Janela de atendimento G…" at bounding box center [358, 166] width 716 height 332
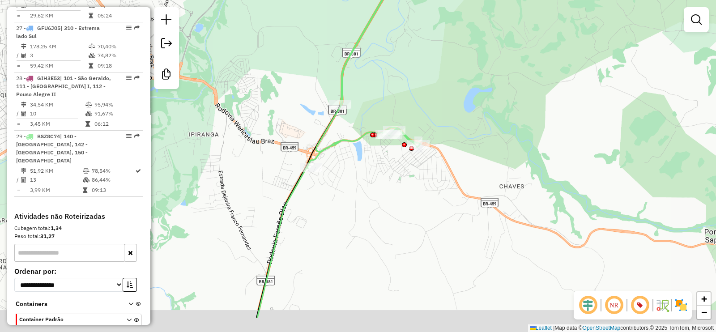
drag, startPoint x: 373, startPoint y: 242, endPoint x: 431, endPoint y: 176, distance: 88.2
click at [431, 176] on div "Janela de atendimento Grade de atendimento Capacidade Transportadoras Veículos …" at bounding box center [358, 166] width 716 height 332
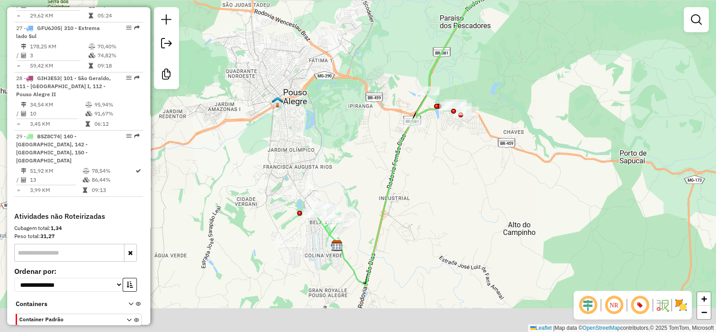
drag, startPoint x: 424, startPoint y: 194, endPoint x: 475, endPoint y: 137, distance: 77.0
click at [475, 137] on div "Janela de atendimento Grade de atendimento Capacidade Transportadoras Veículos …" at bounding box center [358, 166] width 716 height 332
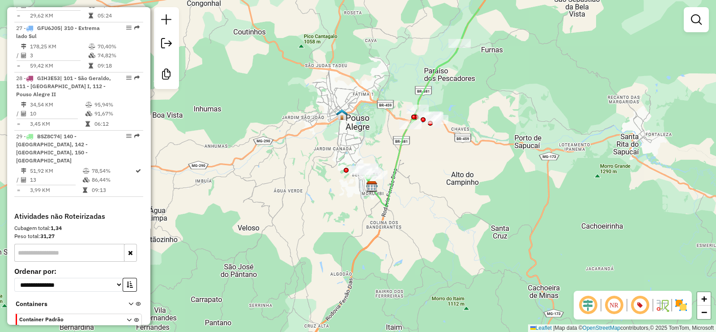
select select "**********"
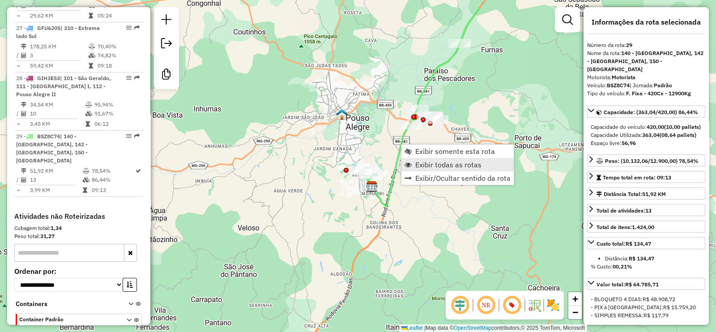
click at [459, 161] on span "Exibir todas as rotas" at bounding box center [448, 164] width 66 height 7
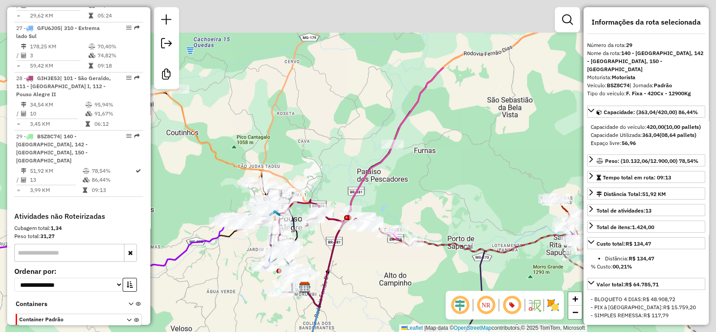
drag, startPoint x: 446, startPoint y: 175, endPoint x: 374, endPoint y: 263, distance: 113.6
click at [370, 298] on div "Janela de atendimento Grade de atendimento Capacidade Transportadoras Veículos …" at bounding box center [358, 166] width 716 height 332
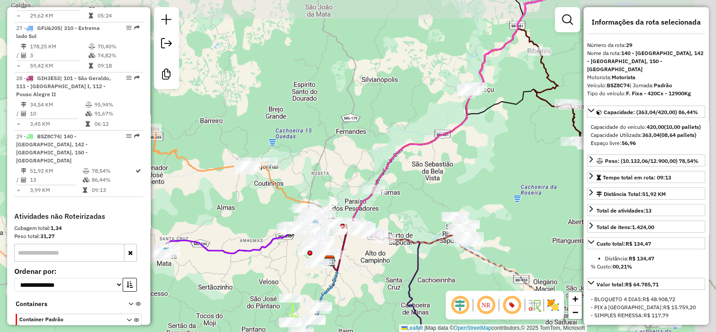
drag, startPoint x: 457, startPoint y: 138, endPoint x: 430, endPoint y: 158, distance: 33.7
click at [430, 158] on div "Janela de atendimento Grade de atendimento Capacidade Transportadoras Veículos …" at bounding box center [358, 166] width 716 height 332
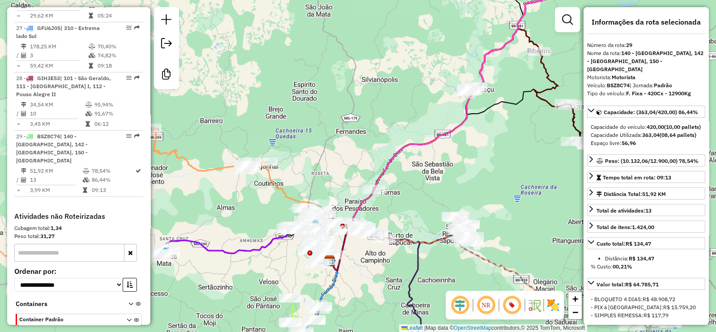
drag, startPoint x: 410, startPoint y: 189, endPoint x: 385, endPoint y: 210, distance: 32.4
click at [410, 189] on div "Rota 6 - Placa DCM5J32 84508695 - MARIA TEODORA DA SIL Janela de atendimento Gr…" at bounding box center [358, 166] width 716 height 332
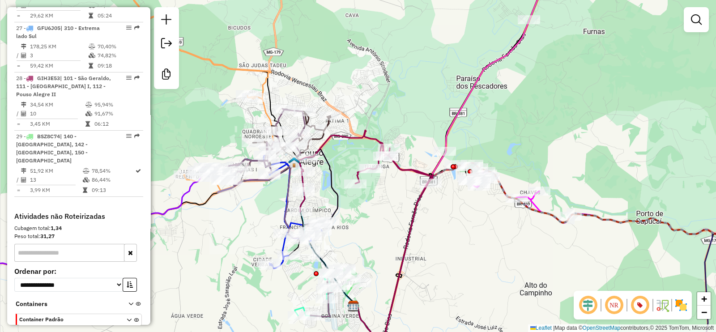
drag, startPoint x: 297, startPoint y: 252, endPoint x: 369, endPoint y: 243, distance: 73.0
click at [369, 243] on div "Janela de atendimento Grade de atendimento Capacidade Transportadoras Veículos …" at bounding box center [358, 166] width 716 height 332
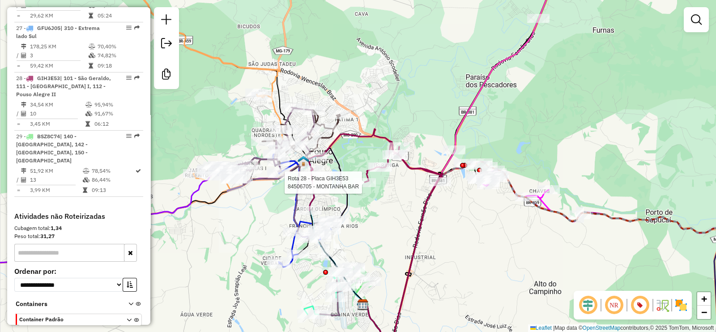
select select "**********"
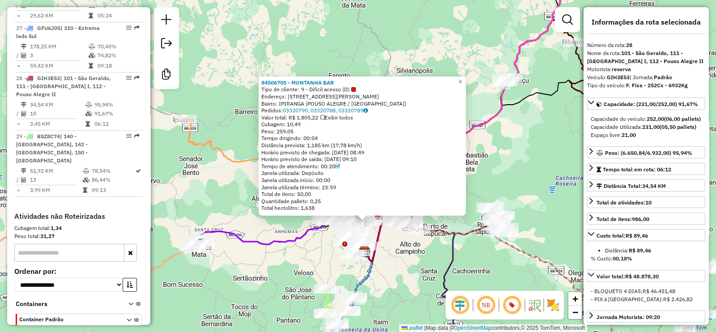
click at [434, 261] on div "Rota 28 - Placa GIH3E53 84506705 - MONTANHA BAR 84506705 - MONTANHA BAR Tipo de…" at bounding box center [358, 166] width 716 height 332
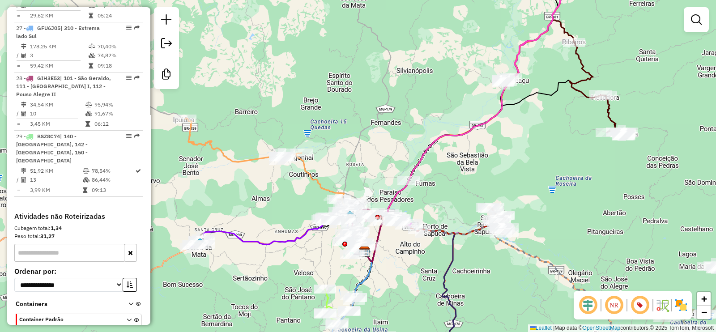
click at [518, 62] on icon at bounding box center [552, 27] width 98 height 111
select select "**********"
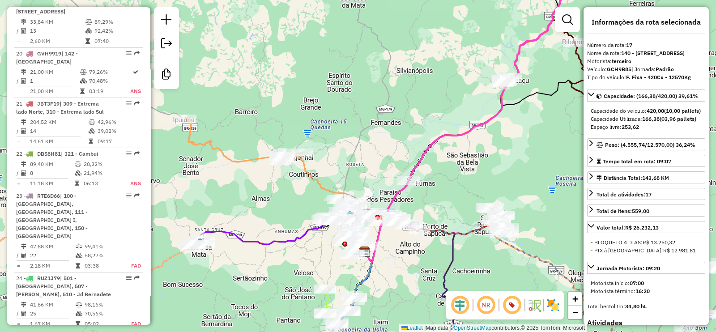
scroll to position [1167, 0]
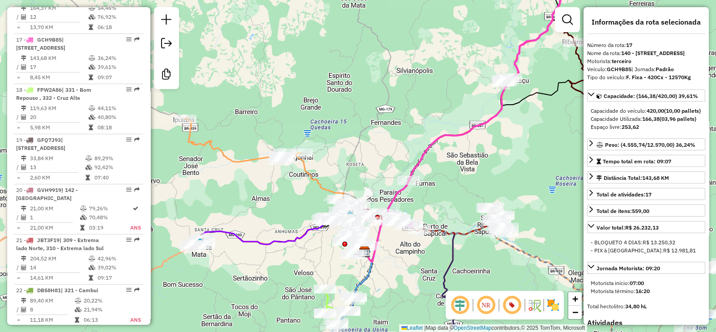
click at [532, 90] on icon at bounding box center [491, 170] width 252 height 181
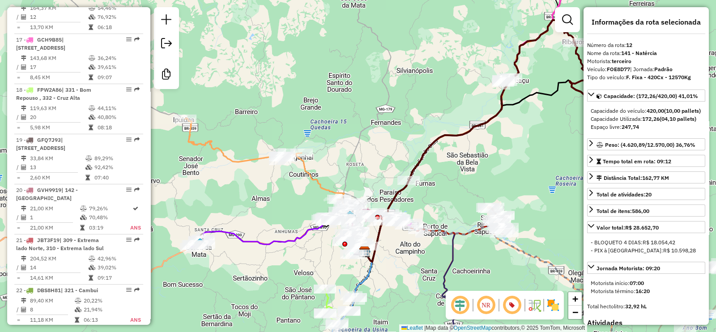
click at [537, 95] on icon at bounding box center [491, 170] width 252 height 181
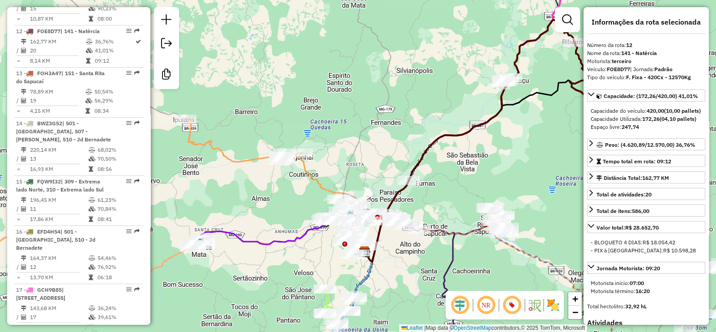
scroll to position [917, 0]
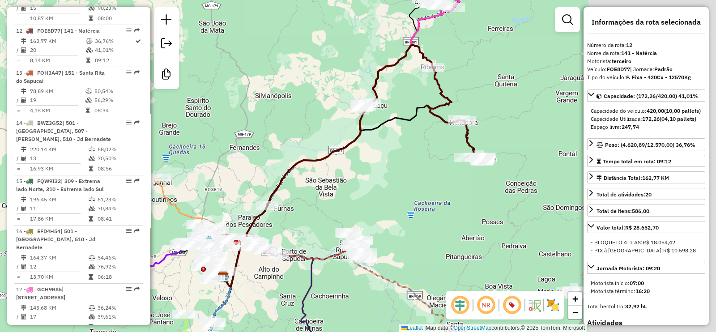
drag, startPoint x: 409, startPoint y: 137, endPoint x: 331, endPoint y: 160, distance: 81.0
click at [331, 160] on icon at bounding box center [328, 166] width 210 height 242
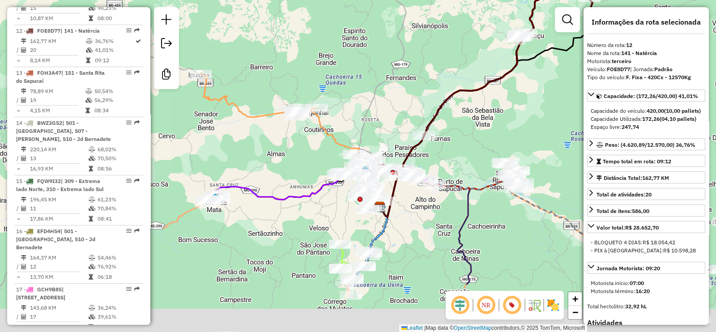
drag, startPoint x: 366, startPoint y: 160, endPoint x: 507, endPoint y: 84, distance: 160.0
click at [507, 84] on div "Janela de atendimento Grade de atendimento Capacidade Transportadoras Veículos …" at bounding box center [358, 166] width 716 height 332
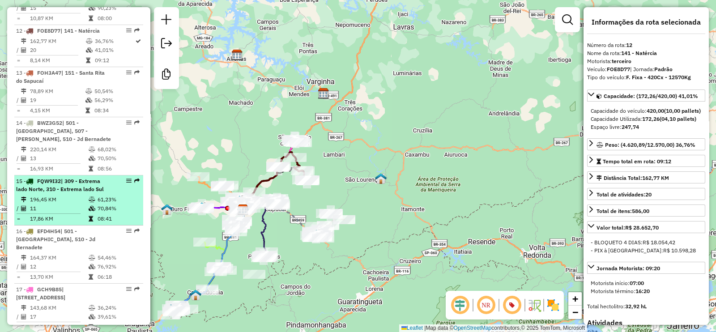
scroll to position [693, 0]
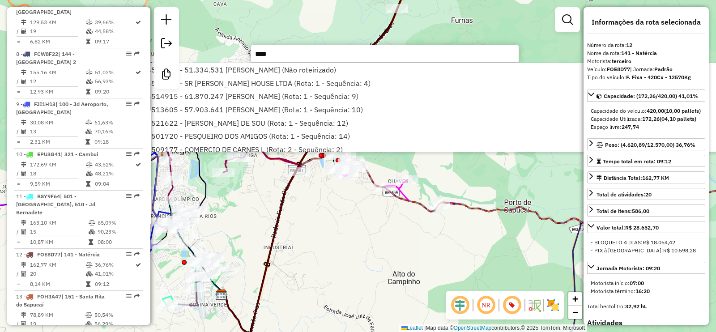
type input "*****"
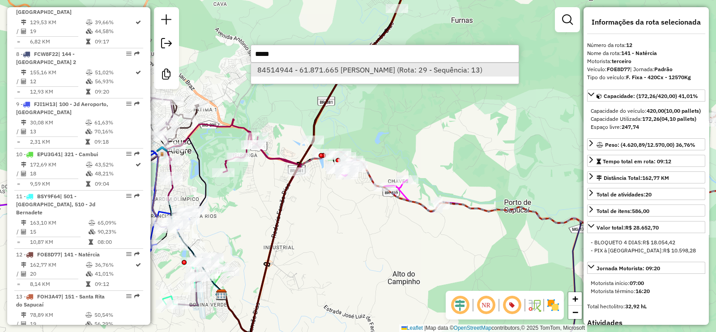
click at [287, 73] on li "84514944 - 61.871.665 LUCAS TADEU DA SILVA (Rota: 29 - Sequência: 13)" at bounding box center [385, 69] width 268 height 13
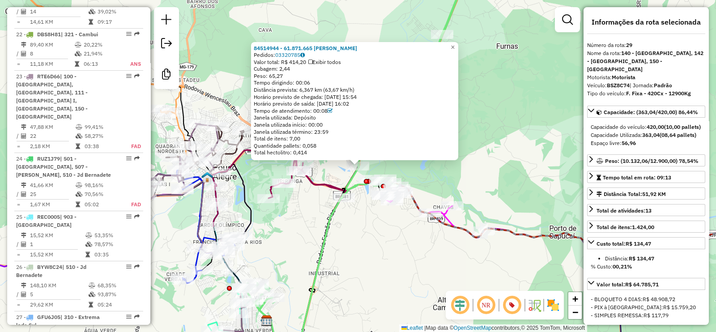
scroll to position [1712, 0]
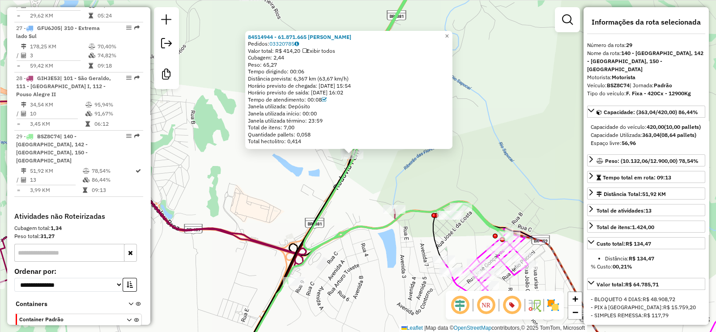
click at [277, 189] on div "84514944 - 61.871.665 LUCAS TADEU DA SILVA Pedidos: 03320785 Valor total: R$ 41…" at bounding box center [358, 166] width 716 height 332
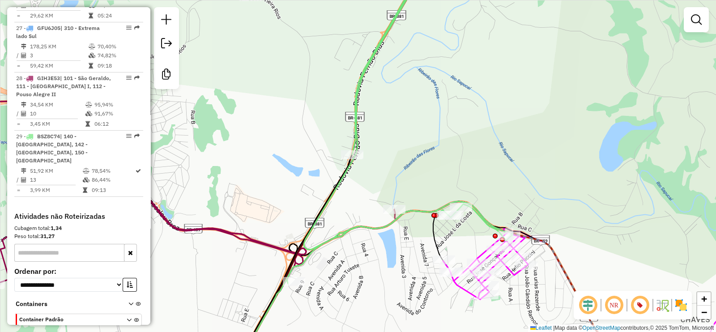
click at [354, 150] on icon at bounding box center [377, 166] width 274 height 398
select select "**********"
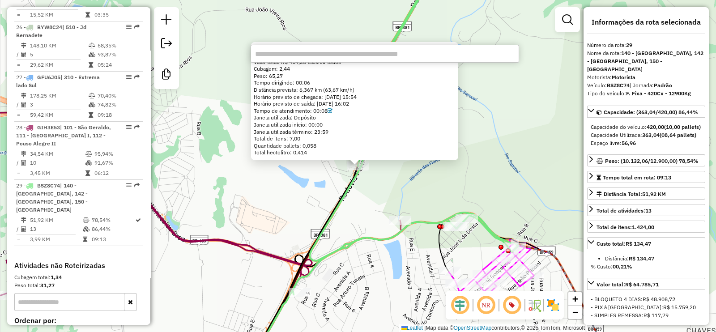
scroll to position [914, 0]
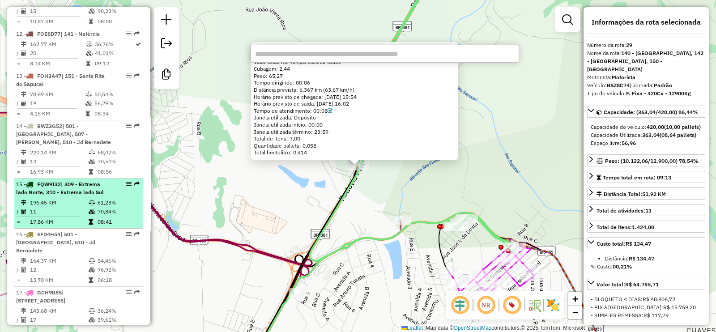
click at [81, 181] on span "| 309 - Extrema lado Norte, 310 - Extrema lado Sul" at bounding box center [60, 188] width 88 height 15
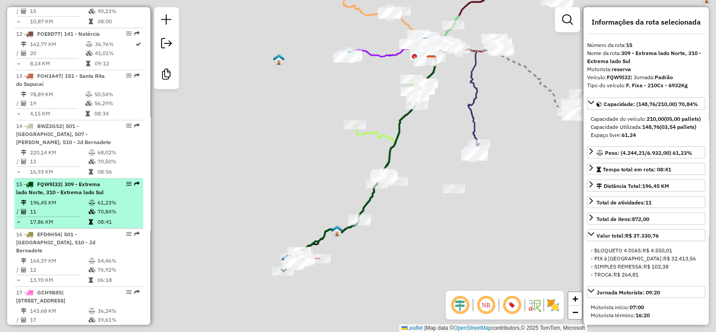
click at [81, 181] on span "| 309 - Extrema lado Norte, 310 - Extrema lado Sul" at bounding box center [60, 188] width 88 height 15
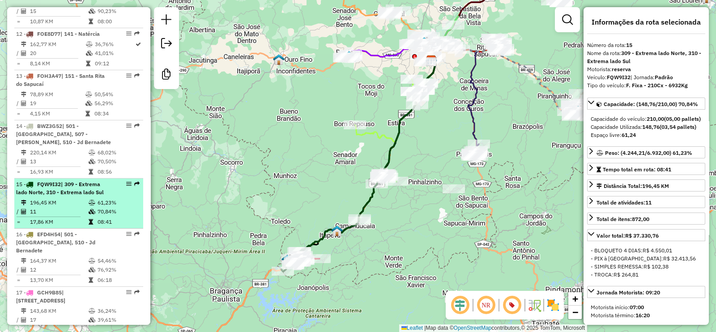
click at [81, 181] on span "| 309 - Extrema lado Norte, 310 - Extrema lado Sul" at bounding box center [60, 188] width 88 height 15
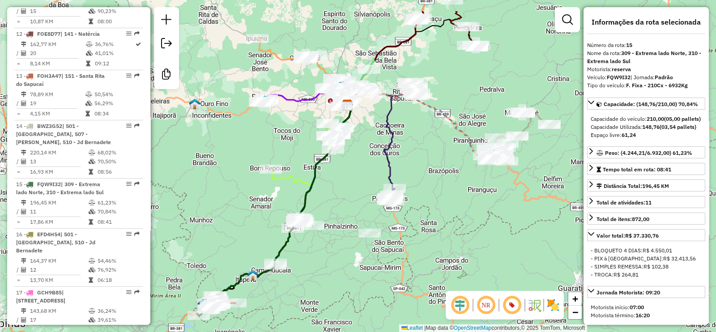
drag, startPoint x: 320, startPoint y: 164, endPoint x: 235, endPoint y: 208, distance: 95.1
click at [235, 208] on div "Janela de atendimento Grade de atendimento Capacidade Transportadoras Veículos …" at bounding box center [358, 166] width 716 height 332
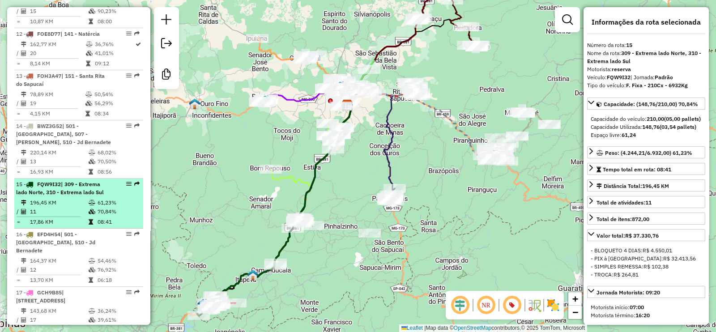
click at [88, 198] on td at bounding box center [92, 202] width 9 height 9
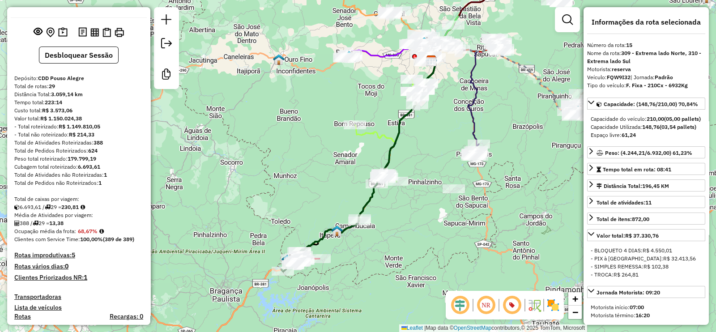
scroll to position [0, 0]
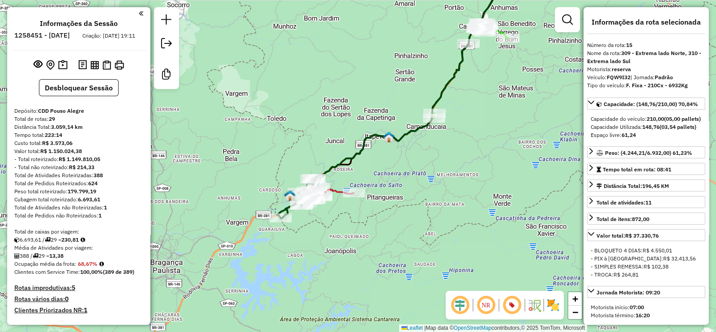
drag, startPoint x: 262, startPoint y: 180, endPoint x: 284, endPoint y: 105, distance: 77.8
click at [284, 105] on div "Janela de atendimento Grade de atendimento Capacidade Transportadoras Veículos …" at bounding box center [358, 166] width 716 height 332
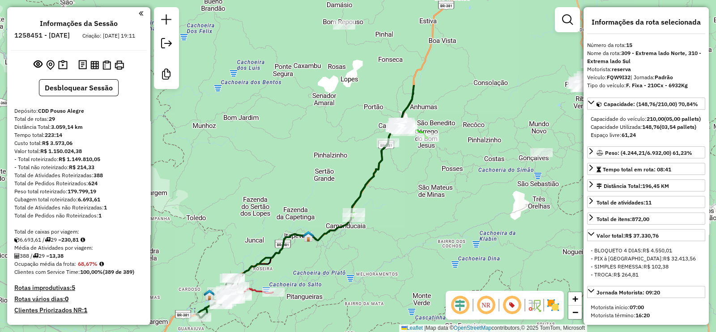
drag, startPoint x: 351, startPoint y: 88, endPoint x: 300, endPoint y: 208, distance: 130.6
click at [278, 221] on div "Janela de atendimento Grade de atendimento Capacidade Transportadoras Veículos …" at bounding box center [358, 166] width 716 height 332
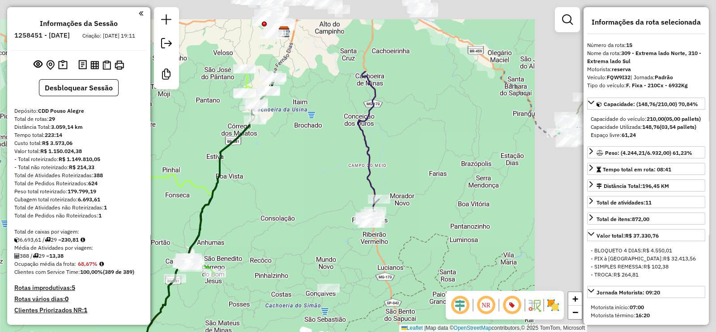
drag, startPoint x: 364, startPoint y: 94, endPoint x: 236, endPoint y: 171, distance: 149.3
click at [237, 171] on div "Janela de atendimento Grade de atendimento Capacidade Transportadoras Veículos …" at bounding box center [358, 166] width 716 height 332
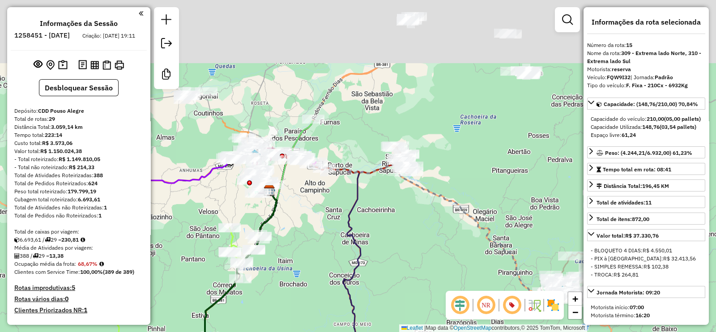
drag, startPoint x: 312, startPoint y: 105, endPoint x: 300, endPoint y: 258, distance: 154.0
click at [300, 258] on div "Janela de atendimento Grade de atendimento Capacidade Transportadoras Veículos …" at bounding box center [358, 166] width 716 height 332
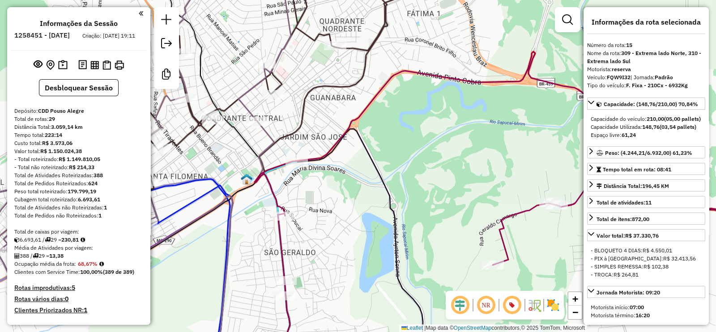
drag, startPoint x: 310, startPoint y: 146, endPoint x: 418, endPoint y: 151, distance: 108.0
click at [415, 150] on div "Janela de atendimento Grade de atendimento Capacidade Transportadoras Veículos …" at bounding box center [358, 166] width 716 height 332
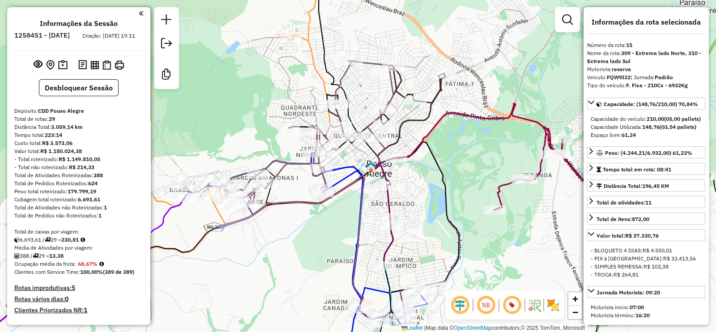
click at [413, 120] on icon at bounding box center [411, 219] width 67 height 292
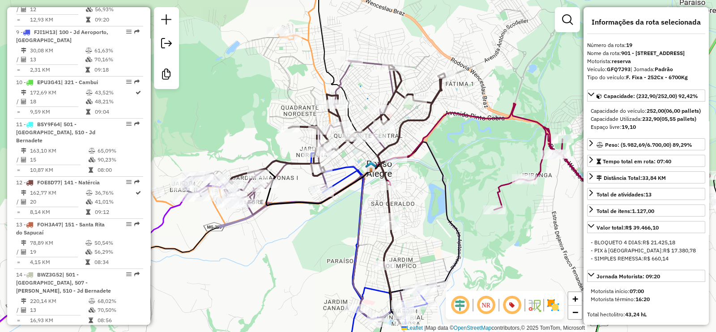
scroll to position [1275, 0]
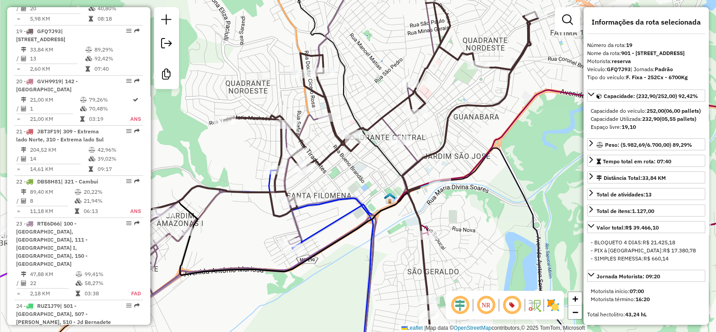
click at [331, 200] on icon at bounding box center [227, 267] width 292 height 195
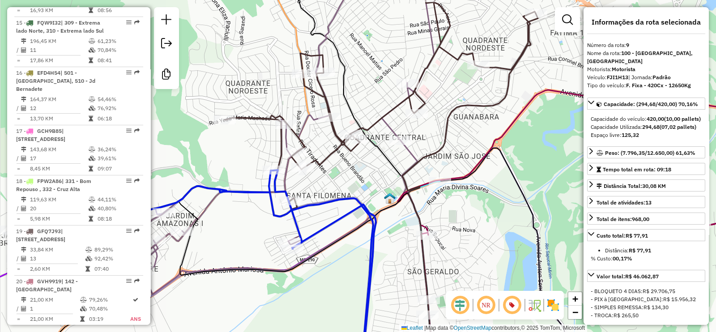
scroll to position [774, 0]
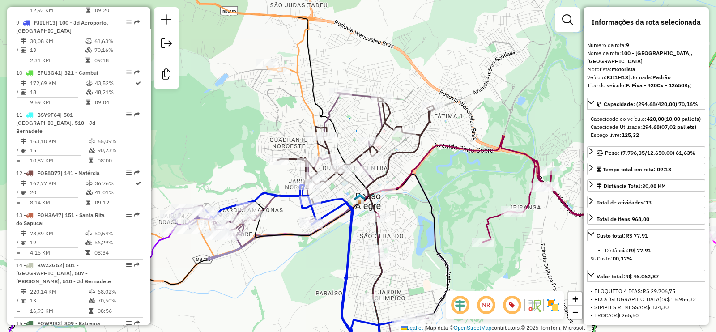
click at [465, 302] on em at bounding box center [459, 305] width 21 height 21
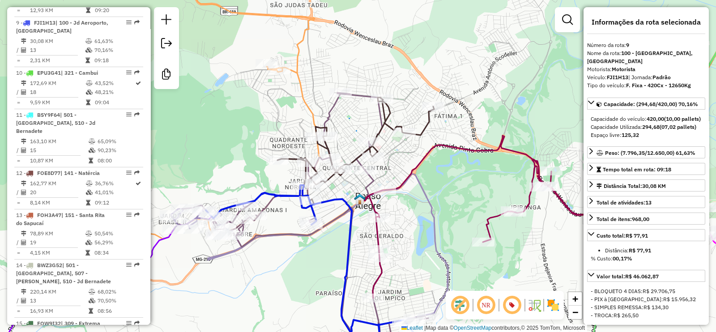
click at [389, 111] on icon at bounding box center [326, 157] width 215 height 119
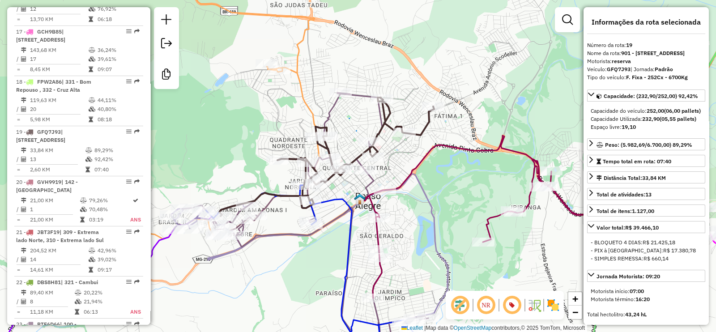
scroll to position [1275, 0]
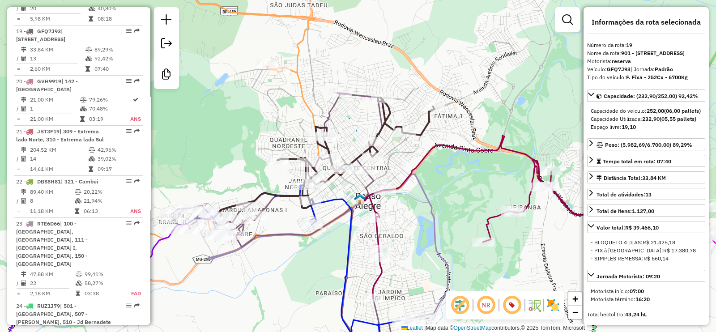
click at [359, 96] on icon at bounding box center [305, 229] width 246 height 273
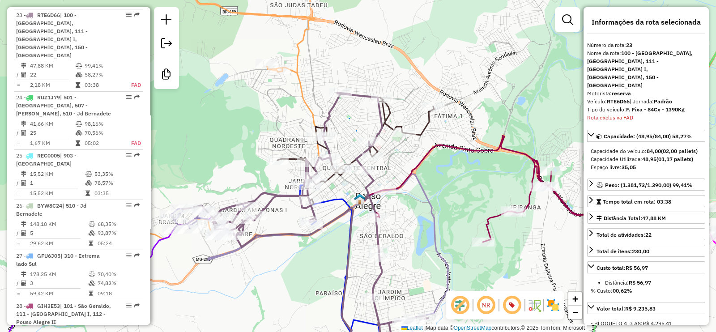
scroll to position [1484, 0]
click at [310, 110] on icon at bounding box center [221, 103] width 198 height 272
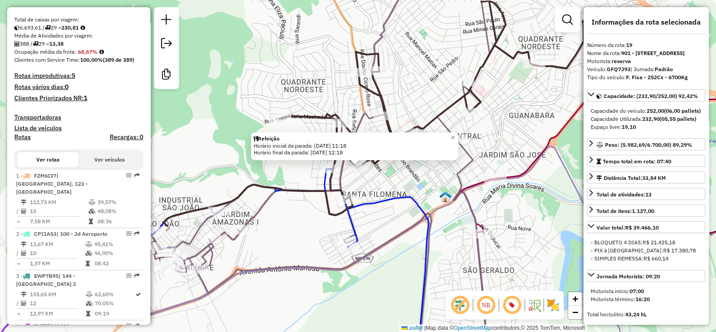
scroll to position [0, 0]
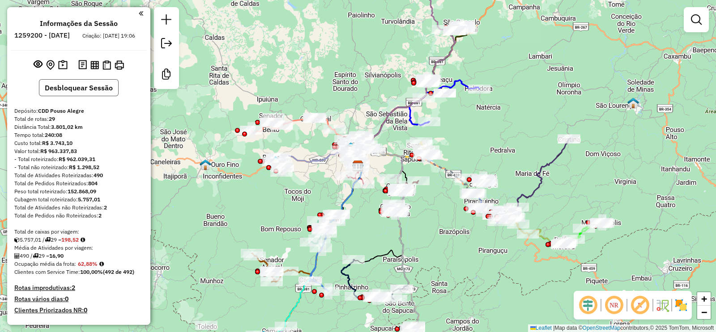
click at [78, 96] on button "Desbloquear Sessão" at bounding box center [79, 87] width 80 height 17
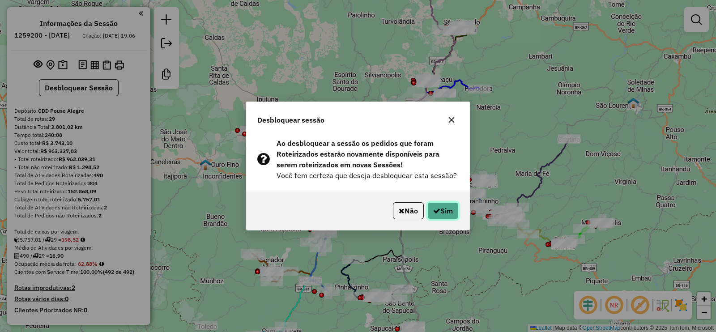
click at [443, 209] on button "Sim" at bounding box center [443, 210] width 31 height 17
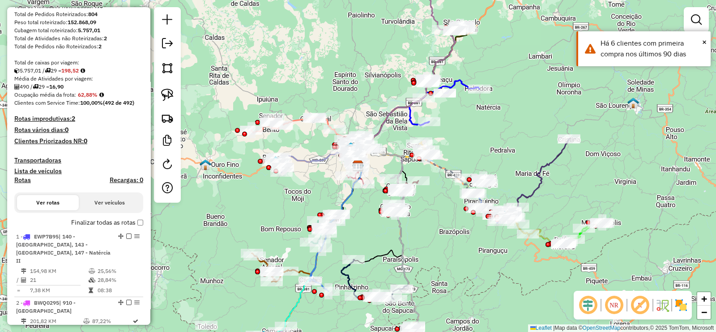
scroll to position [168, 0]
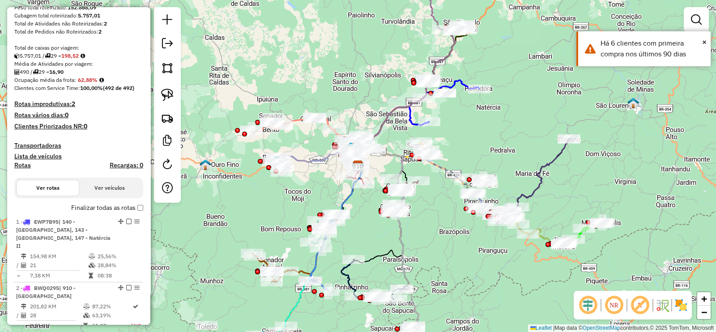
click at [642, 305] on em at bounding box center [639, 305] width 21 height 21
click at [590, 308] on em at bounding box center [587, 305] width 21 height 21
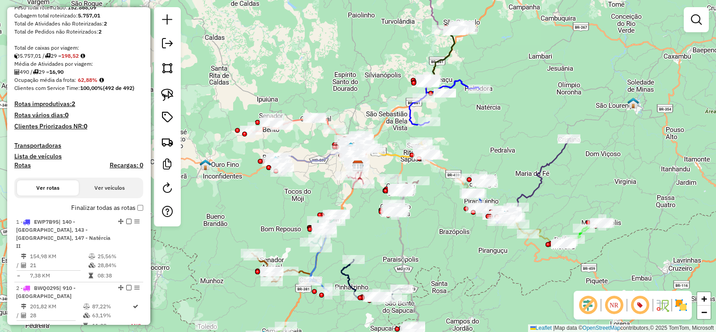
click at [660, 305] on img at bounding box center [662, 305] width 14 height 14
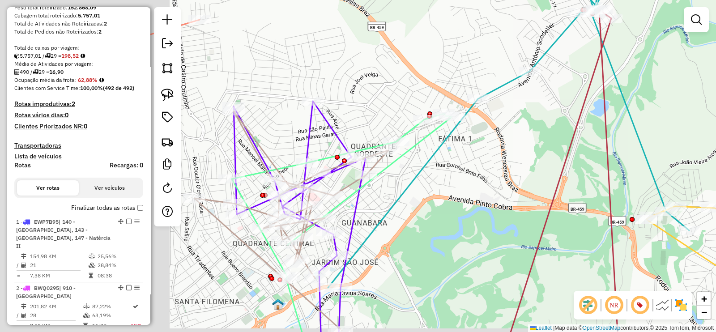
drag, startPoint x: 360, startPoint y: 155, endPoint x: 552, endPoint y: 129, distance: 193.0
click at [551, 129] on div "Janela de atendimento Grade de atendimento Capacidade Transportadoras Veículos …" at bounding box center [358, 166] width 716 height 332
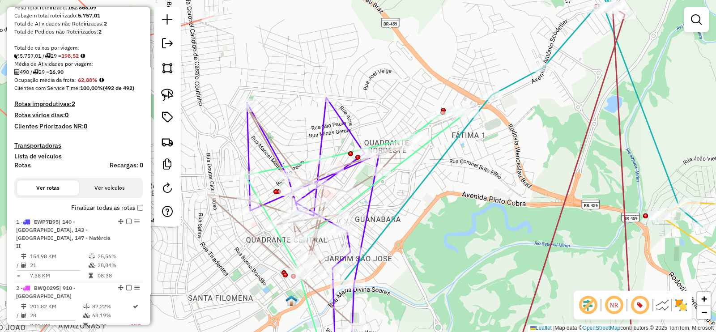
click at [439, 132] on icon at bounding box center [355, 237] width 220 height 255
select select "**********"
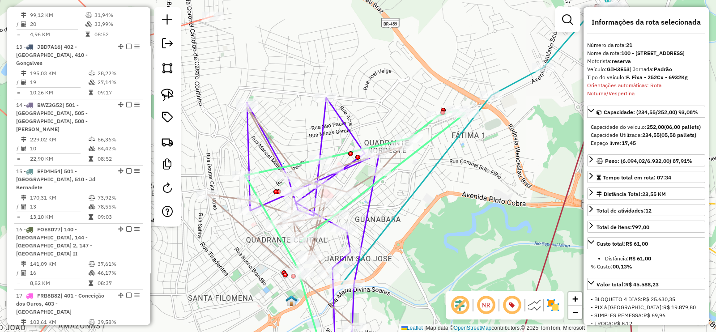
scroll to position [1425, 0]
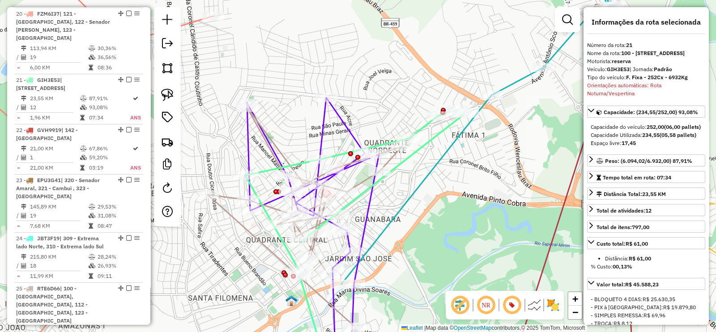
click at [439, 132] on icon at bounding box center [355, 237] width 220 height 255
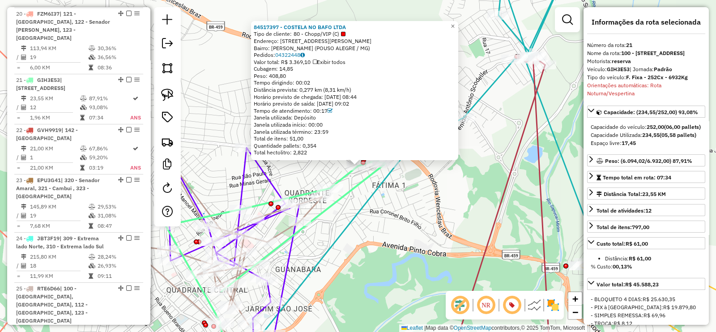
click at [269, 177] on icon at bounding box center [233, 257] width 132 height 218
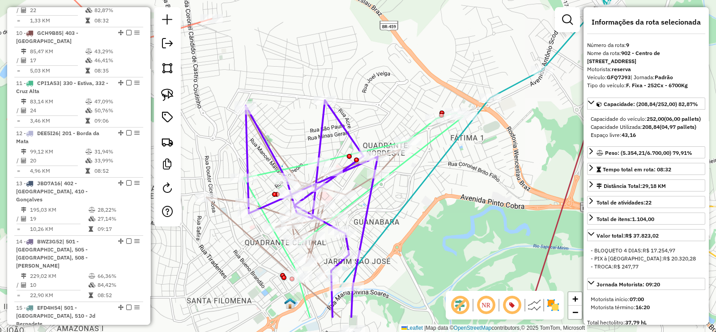
scroll to position [785, 0]
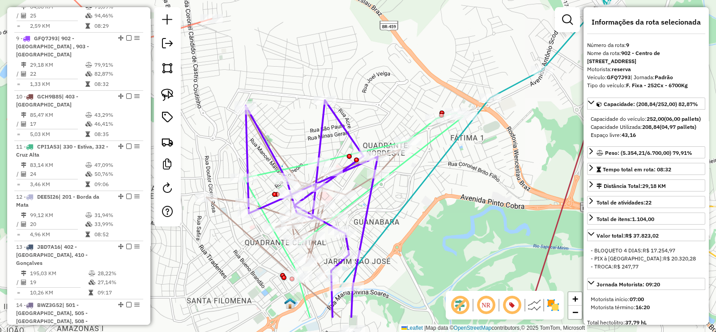
drag, startPoint x: 259, startPoint y: 182, endPoint x: 338, endPoint y: 134, distance: 92.6
click at [338, 134] on div "Janela de atendimento Grade de atendimento Capacidade Transportadoras Veículos …" at bounding box center [358, 166] width 716 height 332
click at [345, 128] on icon at bounding box center [313, 232] width 132 height 265
click at [420, 131] on icon at bounding box center [355, 238] width 220 height 253
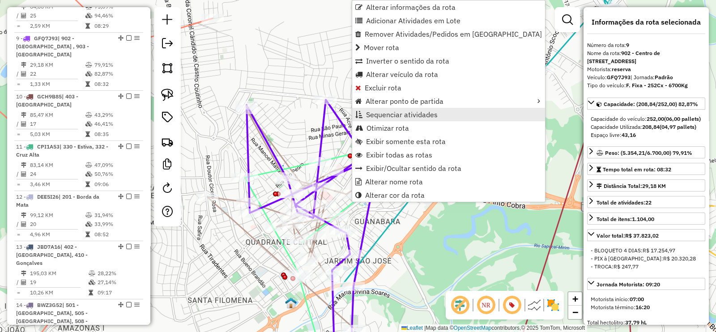
click at [419, 117] on span "Sequenciar atividades" at bounding box center [402, 114] width 72 height 7
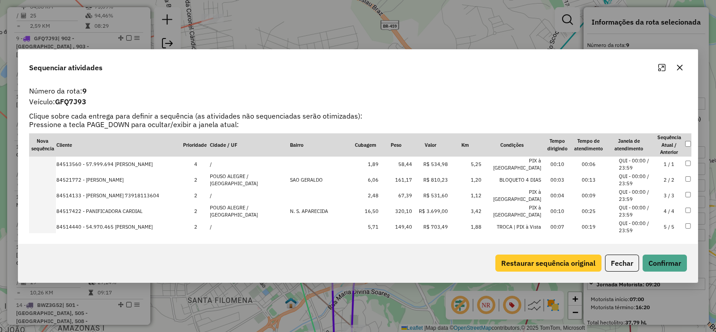
click at [528, 261] on button "Restaurar sequência original" at bounding box center [549, 263] width 106 height 17
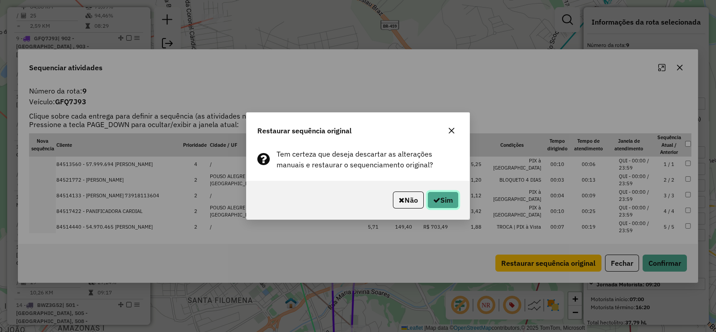
click at [445, 198] on button "Sim" at bounding box center [443, 200] width 31 height 17
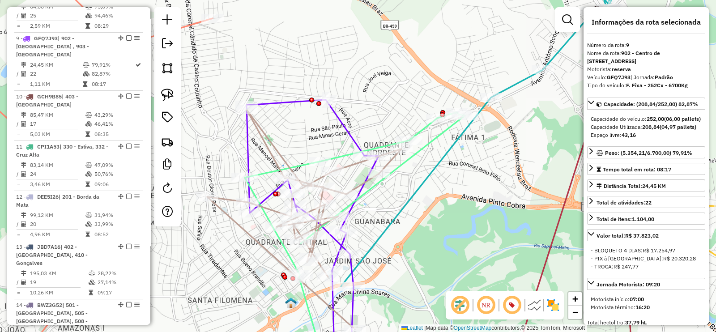
click at [349, 130] on icon at bounding box center [313, 232] width 132 height 265
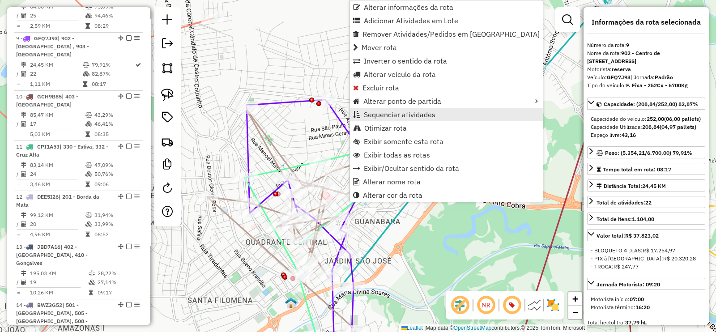
click at [395, 117] on span "Sequenciar atividades" at bounding box center [400, 114] width 72 height 7
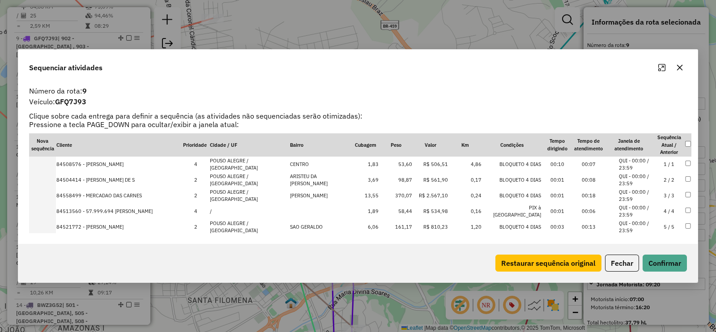
click at [506, 260] on button "Restaurar sequência original" at bounding box center [549, 263] width 106 height 17
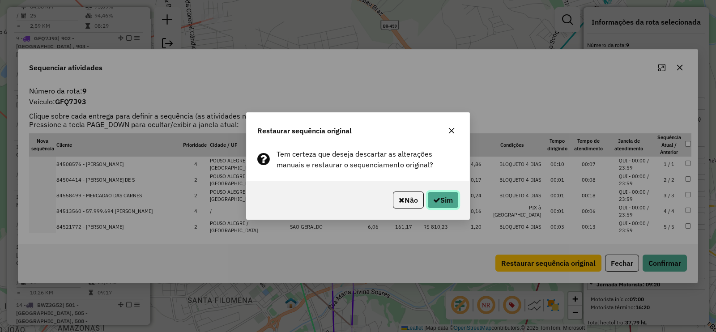
click at [439, 200] on button "Sim" at bounding box center [443, 200] width 31 height 17
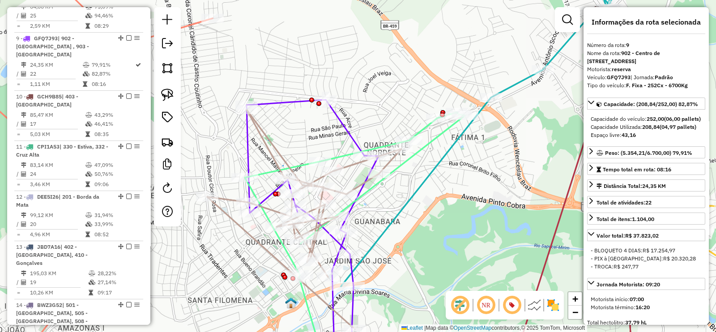
click at [349, 134] on icon at bounding box center [313, 232] width 132 height 265
